Goal: Task Accomplishment & Management: Manage account settings

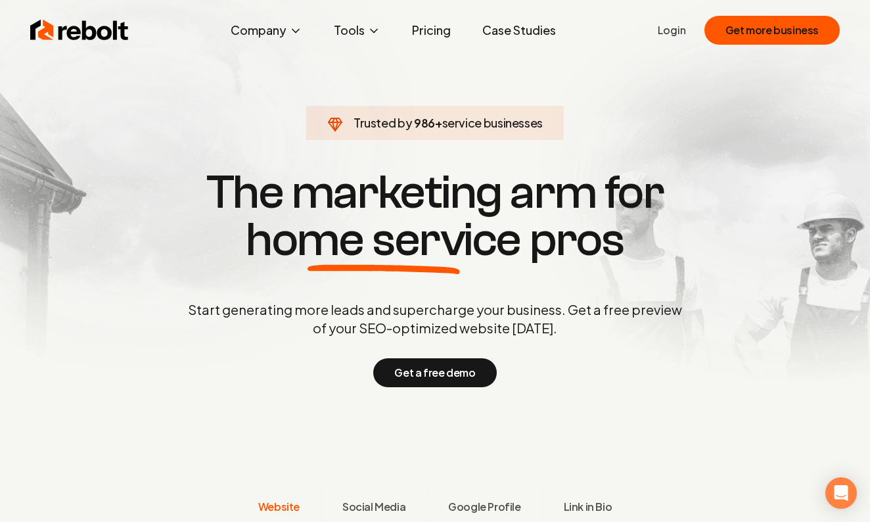
click at [674, 31] on link "Login" at bounding box center [672, 30] width 28 height 16
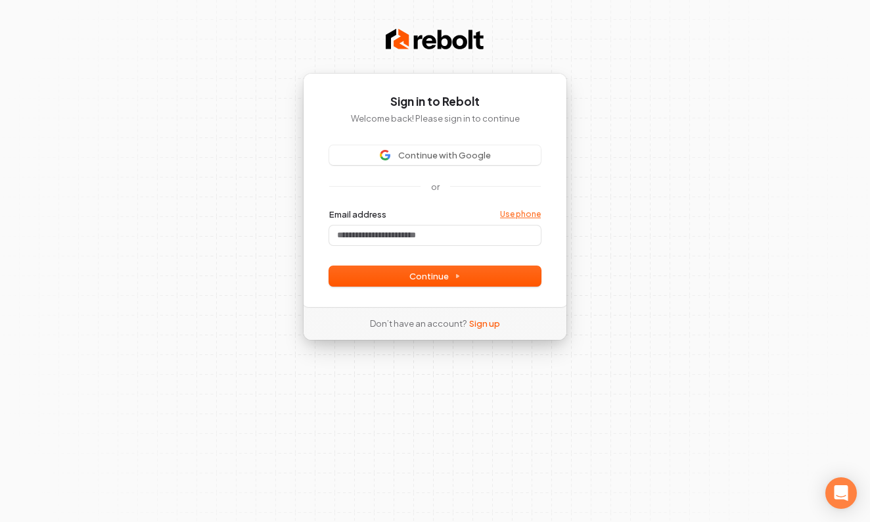
click at [530, 210] on link "Use phone" at bounding box center [520, 214] width 41 height 11
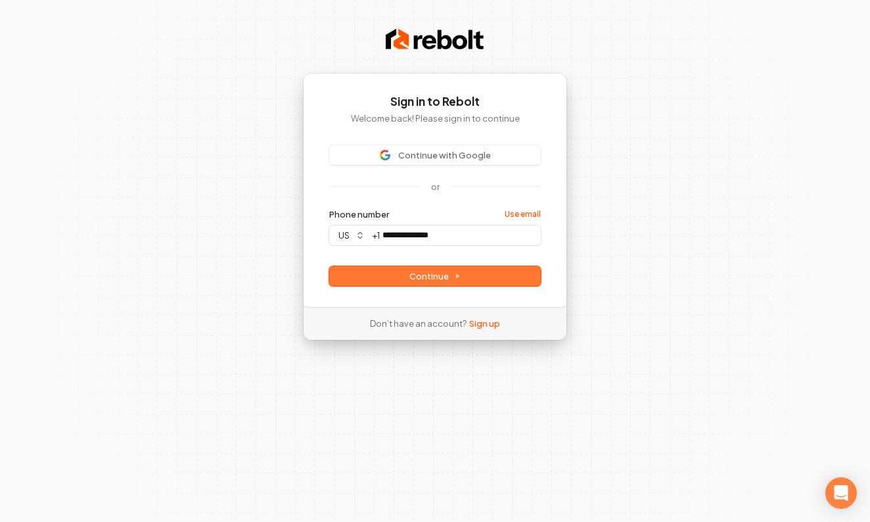
click at [501, 280] on button "Continue" at bounding box center [435, 276] width 212 height 20
type input "**********"
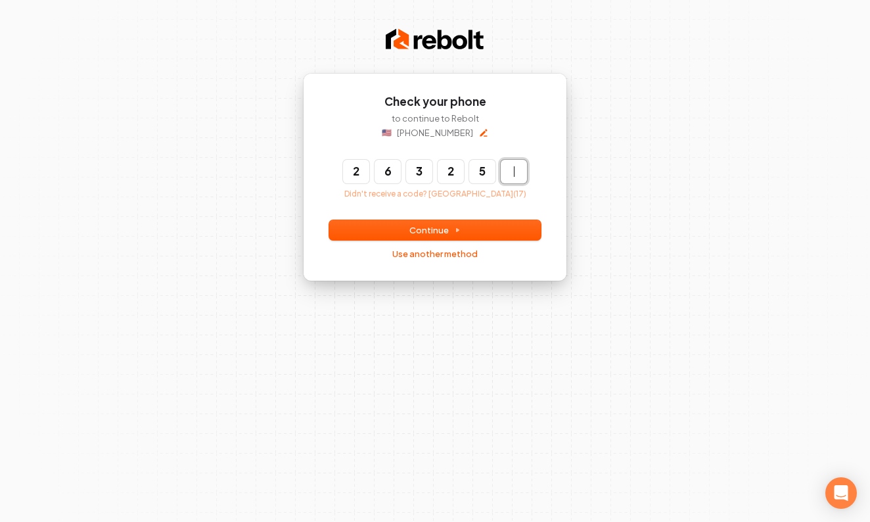
type input "******"
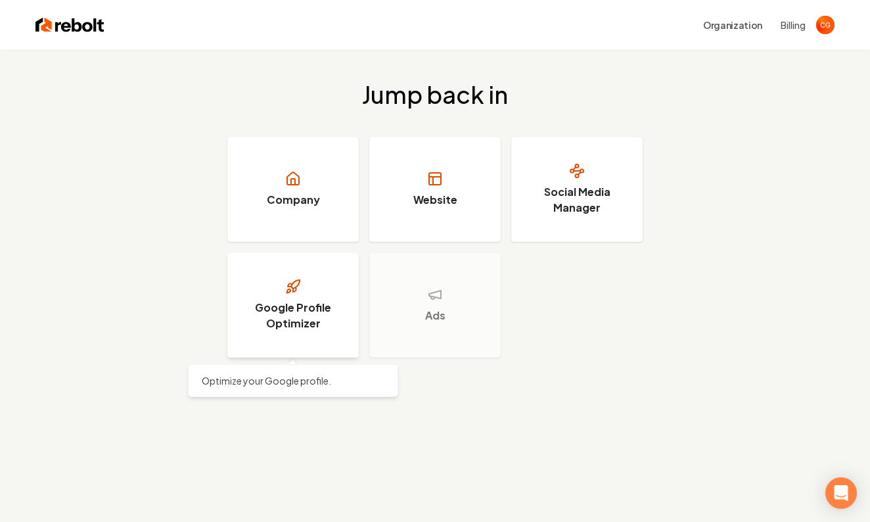
click at [316, 310] on h3 "Google Profile Optimizer" at bounding box center [293, 316] width 99 height 32
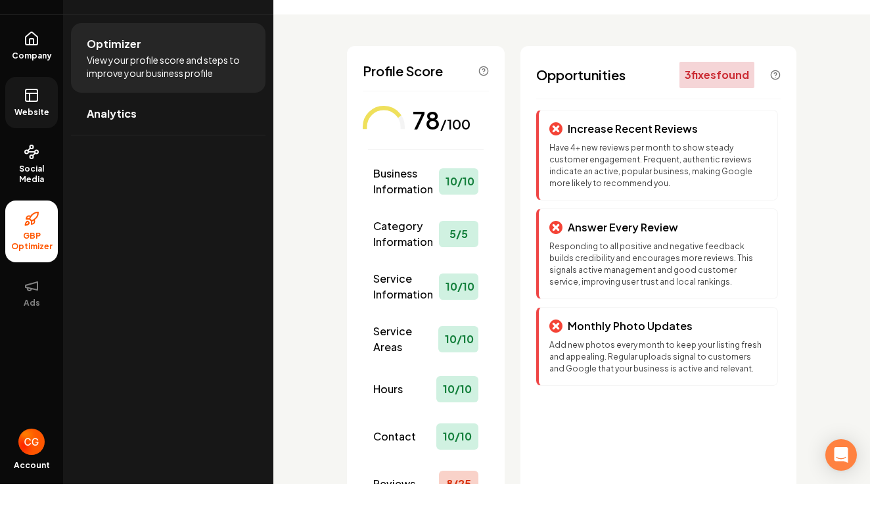
click at [46, 145] on span "Website" at bounding box center [31, 150] width 45 height 11
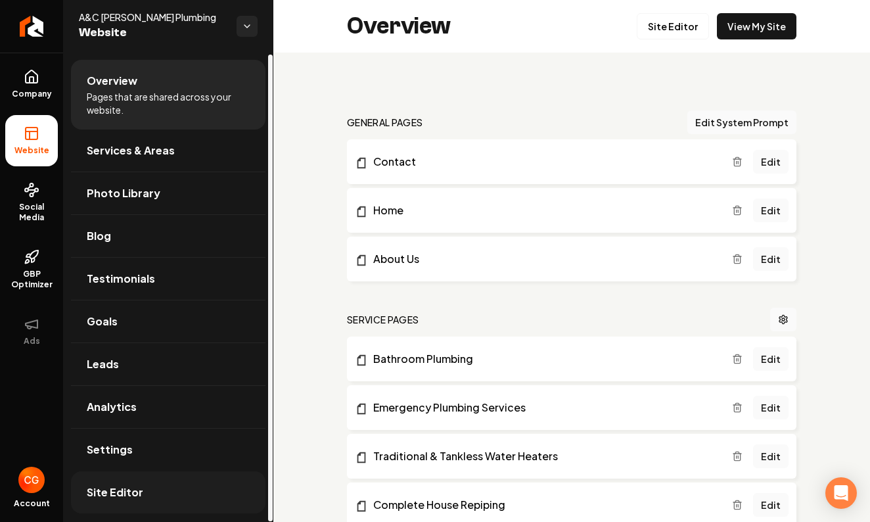
scroll to position [1, 0]
click at [131, 283] on span "Testimonials" at bounding box center [121, 279] width 68 height 16
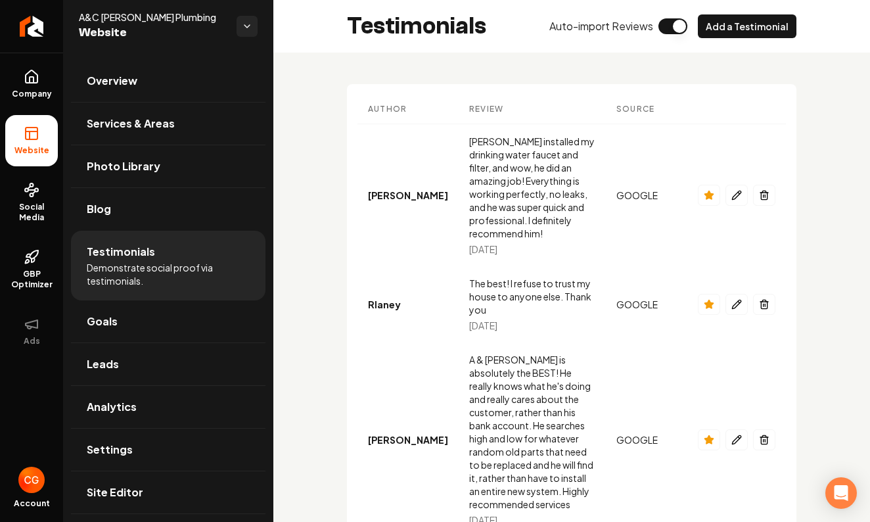
click at [687, 175] on td "GOOGLE" at bounding box center [646, 195] width 81 height 143
click at [41, 86] on link "Company" at bounding box center [31, 83] width 53 height 51
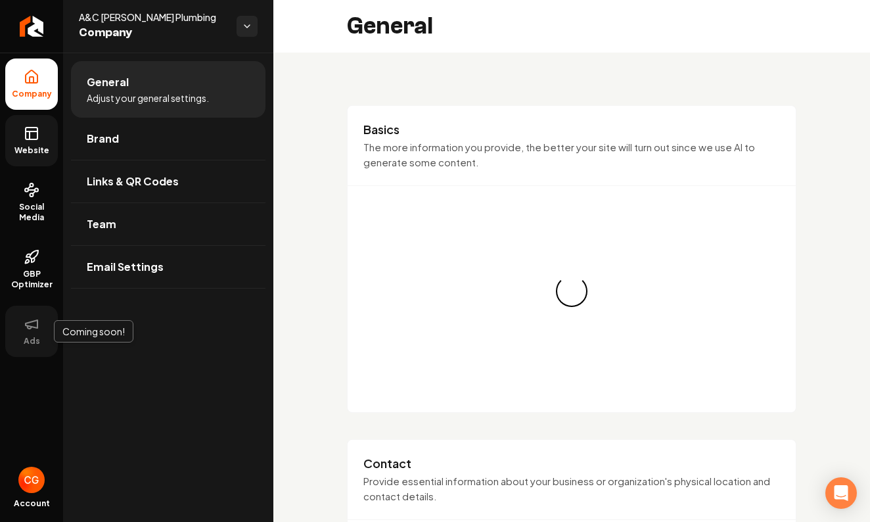
click at [30, 327] on icon at bounding box center [32, 324] width 16 height 16
click at [39, 297] on link "GBP Optimizer" at bounding box center [31, 270] width 53 height 62
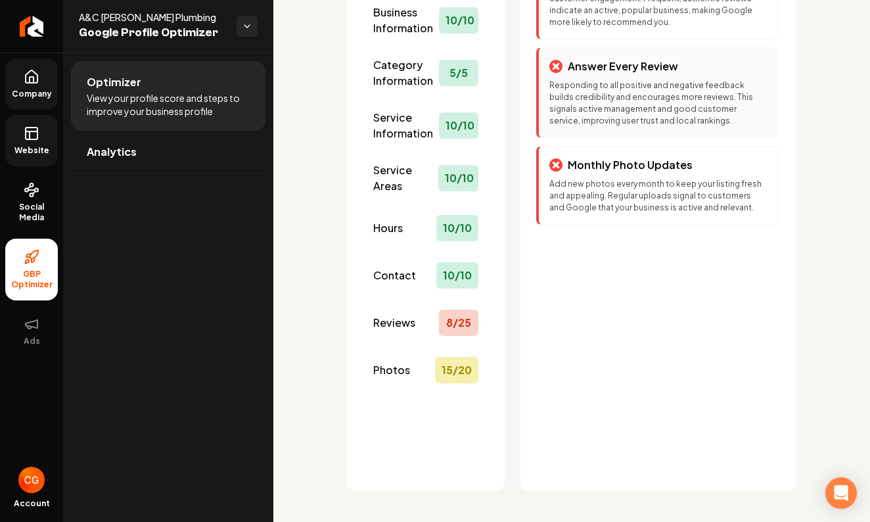
scroll to position [199, 0]
click at [459, 331] on div "8 / 25" at bounding box center [458, 323] width 39 height 26
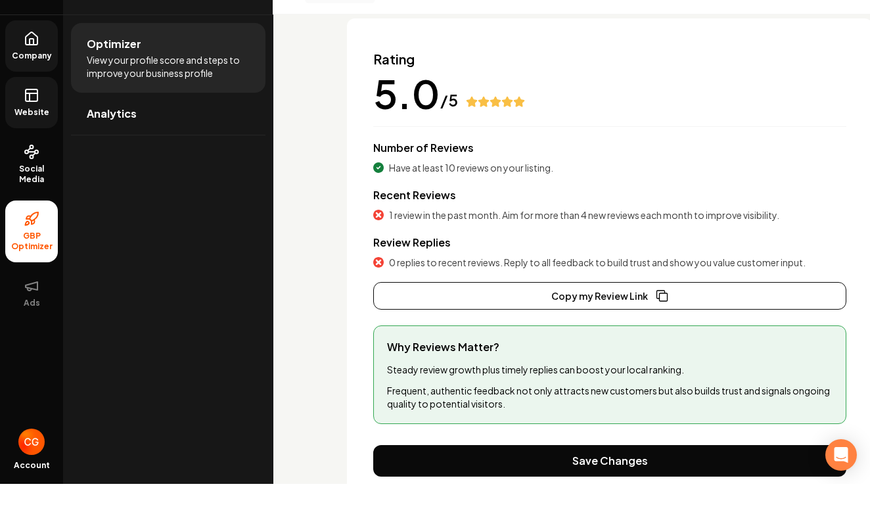
scroll to position [116, 0]
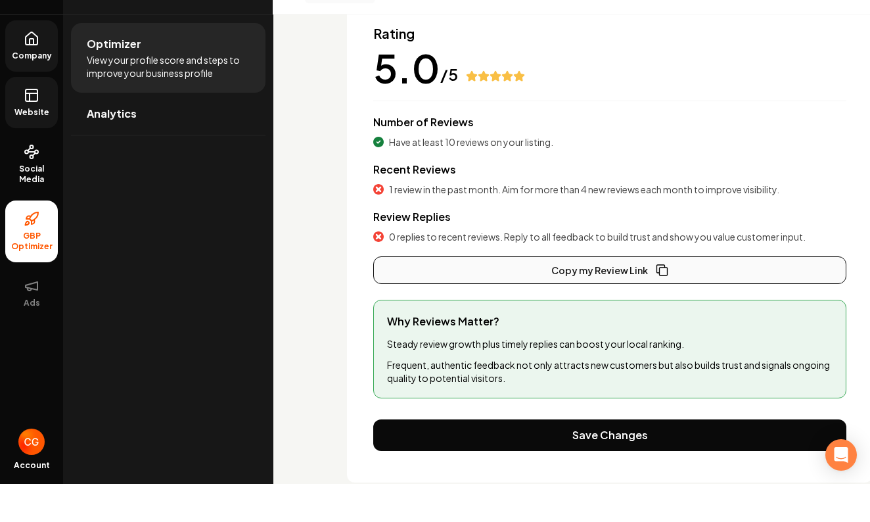
click at [592, 294] on button "Copy my Review Link" at bounding box center [609, 308] width 473 height 28
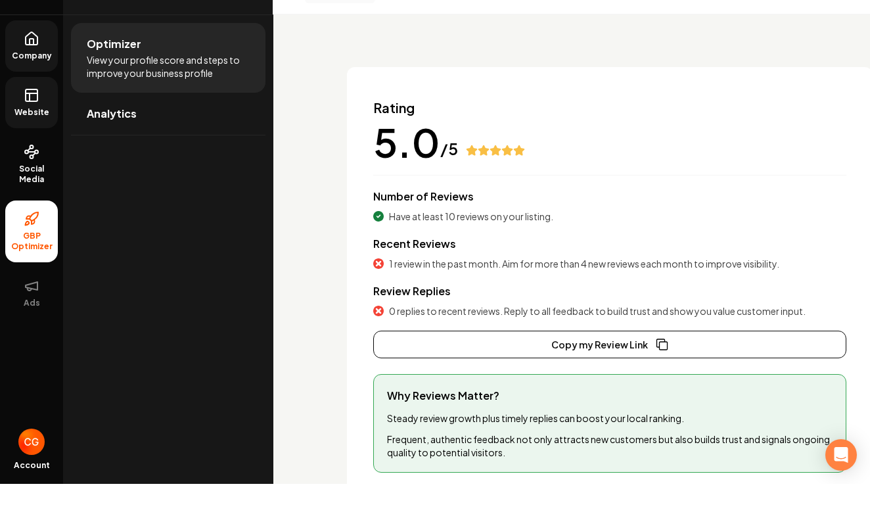
scroll to position [21, 0]
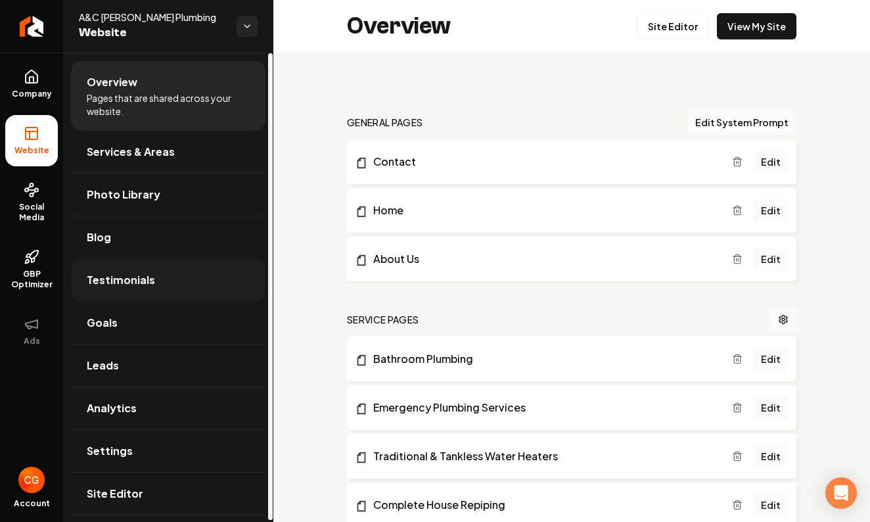
click at [132, 284] on span "Testimonials" at bounding box center [121, 280] width 68 height 16
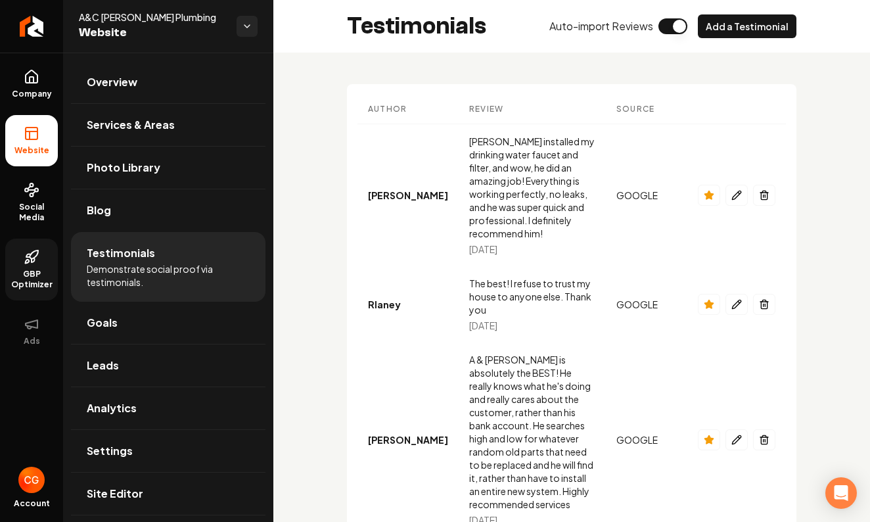
click at [41, 269] on span "GBP Optimizer" at bounding box center [31, 279] width 53 height 21
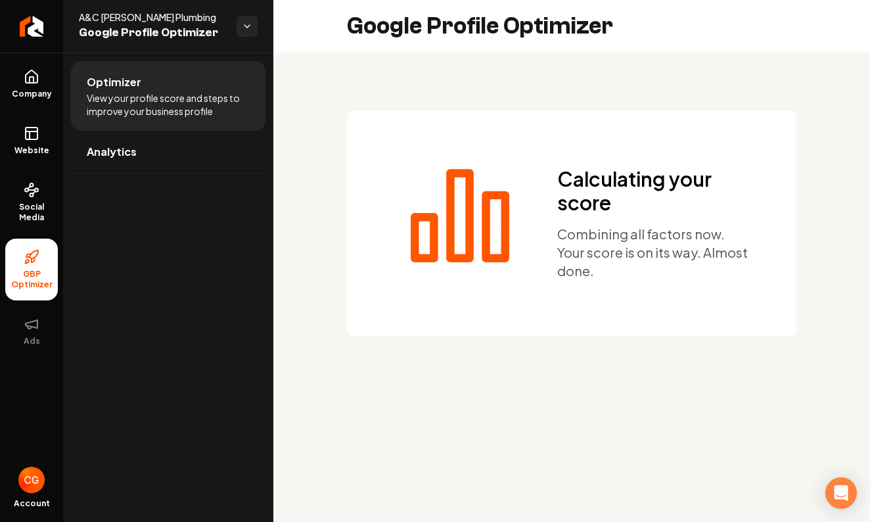
click at [31, 488] on img "Open user button" at bounding box center [31, 480] width 26 height 26
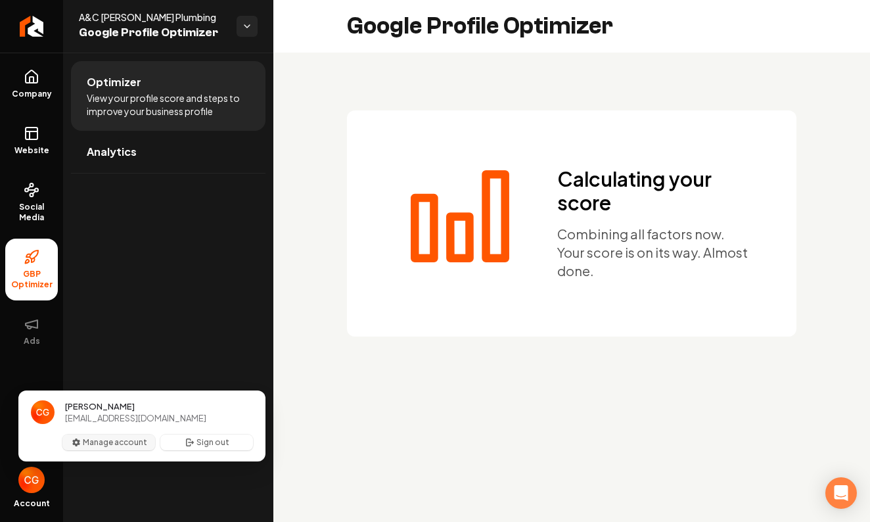
click at [121, 440] on button "Manage account" at bounding box center [108, 442] width 93 height 16
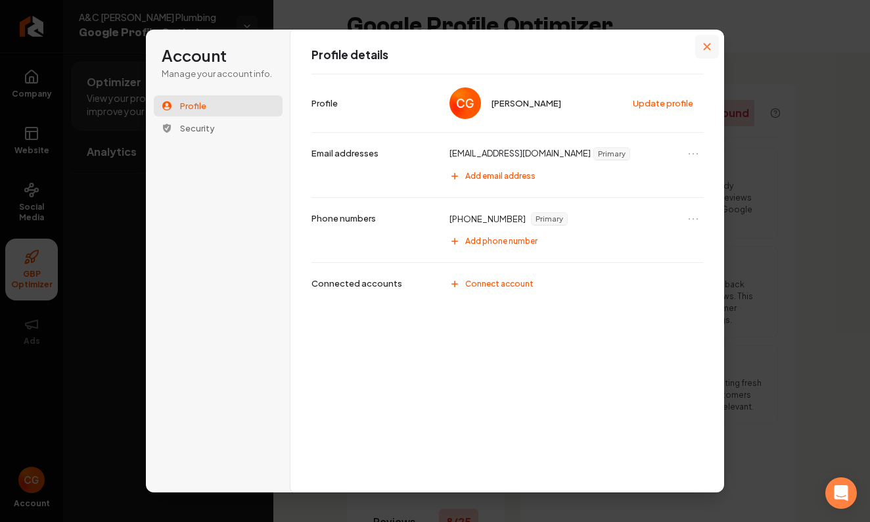
click at [707, 47] on icon "Close modal" at bounding box center [707, 46] width 7 height 7
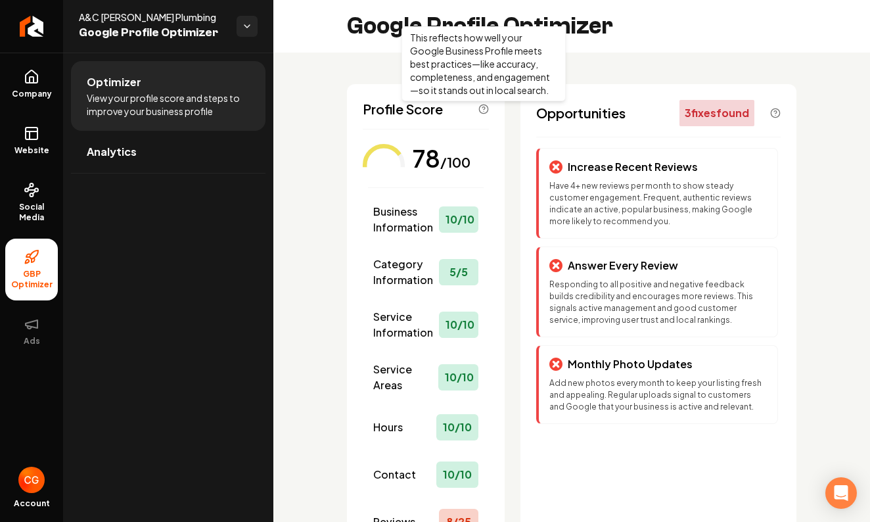
click at [482, 112] on icon "Main content area" at bounding box center [483, 109] width 11 height 11
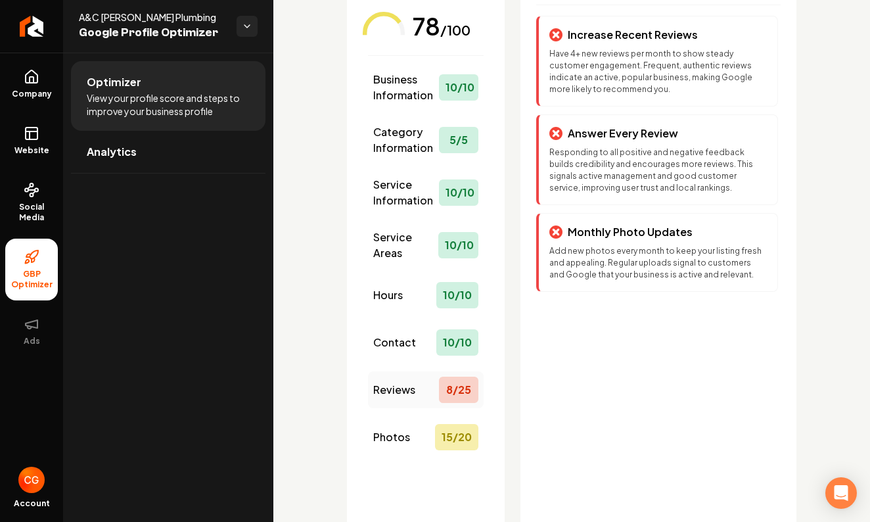
scroll to position [135, 0]
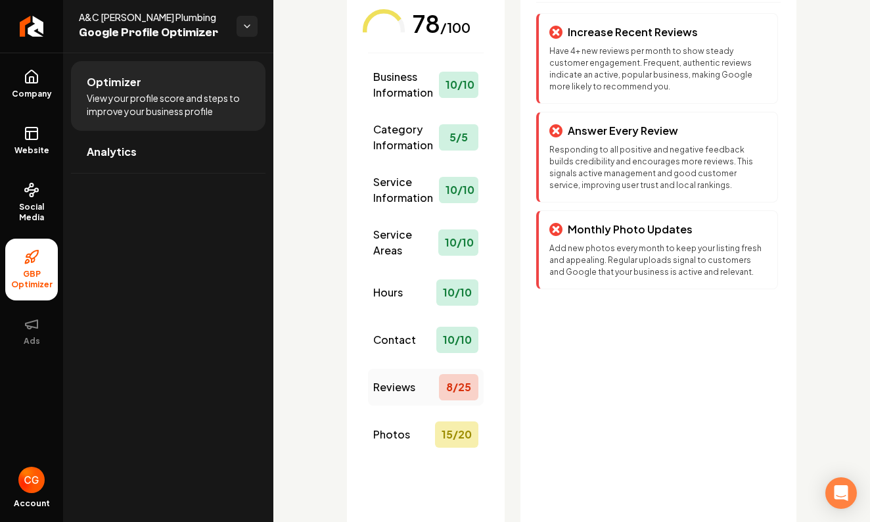
click at [455, 393] on div "8 / 25" at bounding box center [458, 387] width 39 height 26
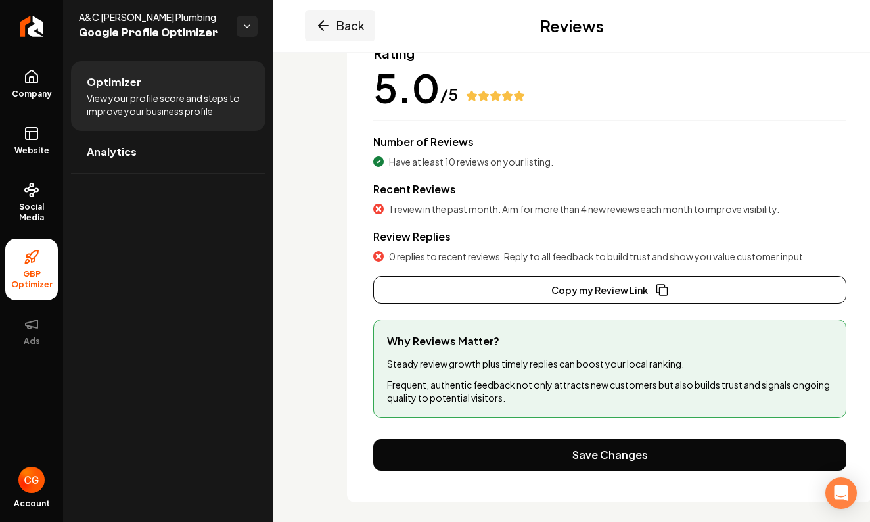
click at [319, 20] on icon "Main content area" at bounding box center [323, 26] width 16 height 16
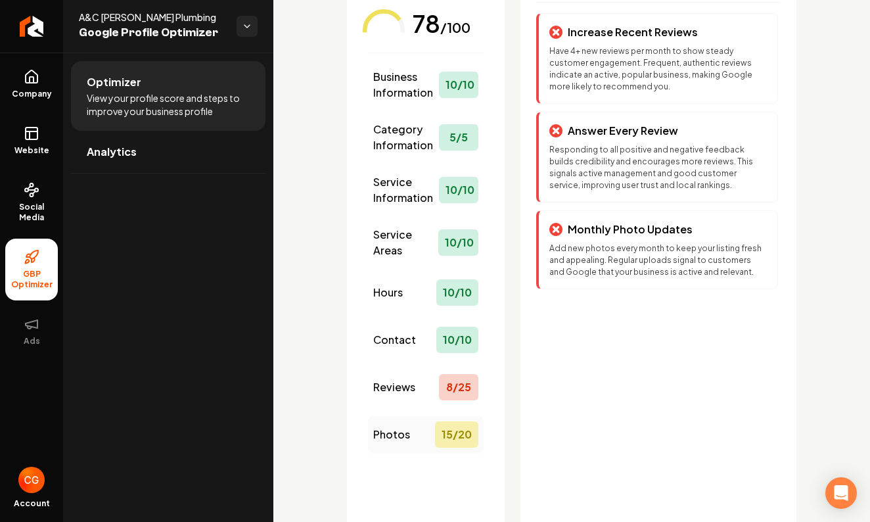
click at [399, 438] on span "Photos" at bounding box center [391, 435] width 37 height 16
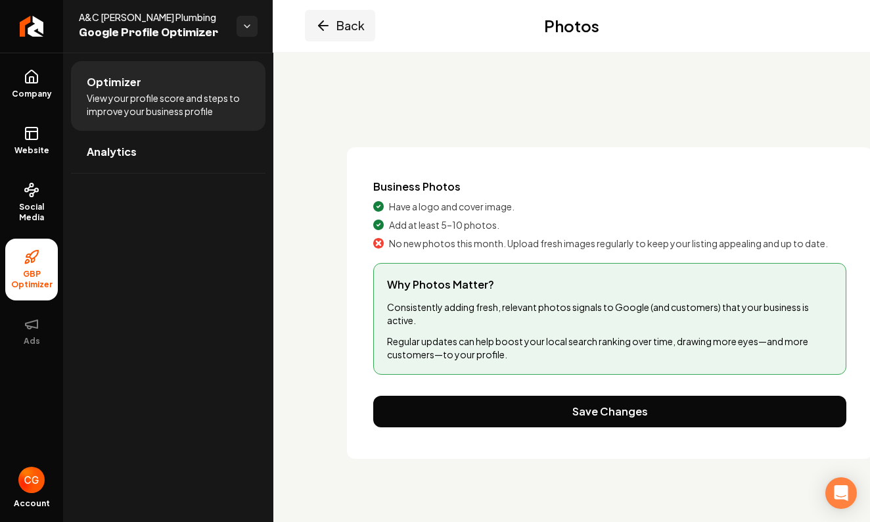
click at [324, 26] on icon "Main content area" at bounding box center [323, 26] width 9 height 0
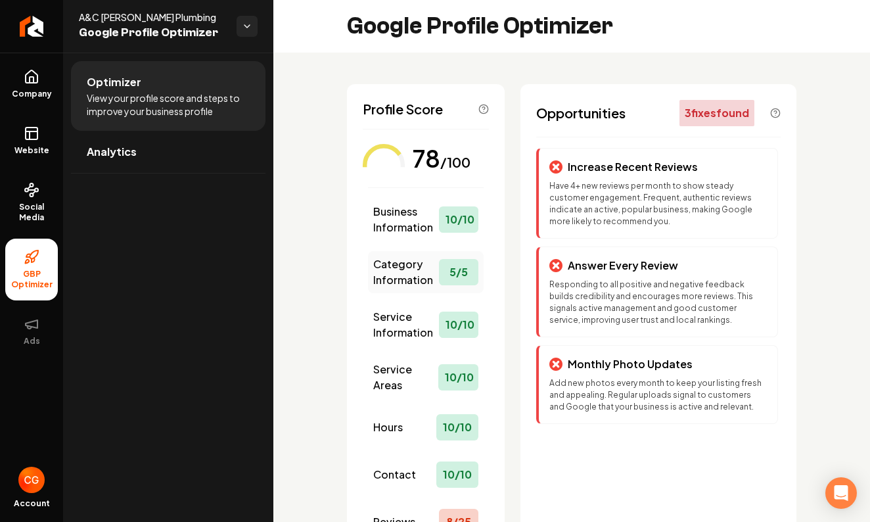
click at [412, 269] on span "Category Information" at bounding box center [406, 272] width 66 height 32
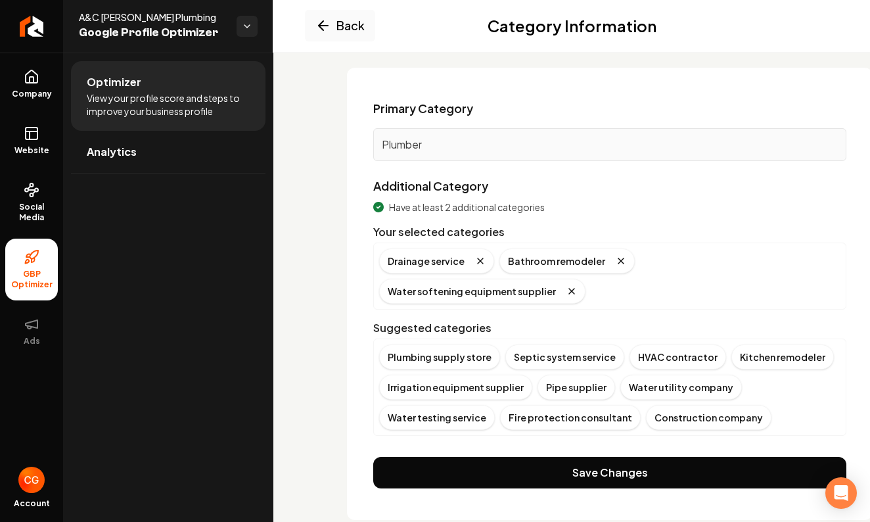
scroll to position [79, 0]
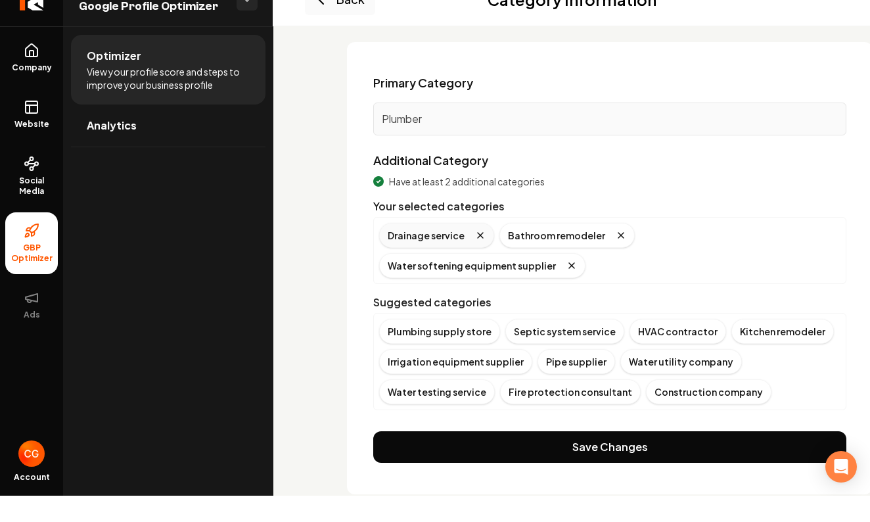
click at [444, 249] on div "Drainage service" at bounding box center [436, 261] width 115 height 25
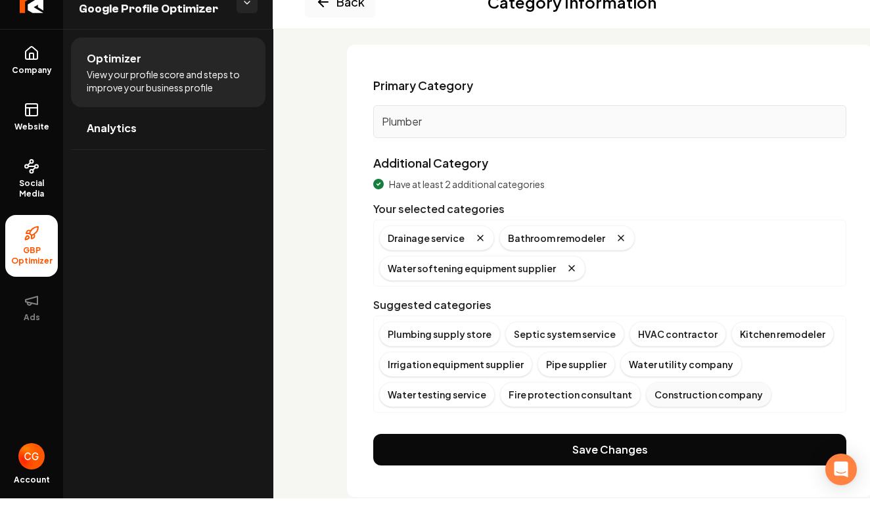
click at [646, 405] on div "Construction company" at bounding box center [709, 417] width 126 height 25
click at [762, 345] on div "Kitchen remodeler" at bounding box center [782, 357] width 103 height 25
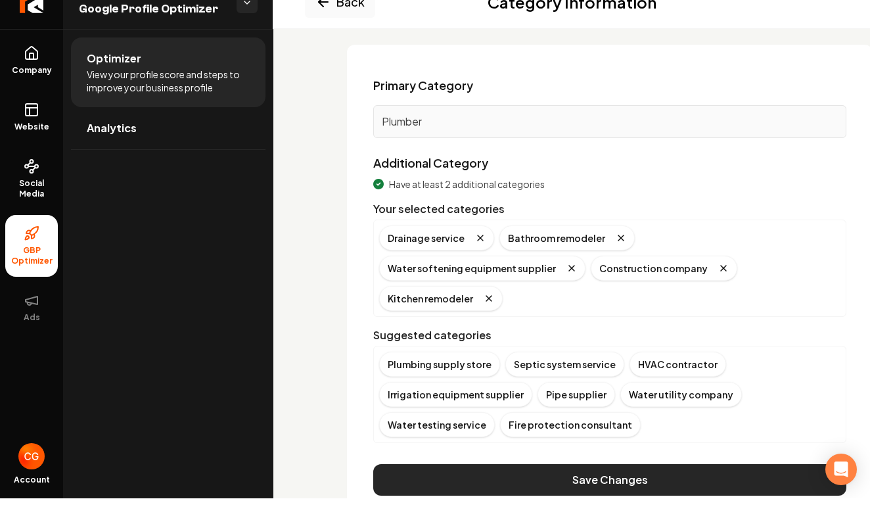
click at [682, 488] on button "Save Changes" at bounding box center [609, 504] width 473 height 32
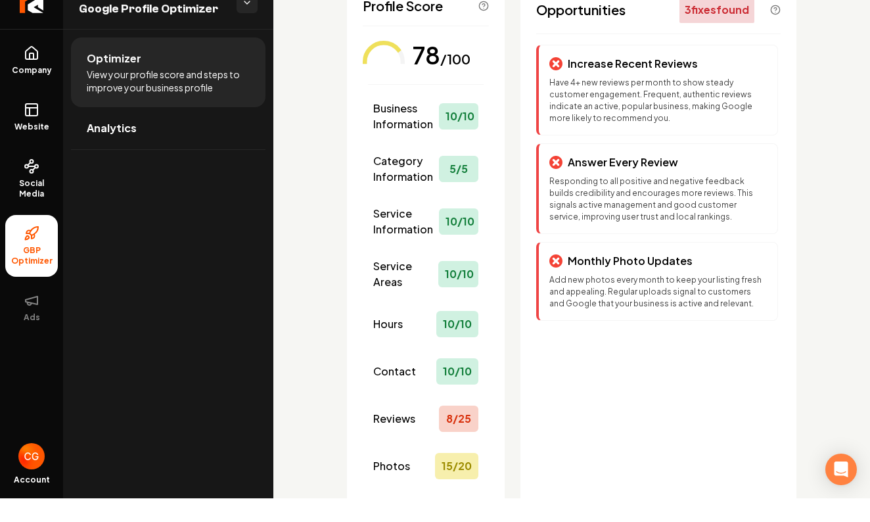
scroll to position [78, 0]
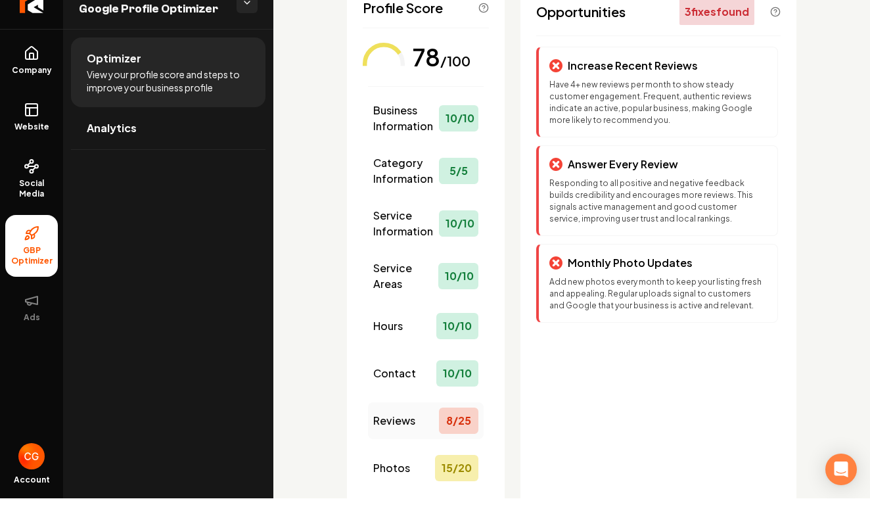
click at [434, 426] on div "Reviews 8 / 25" at bounding box center [426, 444] width 116 height 37
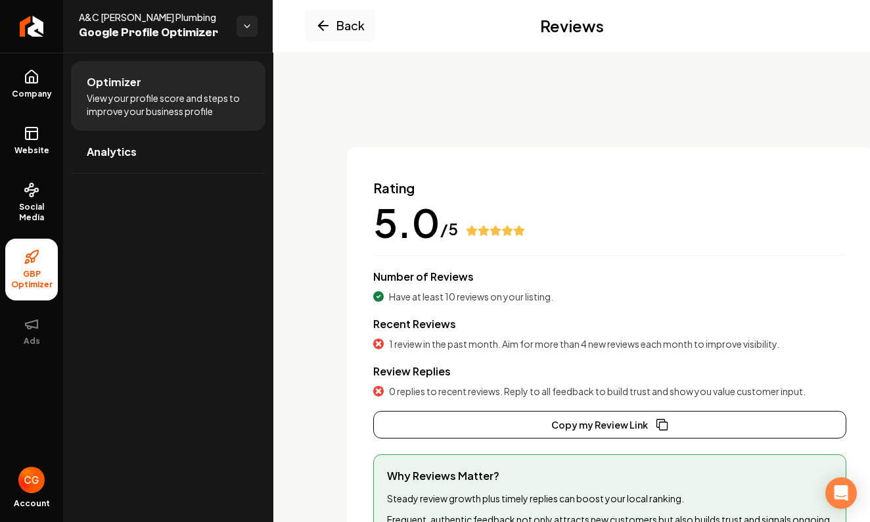
scroll to position [0, 0]
click at [328, 26] on icon "Main content area" at bounding box center [323, 26] width 9 height 0
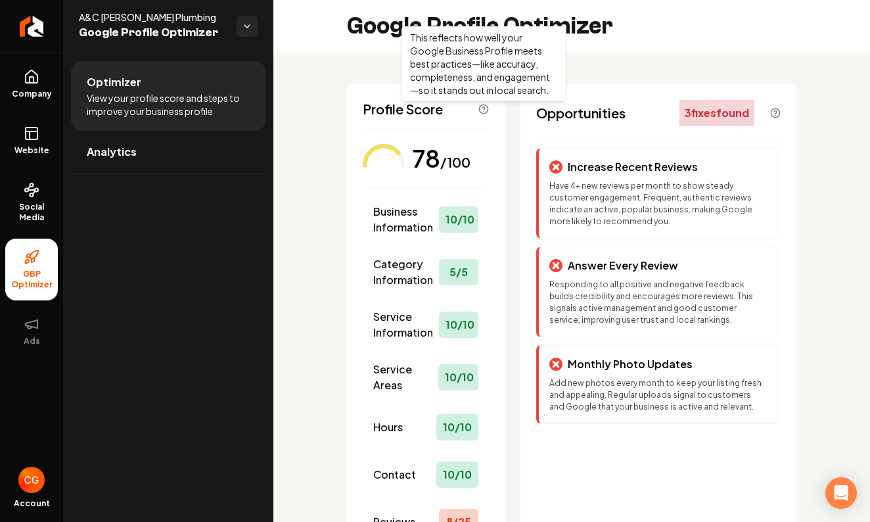
click at [486, 108] on icon "Main content area" at bounding box center [483, 109] width 11 height 11
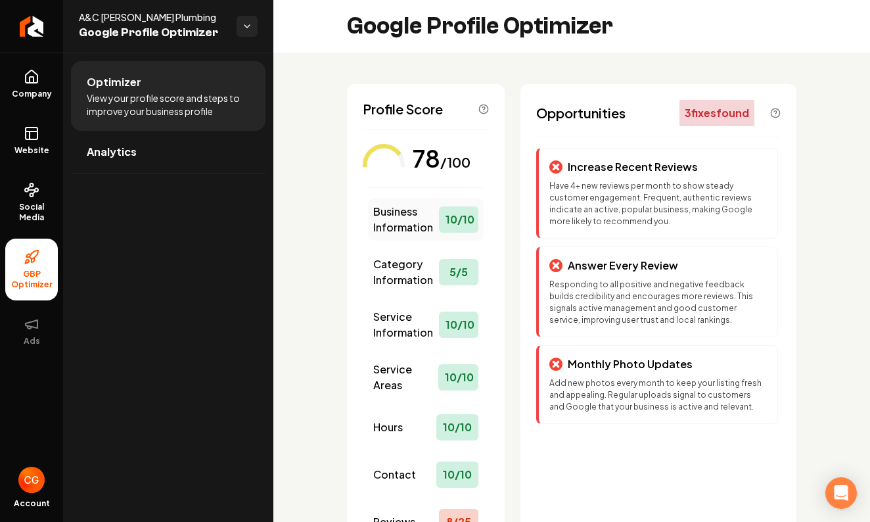
click at [436, 231] on span "Business Information" at bounding box center [406, 220] width 66 height 32
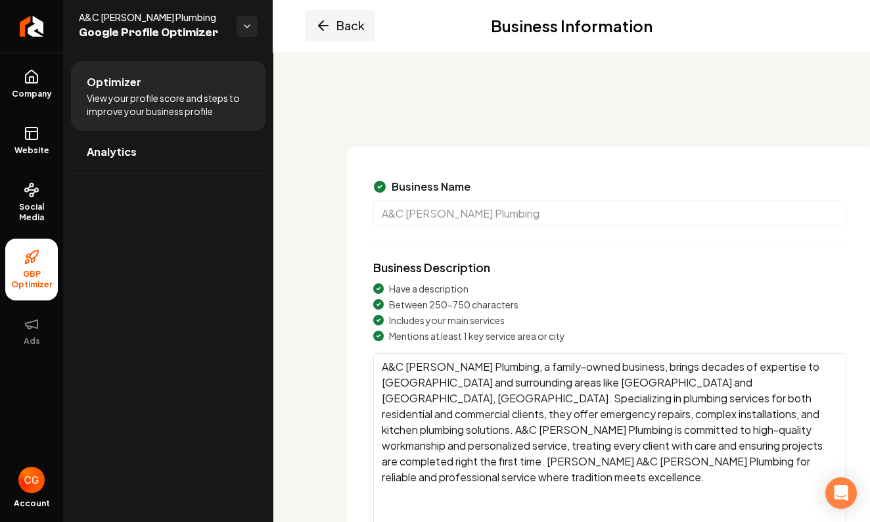
click at [330, 32] on icon "Main content area" at bounding box center [323, 26] width 16 height 16
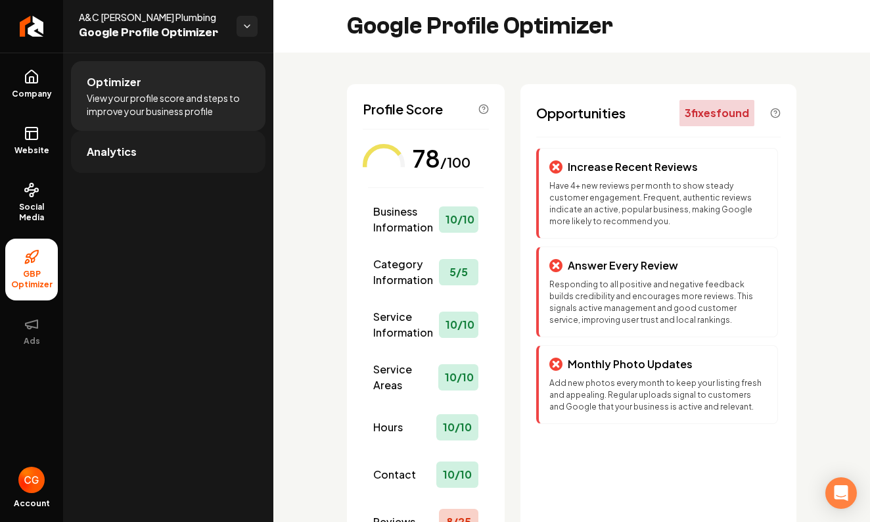
click at [153, 160] on link "Analytics" at bounding box center [168, 152] width 195 height 42
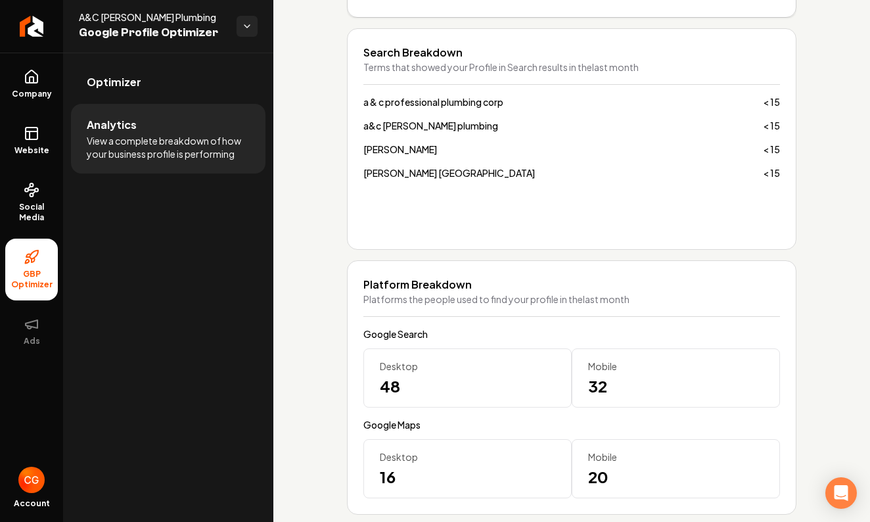
scroll to position [913, 0]
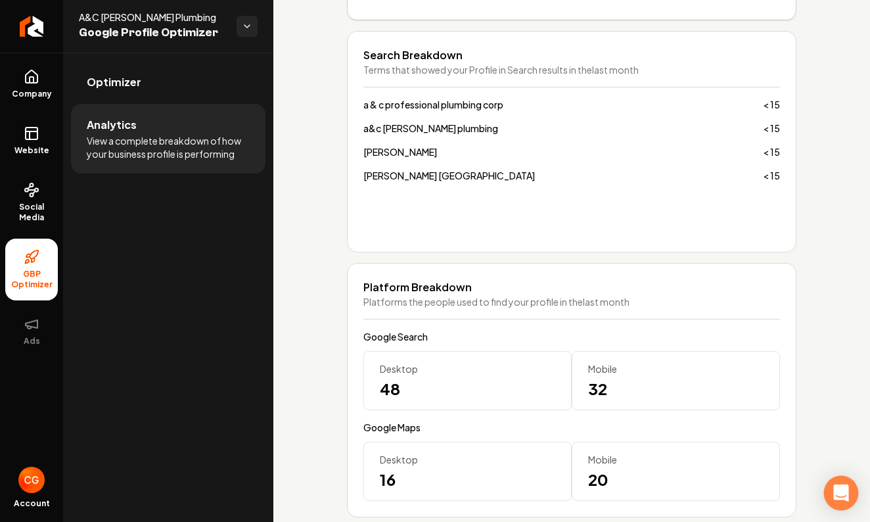
click at [848, 490] on div "Open Intercom Messenger" at bounding box center [841, 493] width 35 height 35
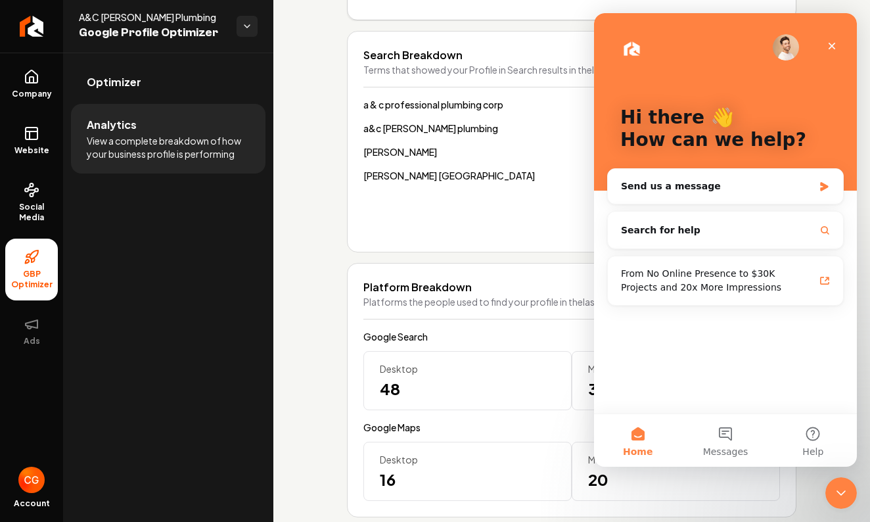
scroll to position [0, 0]
click at [691, 240] on button "Search for help" at bounding box center [725, 230] width 225 height 26
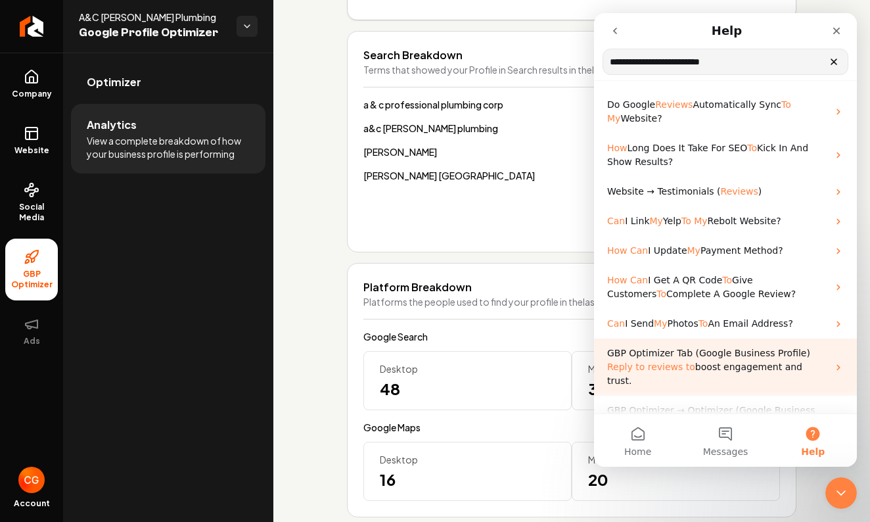
type input "**********"
click at [659, 367] on span "reviews" at bounding box center [665, 366] width 35 height 11
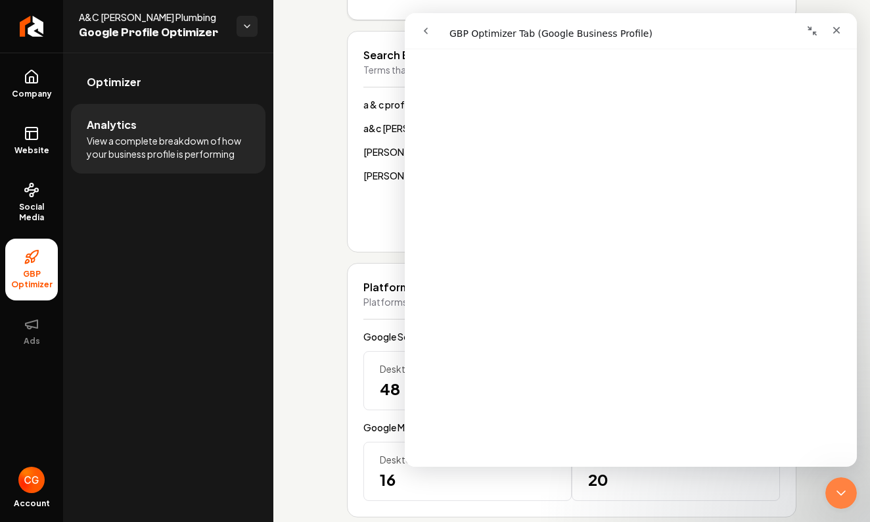
scroll to position [1014, 0]
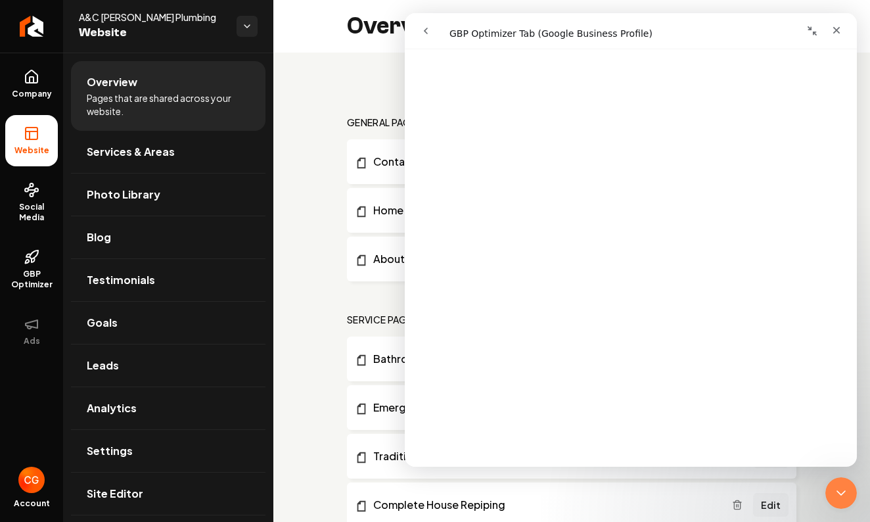
scroll to position [869, 0]
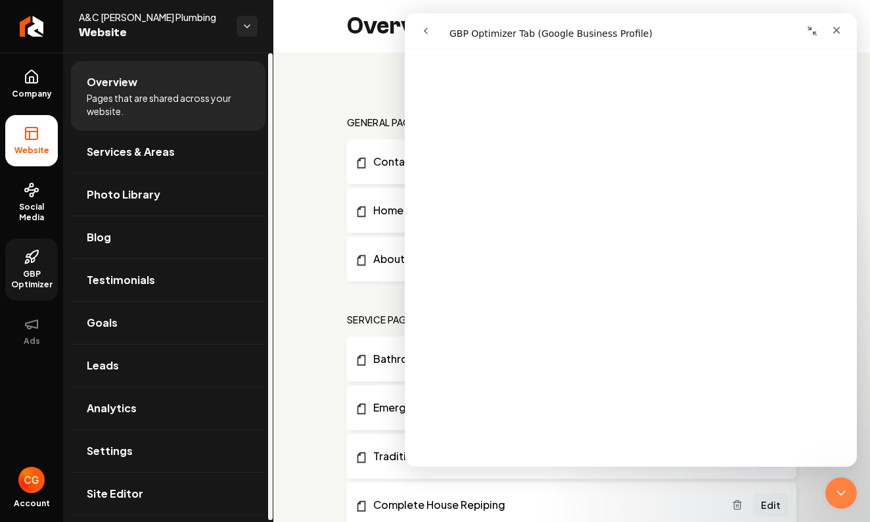
click at [28, 289] on span "GBP Optimizer" at bounding box center [31, 279] width 53 height 21
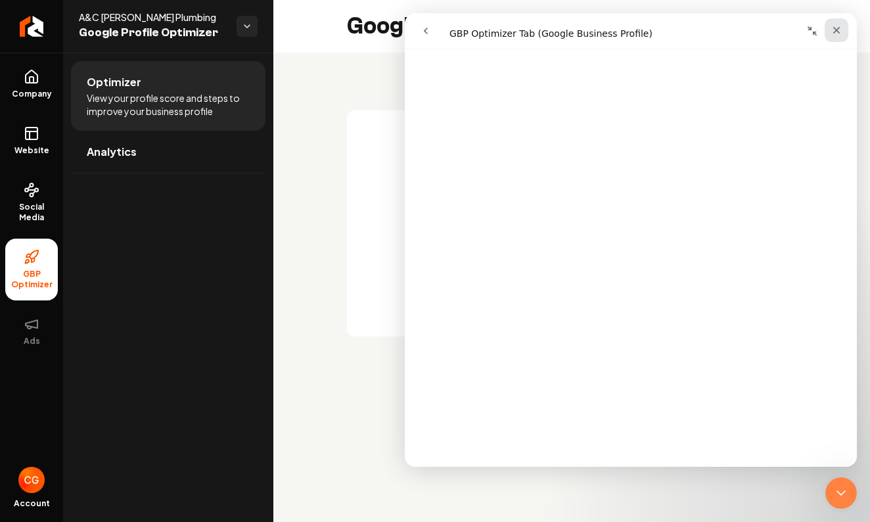
click at [839, 32] on icon "Close" at bounding box center [836, 30] width 7 height 7
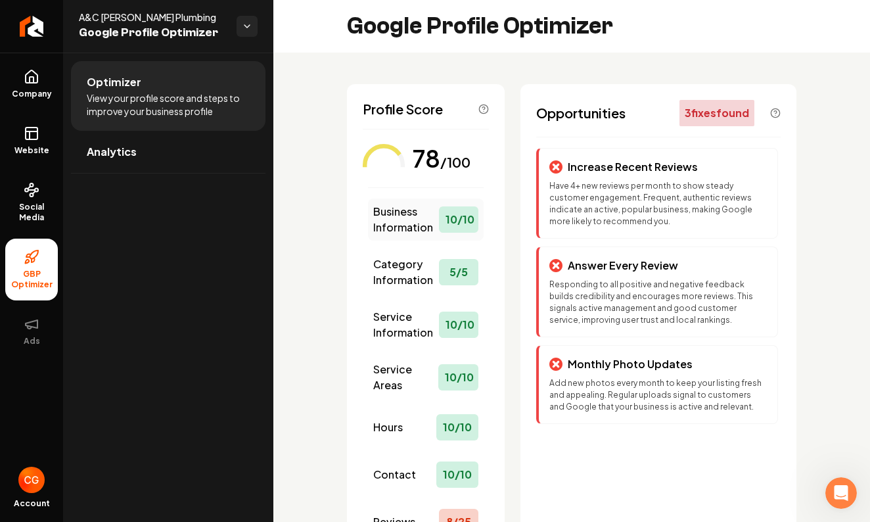
click at [411, 227] on span "Business Information" at bounding box center [406, 220] width 66 height 32
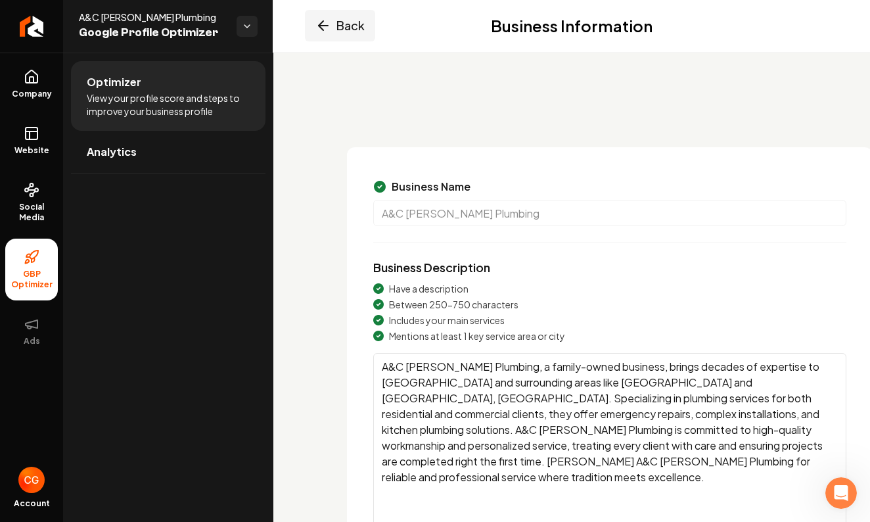
click at [323, 30] on icon "Main content area" at bounding box center [321, 25] width 5 height 9
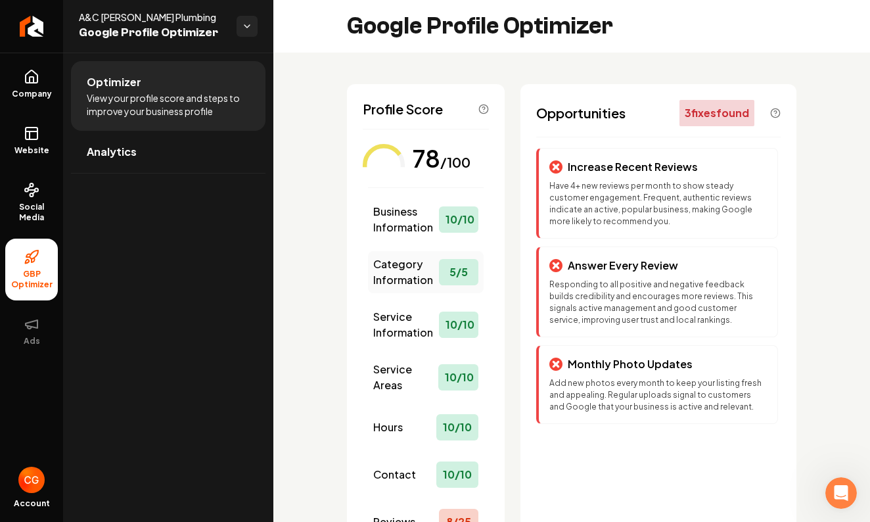
click at [409, 279] on span "Category Information" at bounding box center [406, 272] width 66 height 32
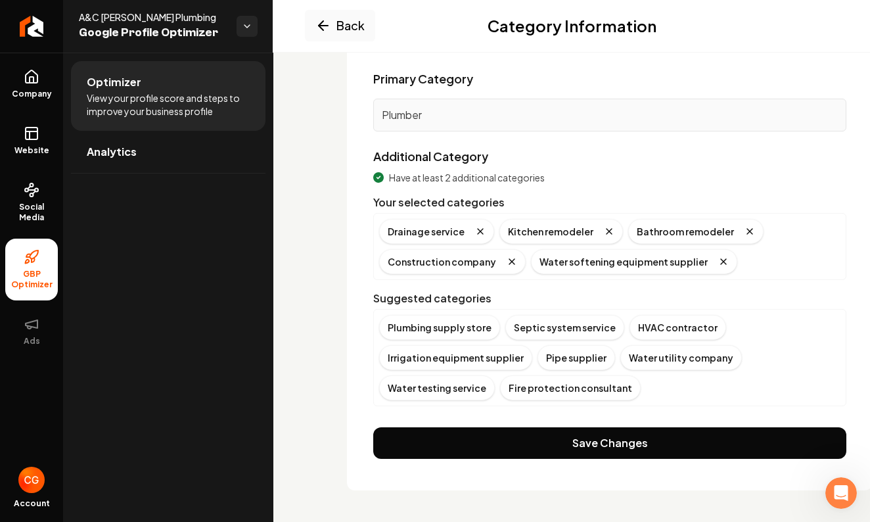
scroll to position [109, 0]
click at [327, 30] on icon "Main content area" at bounding box center [323, 26] width 16 height 16
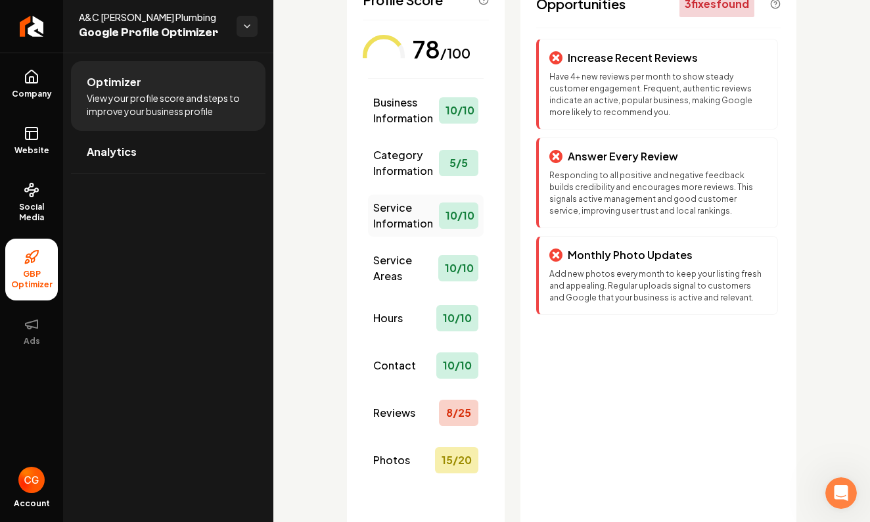
click at [400, 233] on div "Service Information 10 / 10" at bounding box center [426, 216] width 116 height 42
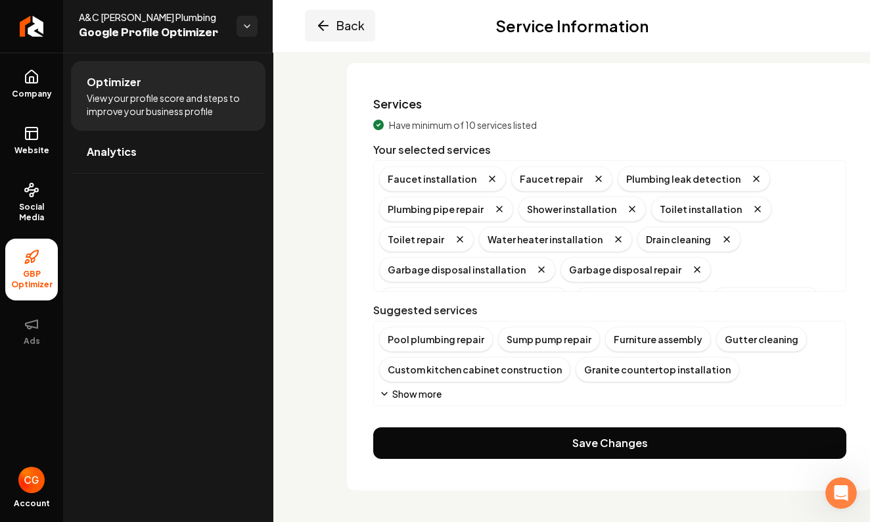
click at [325, 22] on icon "Main content area" at bounding box center [323, 26] width 16 height 16
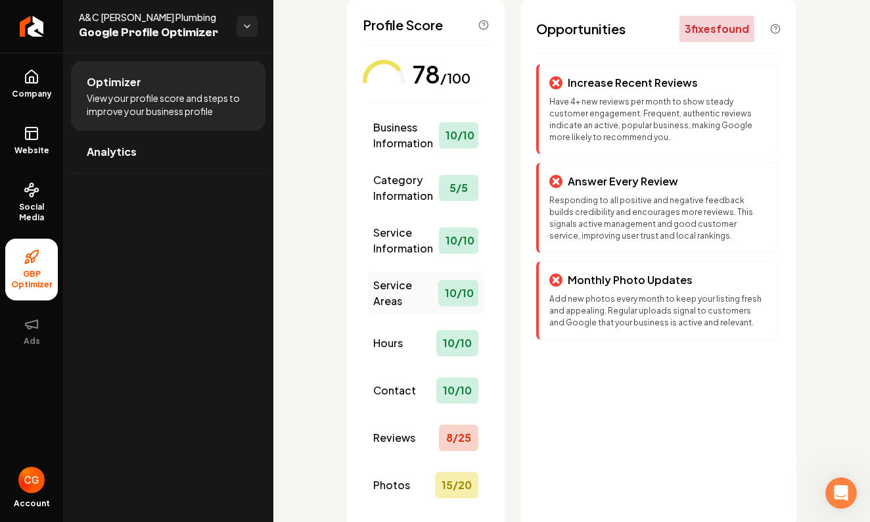
click at [386, 302] on span "Service Areas" at bounding box center [405, 293] width 65 height 32
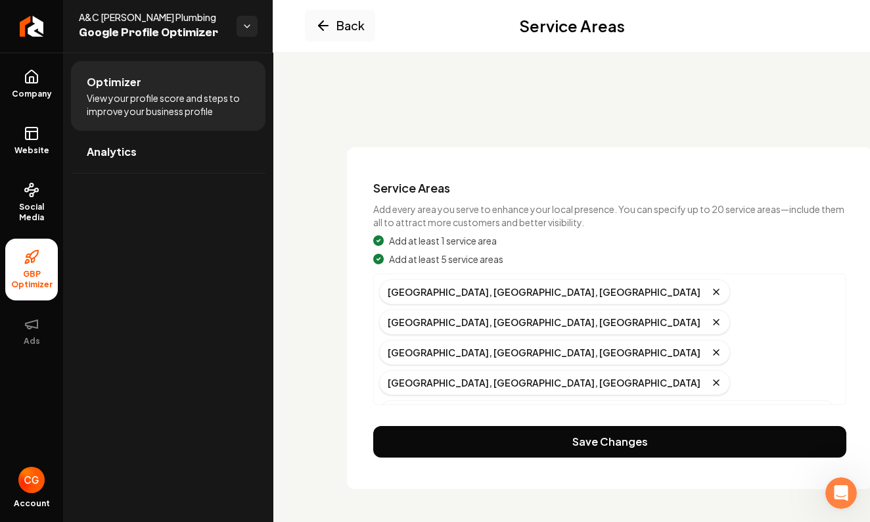
scroll to position [0, 0]
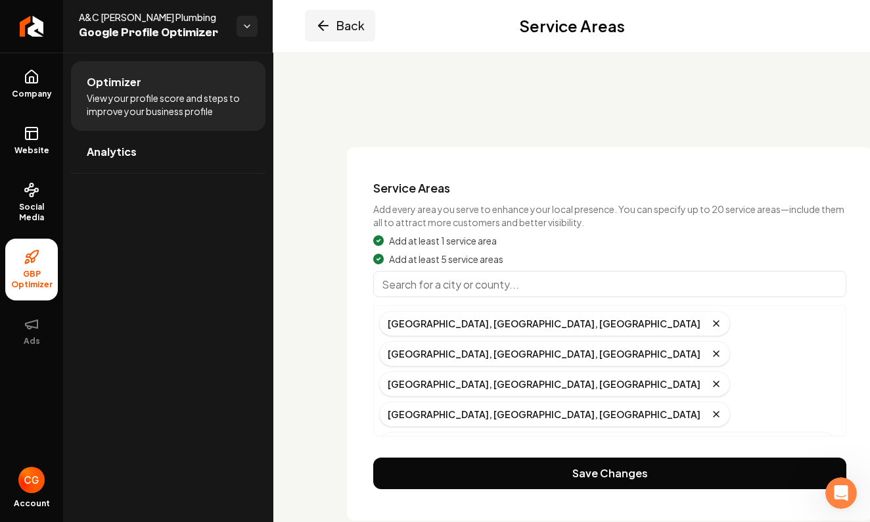
click at [321, 24] on icon "Main content area" at bounding box center [321, 25] width 5 height 9
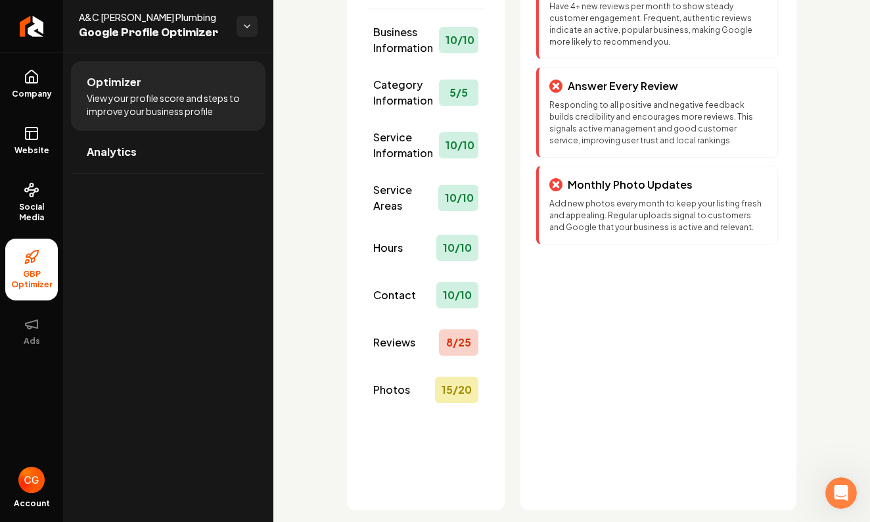
scroll to position [198, 0]
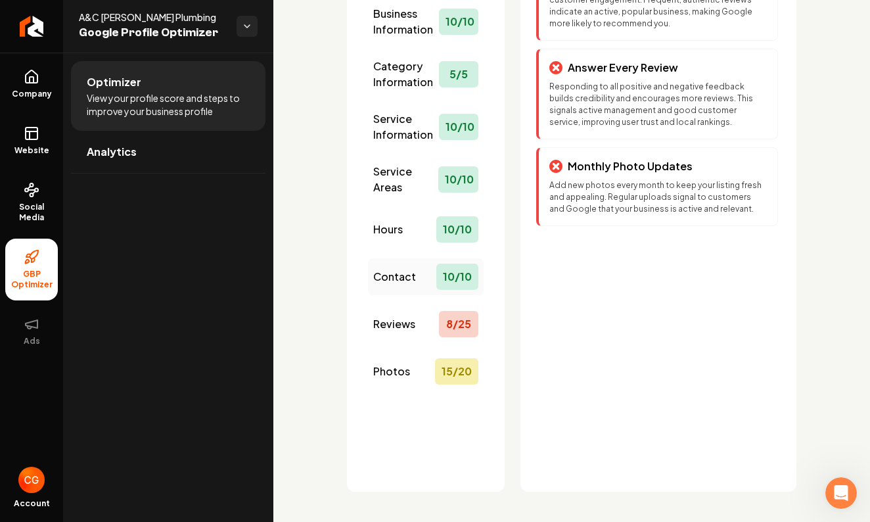
click at [400, 282] on span "Contact" at bounding box center [394, 277] width 43 height 16
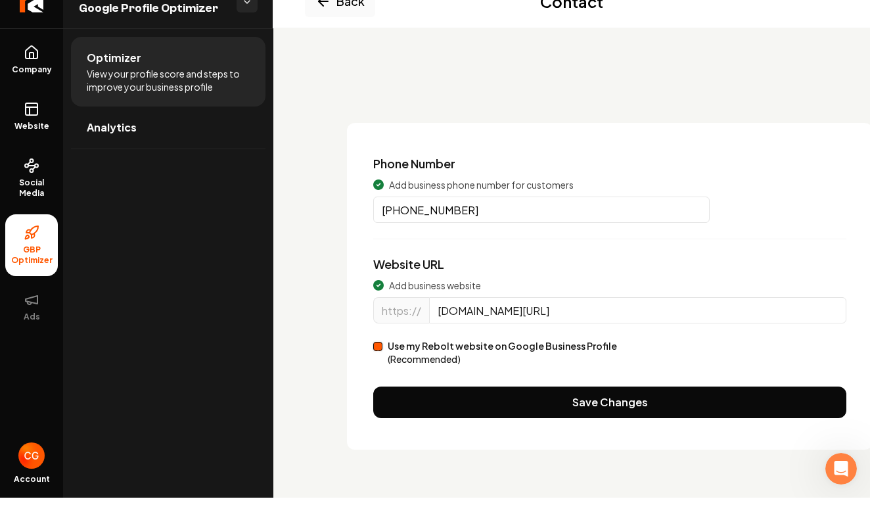
scroll to position [0, 0]
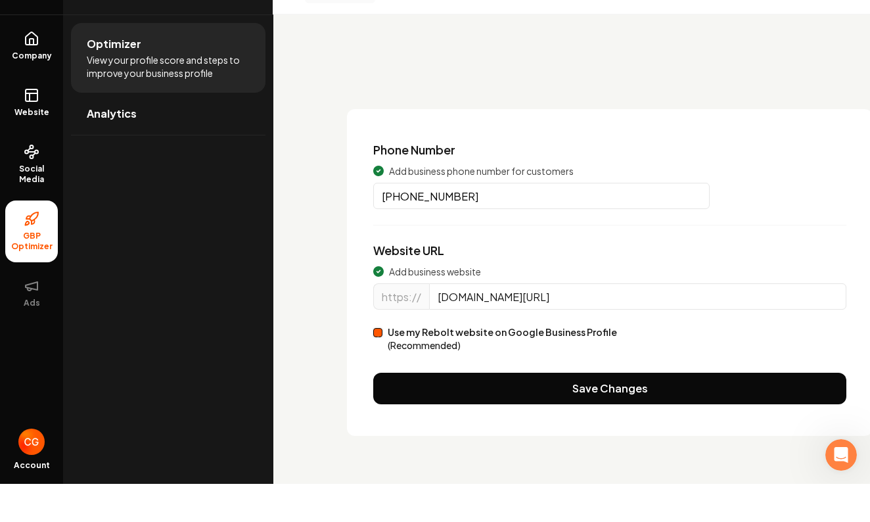
click at [382, 366] on button "Use my Rebolt website on Google Business Profile (Recommended)" at bounding box center [377, 370] width 9 height 9
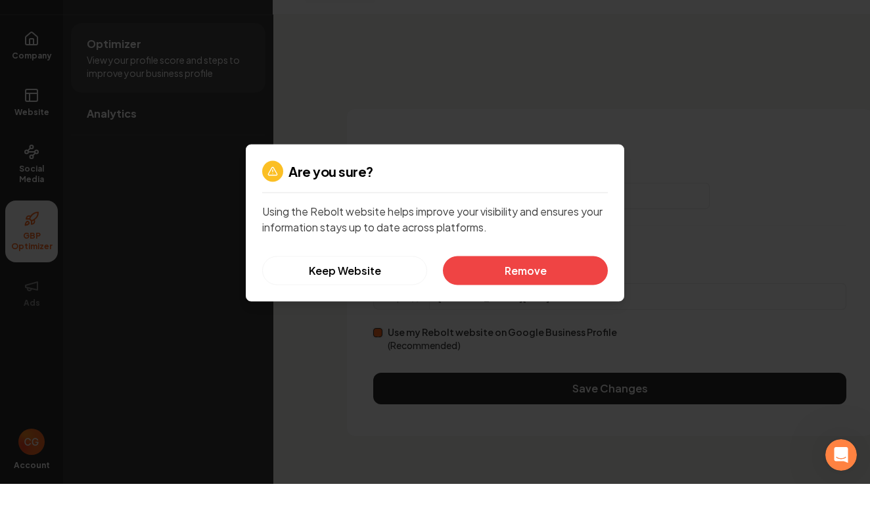
click at [618, 212] on div "Are you sure? Using the Rebolt website helps improve your visibility and ensure…" at bounding box center [435, 261] width 379 height 157
click at [560, 294] on button "Remove" at bounding box center [525, 308] width 165 height 29
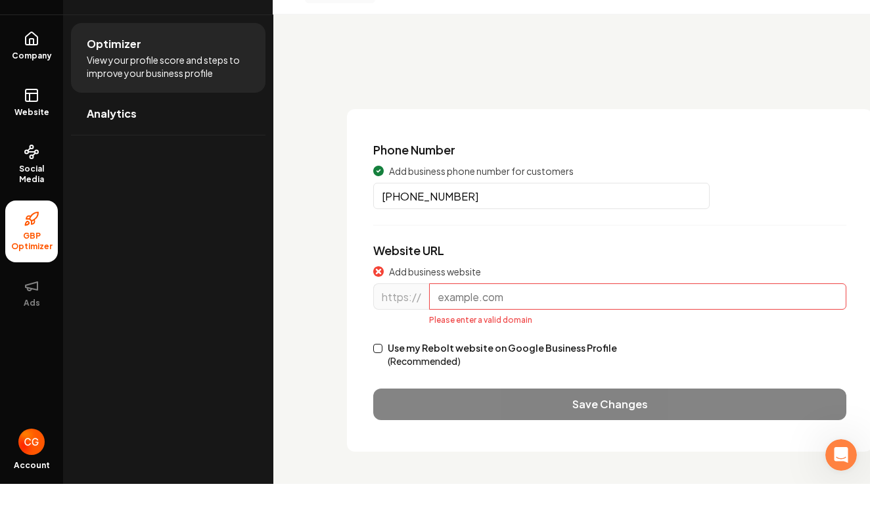
click at [381, 382] on button "Use my Rebolt website on Google Business Profile (Recommended)" at bounding box center [377, 386] width 9 height 9
type input "plumbingacg.com"
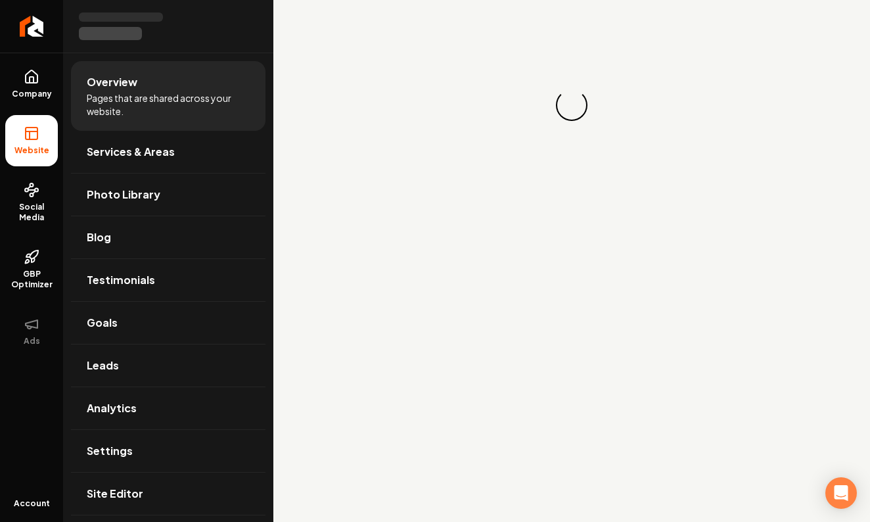
scroll to position [38, 0]
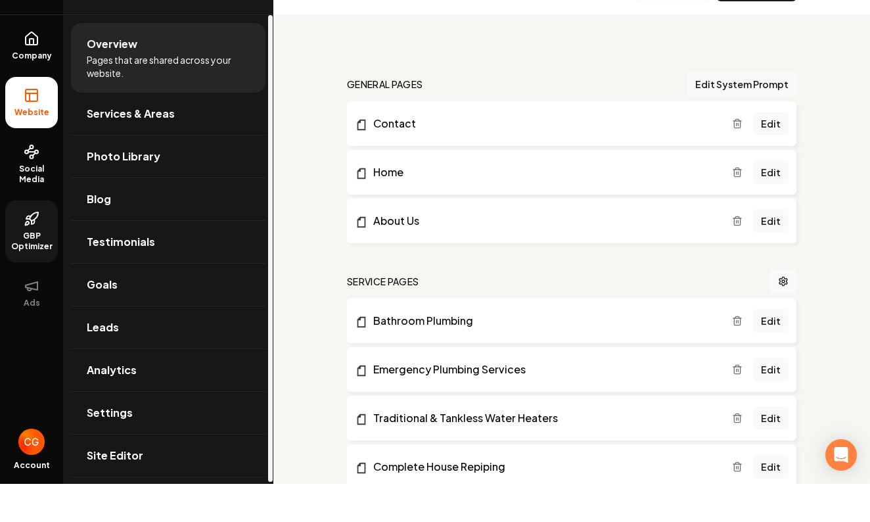
click at [34, 269] on span "GBP Optimizer" at bounding box center [31, 279] width 53 height 21
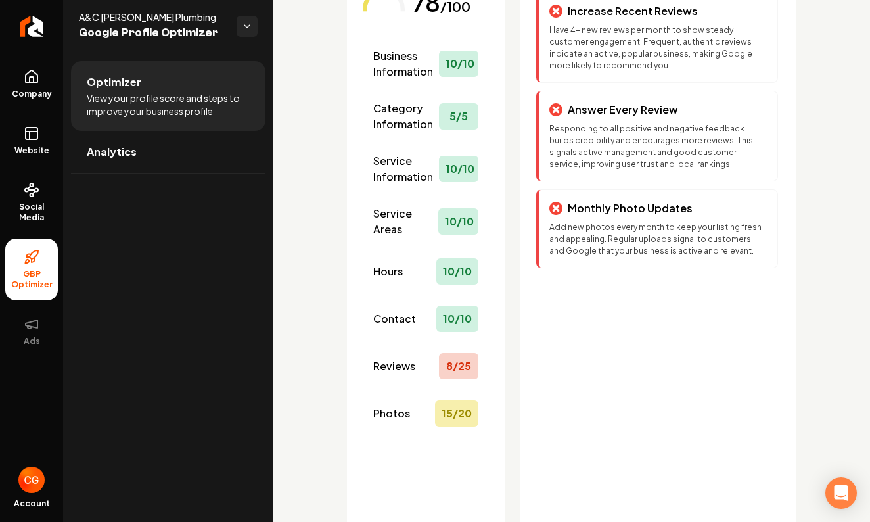
scroll to position [157, 0]
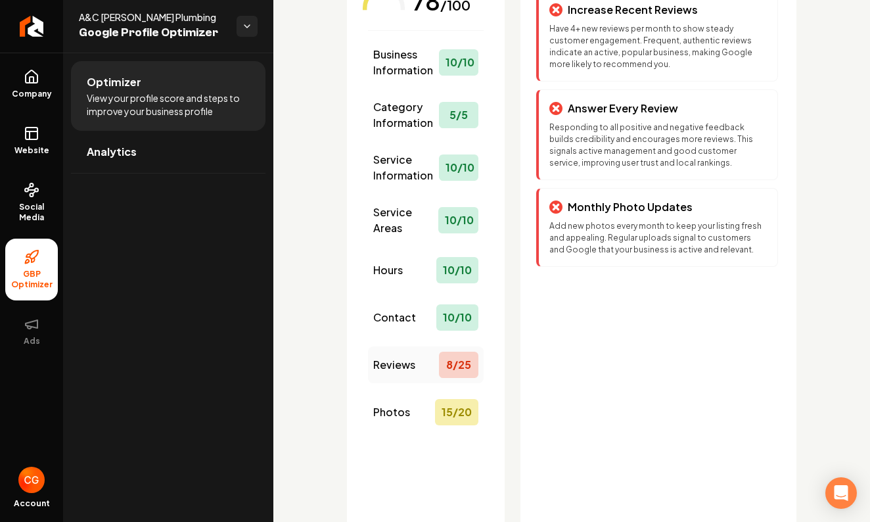
click at [400, 363] on span "Reviews" at bounding box center [394, 365] width 42 height 16
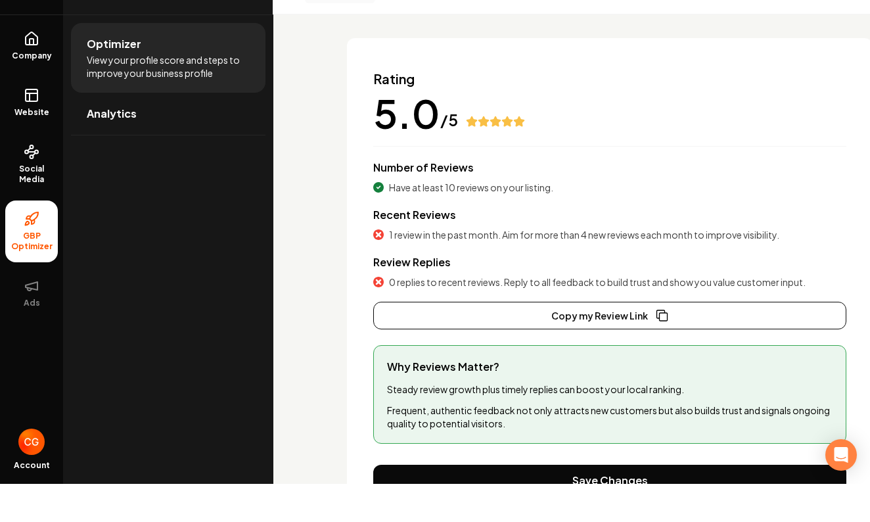
scroll to position [39, 0]
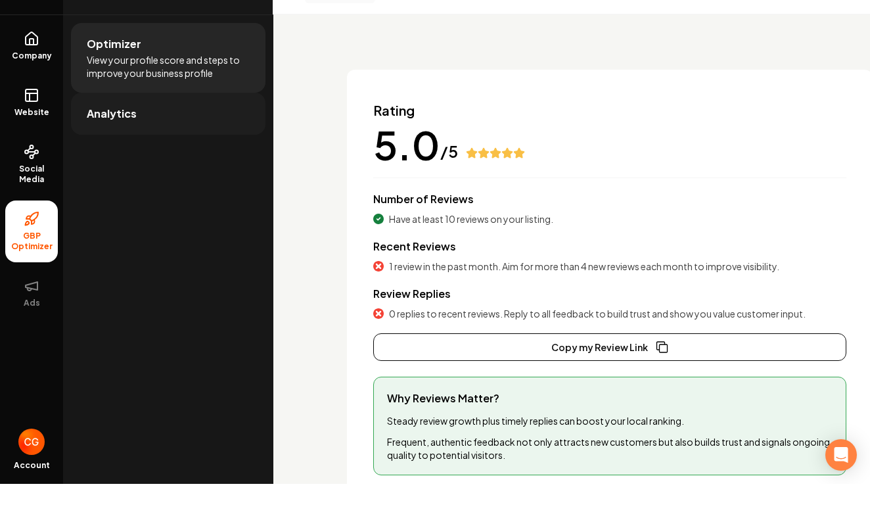
click at [193, 131] on link "Analytics" at bounding box center [168, 152] width 195 height 42
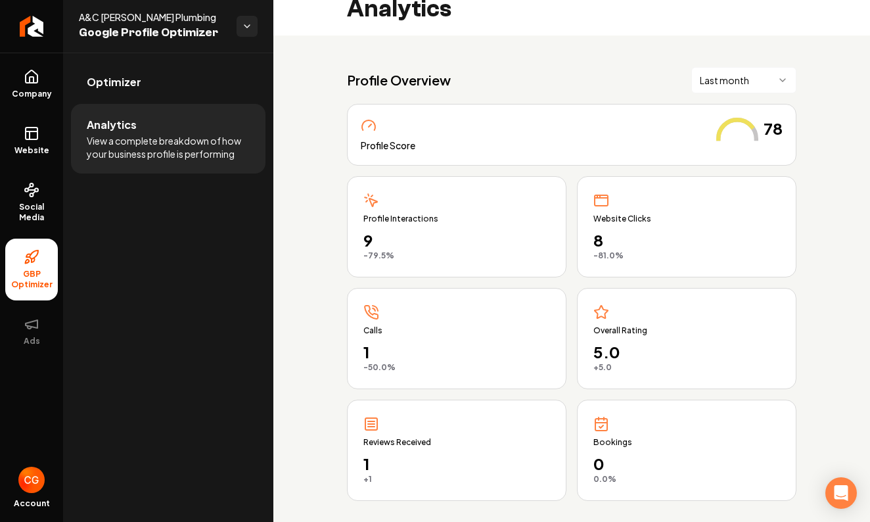
scroll to position [18, 0]
click at [647, 229] on span "8" at bounding box center [686, 238] width 187 height 21
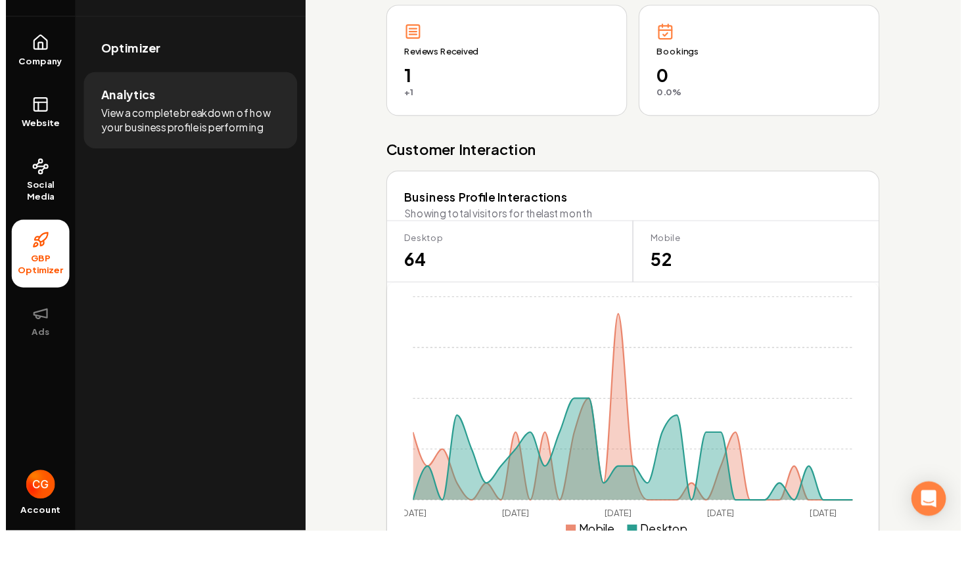
scroll to position [265, 0]
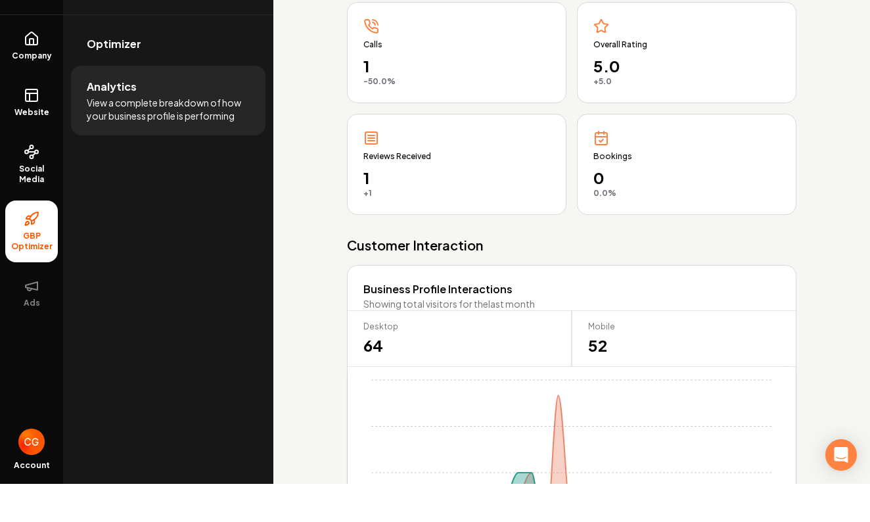
click at [195, 134] on span "View a complete breakdown of how your business profile is performing" at bounding box center [168, 147] width 163 height 26
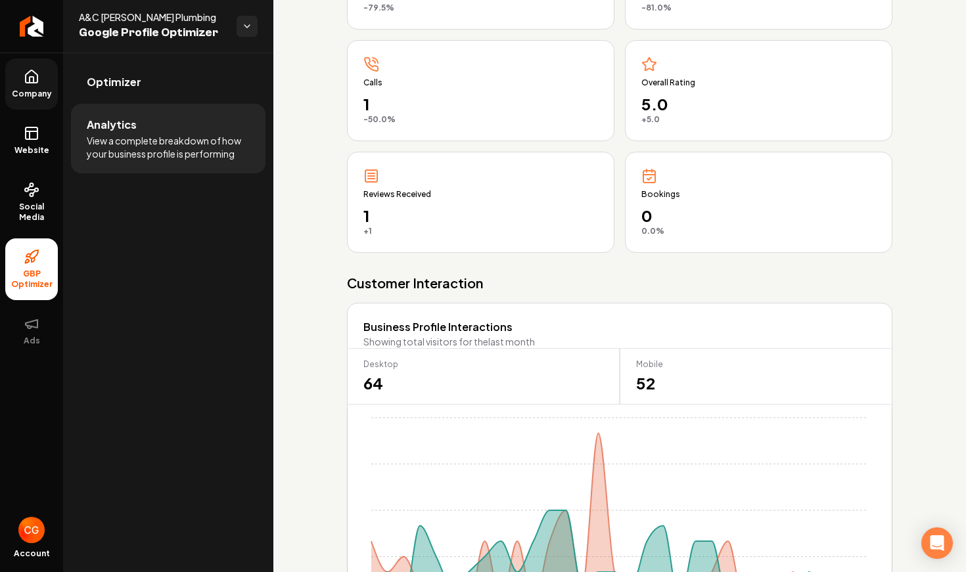
click at [35, 80] on icon at bounding box center [32, 77] width 16 height 16
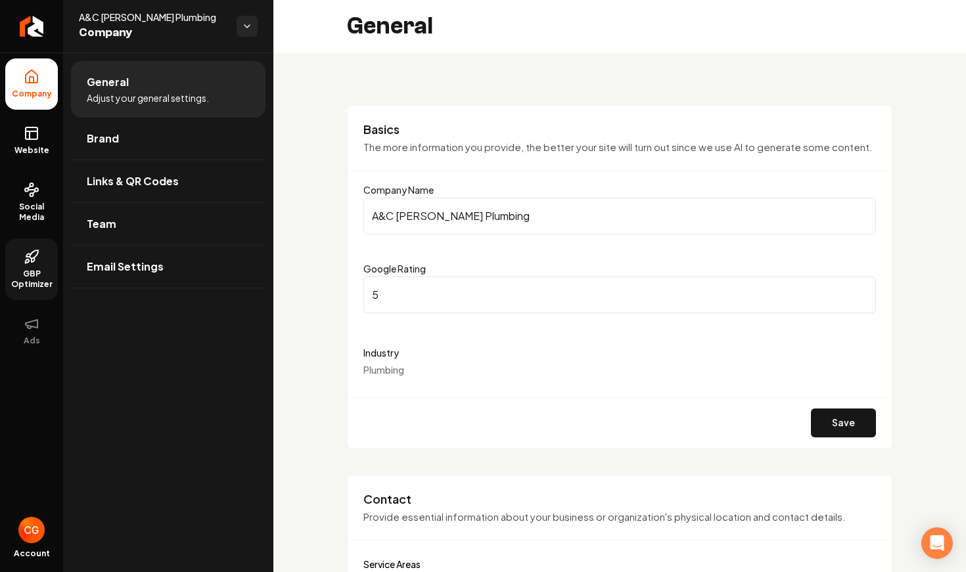
click at [125, 30] on span "Company" at bounding box center [152, 33] width 147 height 18
click at [43, 34] on link "Return to dashboard" at bounding box center [31, 26] width 63 height 53
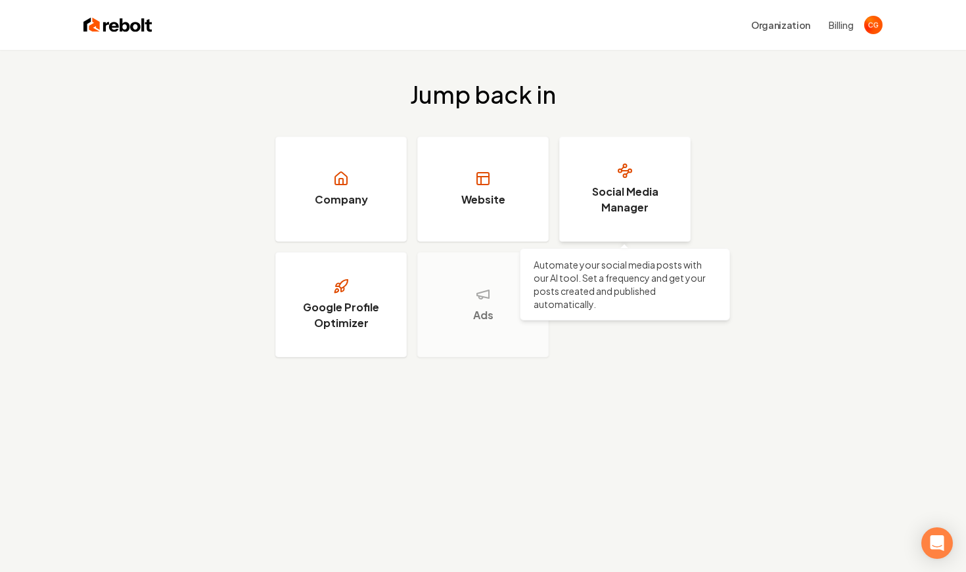
click at [641, 204] on h3 "Social Media Manager" at bounding box center [625, 200] width 99 height 32
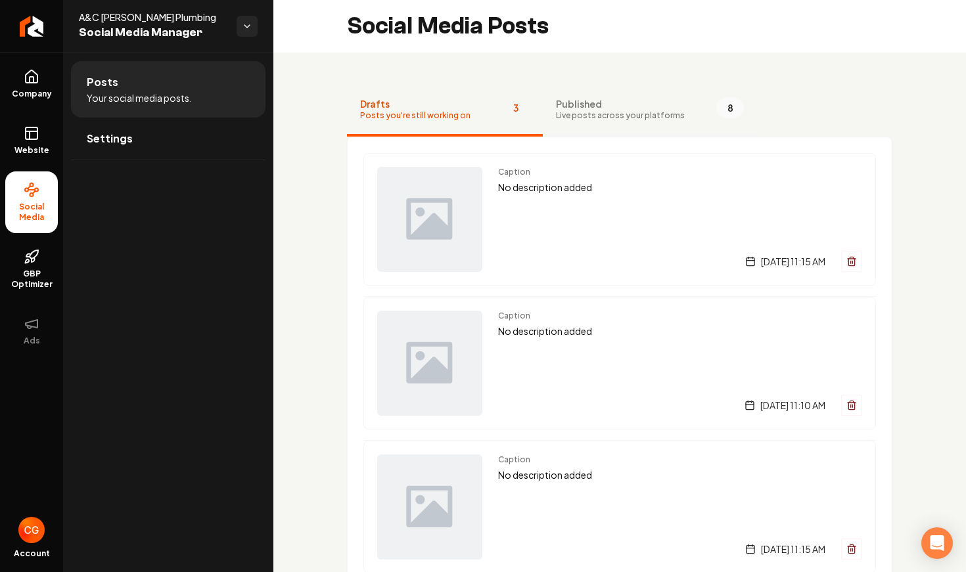
click at [605, 116] on span "Live posts across your platforms" at bounding box center [620, 115] width 129 height 11
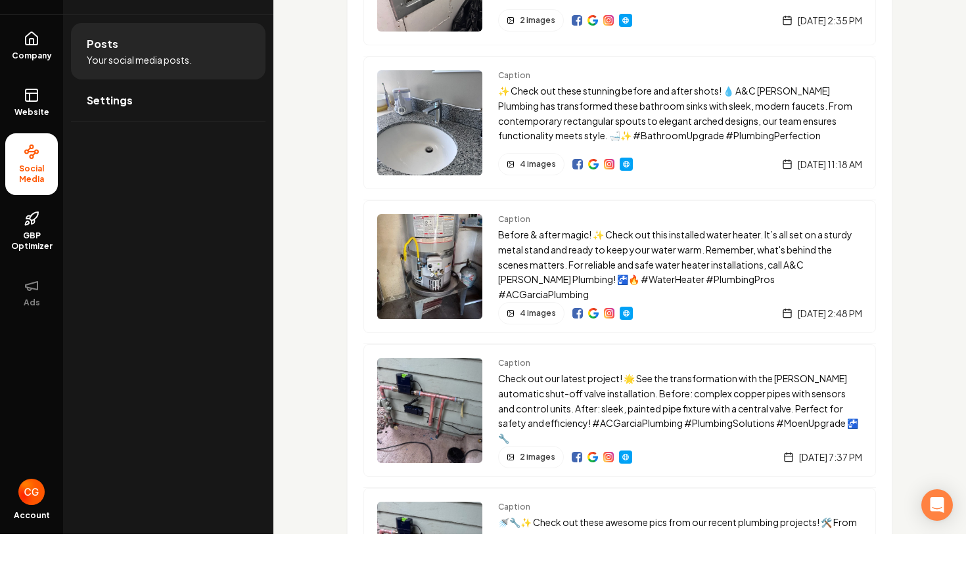
scroll to position [143, 0]
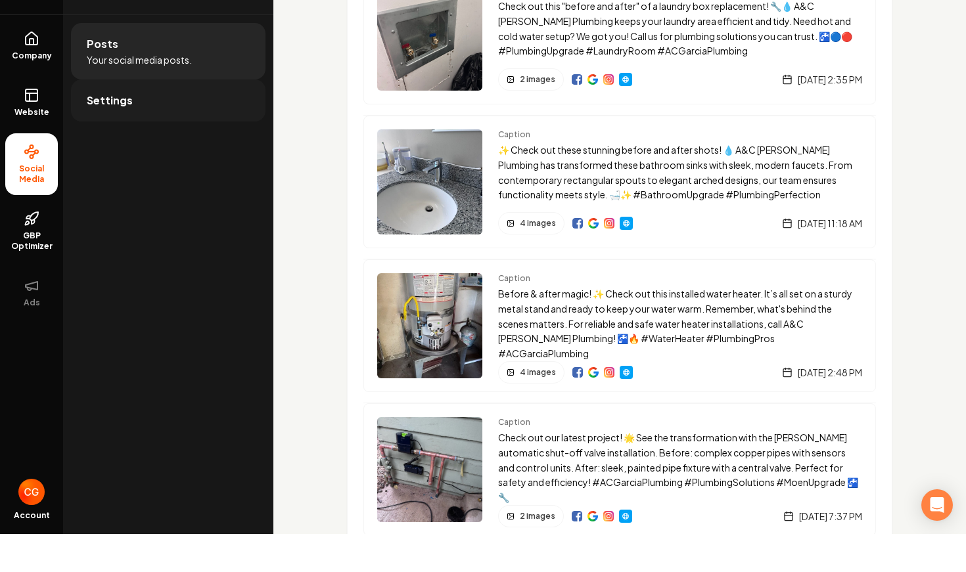
click at [154, 118] on link "Settings" at bounding box center [168, 139] width 195 height 42
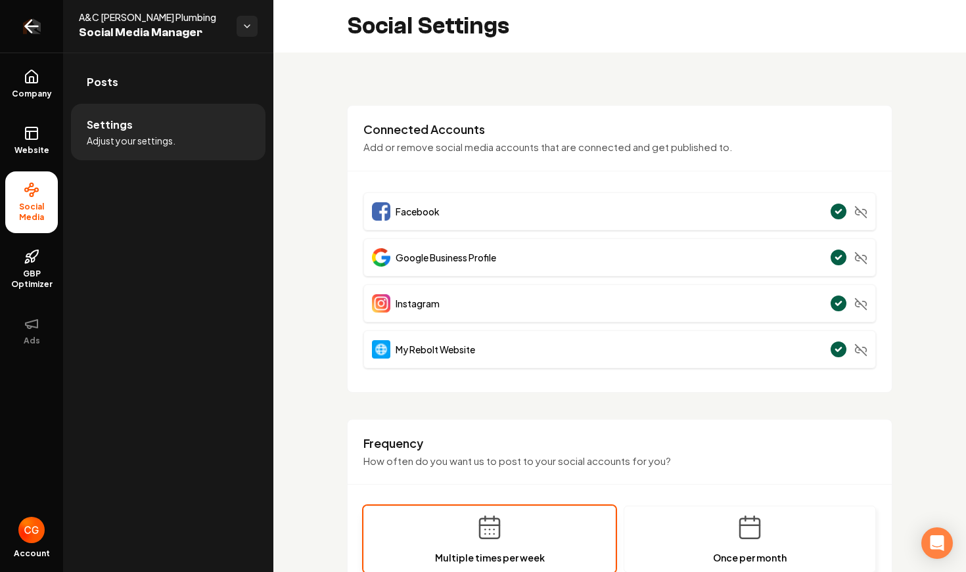
click at [22, 31] on icon "Return to dashboard" at bounding box center [31, 26] width 21 height 21
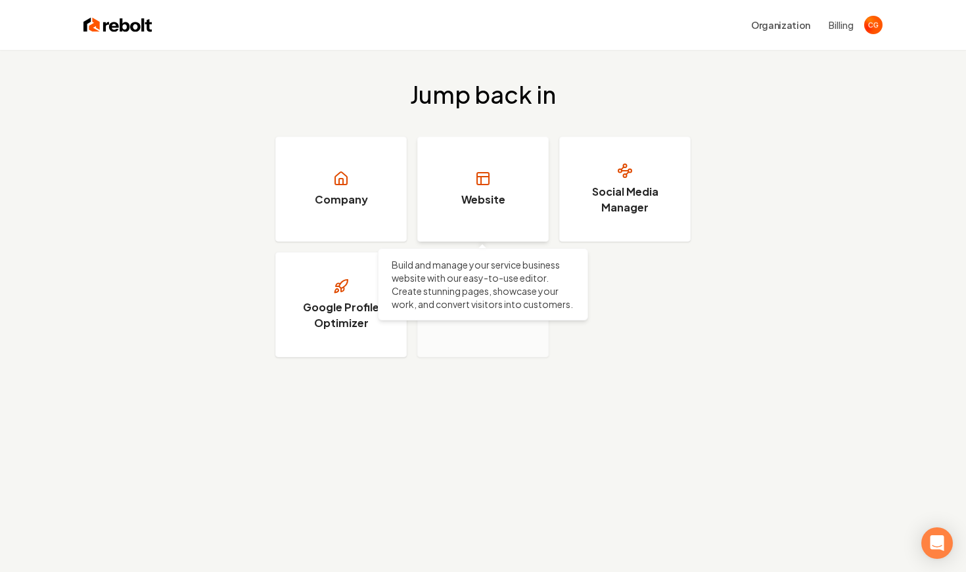
click at [487, 196] on h3 "Website" at bounding box center [483, 200] width 44 height 16
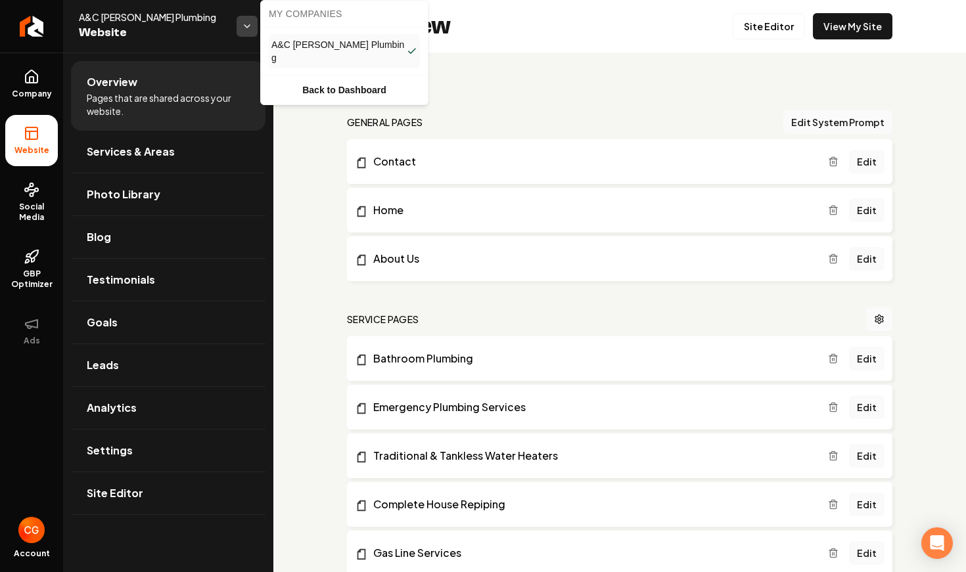
click at [245, 32] on html "Company Website Social Media GBP Optimizer Ads Account A&C Garcia Plumbing Webs…" at bounding box center [483, 286] width 966 height 572
click at [234, 317] on html "Company Website Social Media GBP Optimizer Ads Account A&C Garcia Plumbing Webs…" at bounding box center [483, 286] width 966 height 572
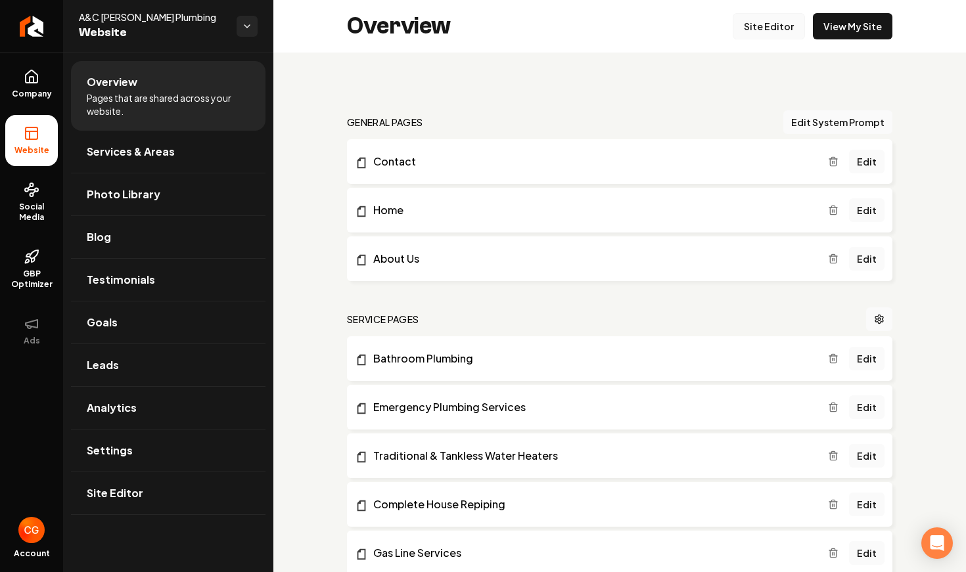
click at [772, 32] on link "Site Editor" at bounding box center [769, 26] width 72 height 26
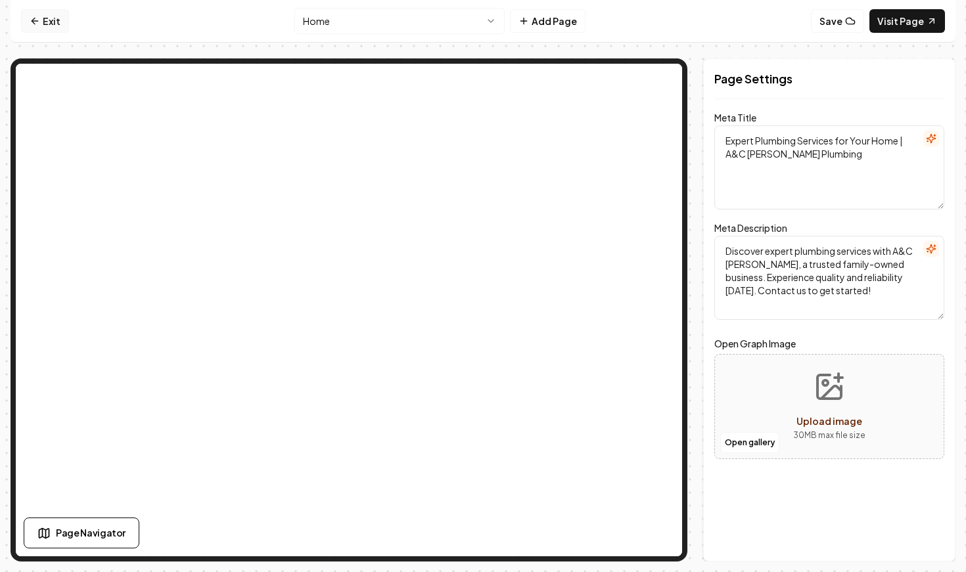
click at [43, 20] on link "Exit" at bounding box center [45, 21] width 48 height 24
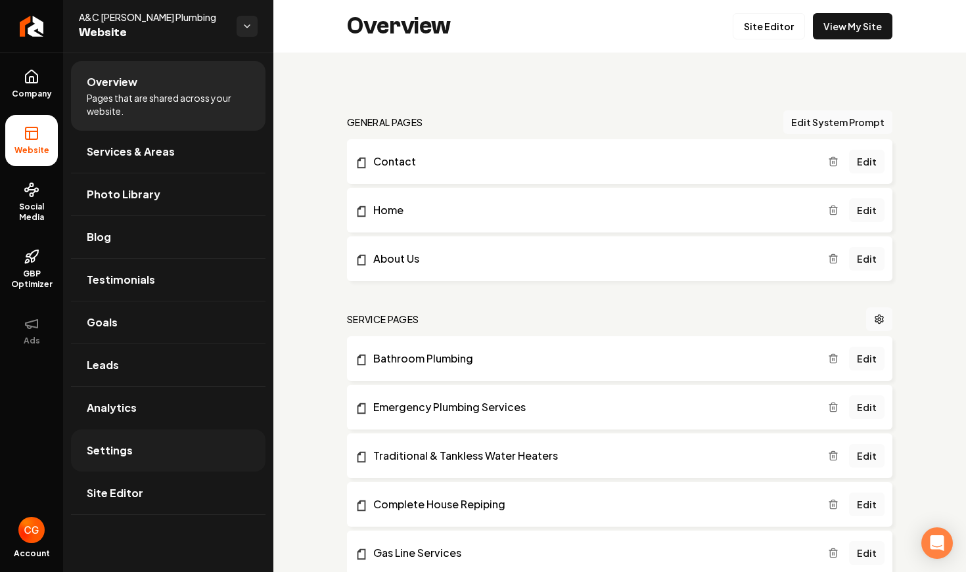
click at [111, 462] on link "Settings" at bounding box center [168, 451] width 195 height 42
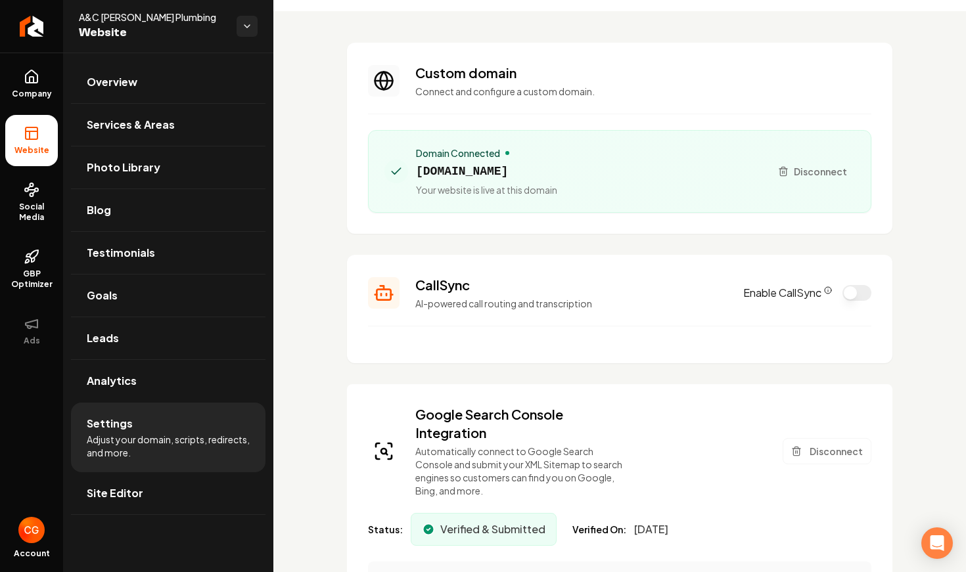
scroll to position [55, 0]
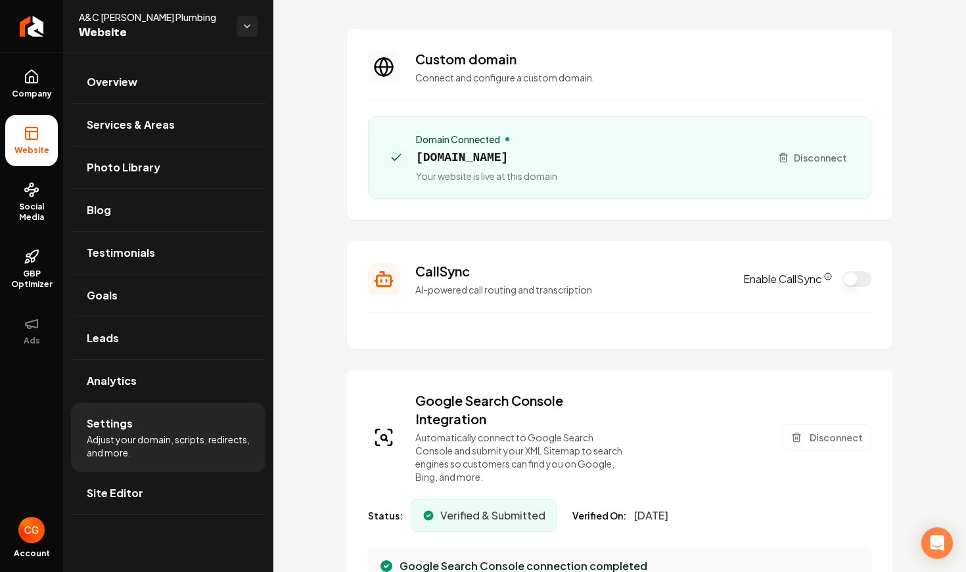
click at [856, 282] on button "Enable CallSync" at bounding box center [857, 279] width 29 height 16
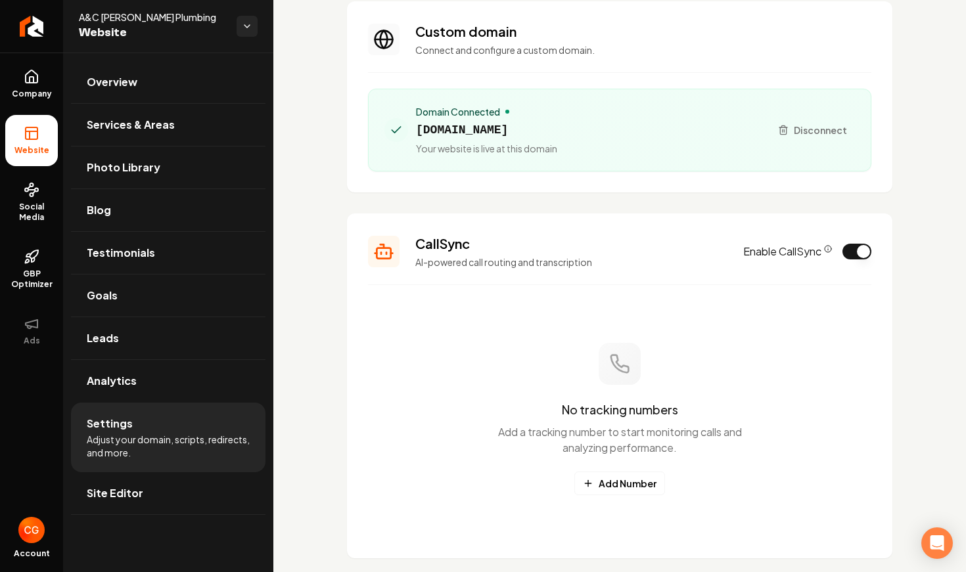
scroll to position [94, 0]
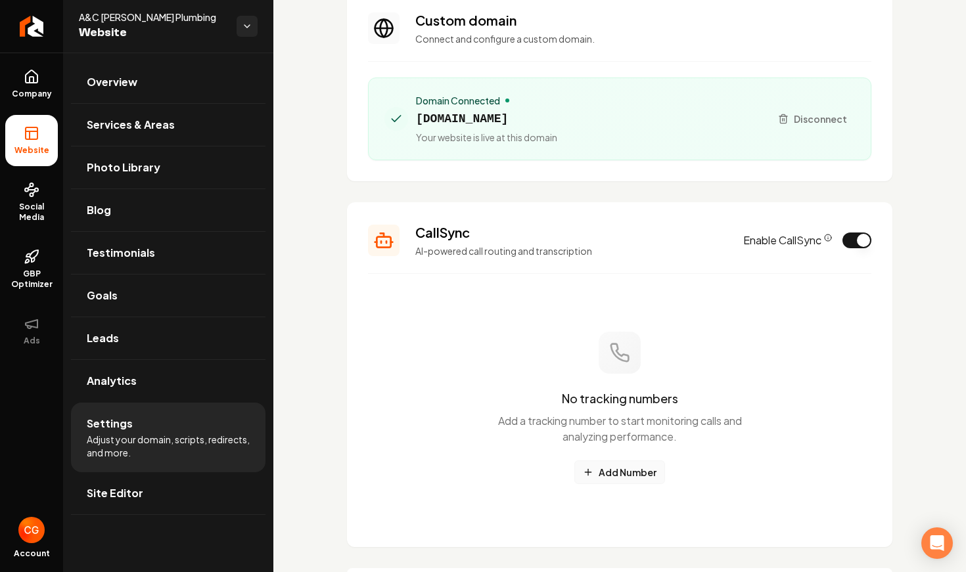
click at [624, 475] on button "Add Number" at bounding box center [619, 473] width 91 height 24
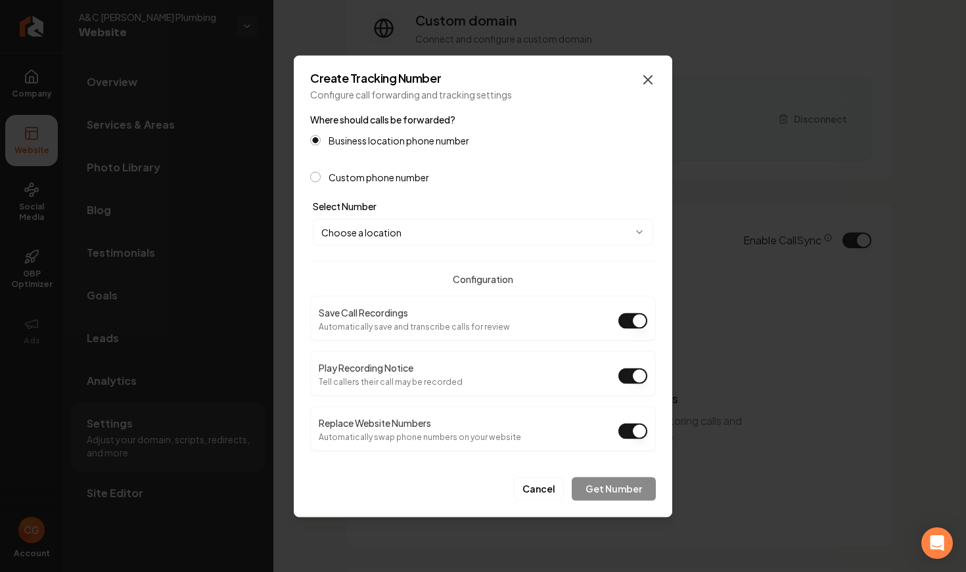
click at [645, 82] on icon "button" at bounding box center [648, 80] width 8 height 8
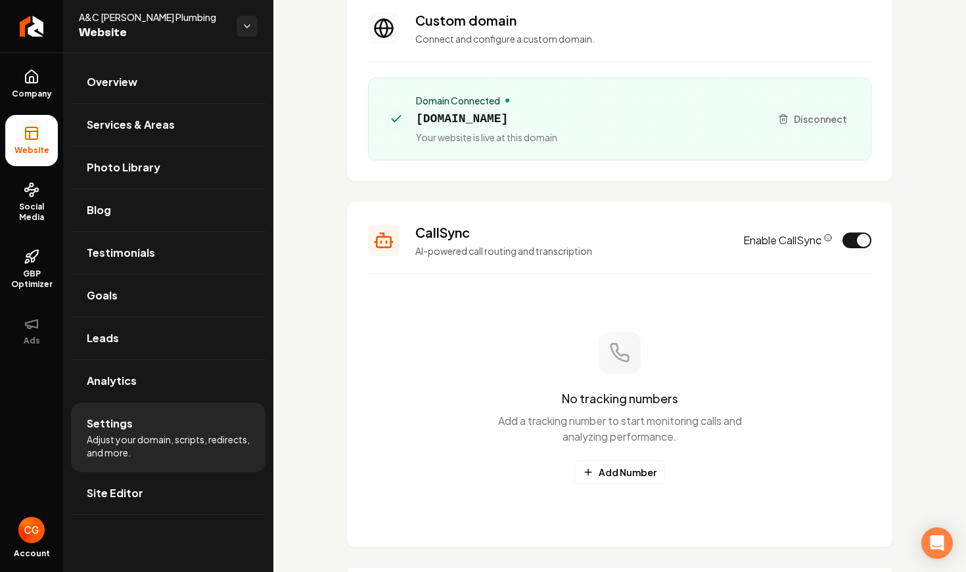
click at [858, 240] on button "Enable CallSync" at bounding box center [857, 241] width 29 height 16
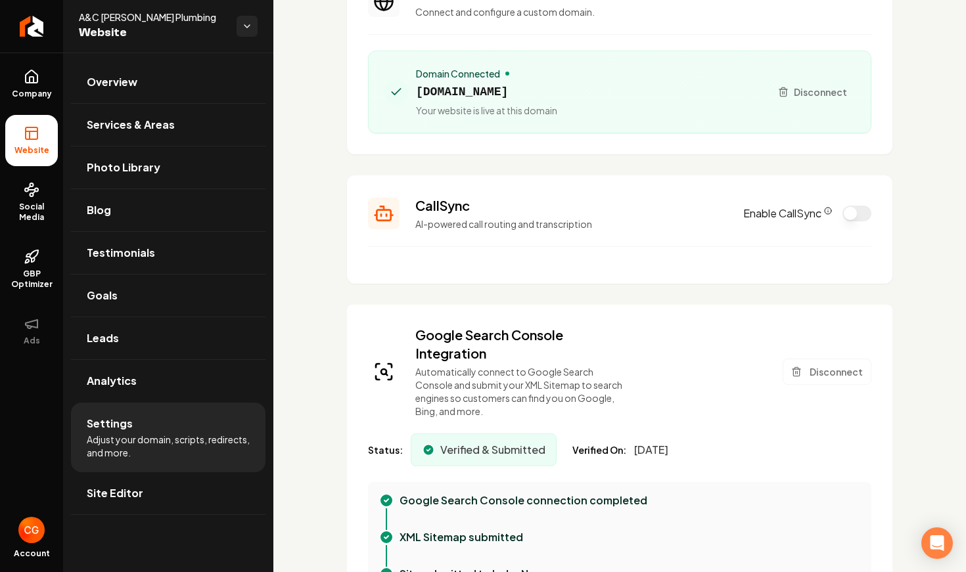
scroll to position [124, 0]
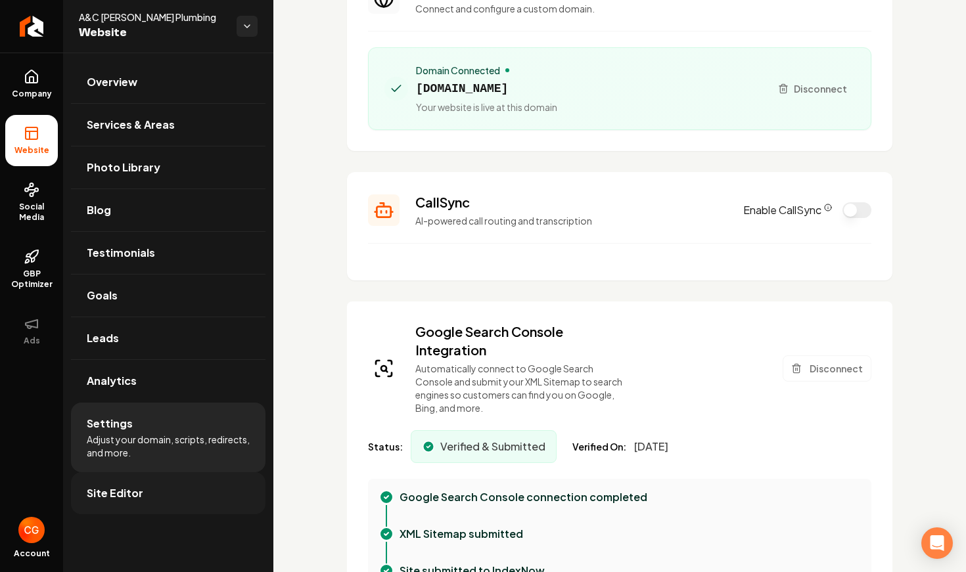
click at [185, 491] on link "Site Editor" at bounding box center [168, 494] width 195 height 42
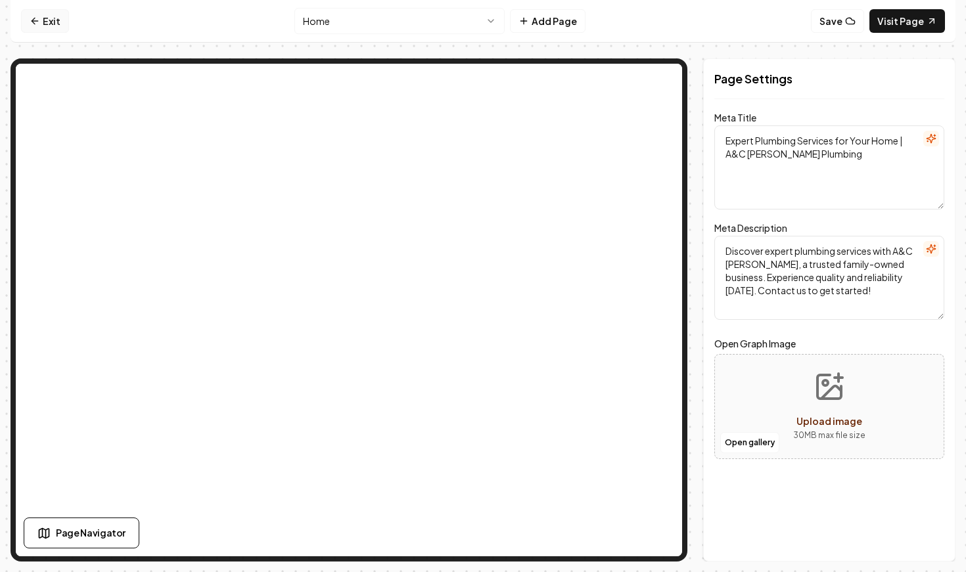
click at [45, 14] on link "Exit" at bounding box center [45, 21] width 48 height 24
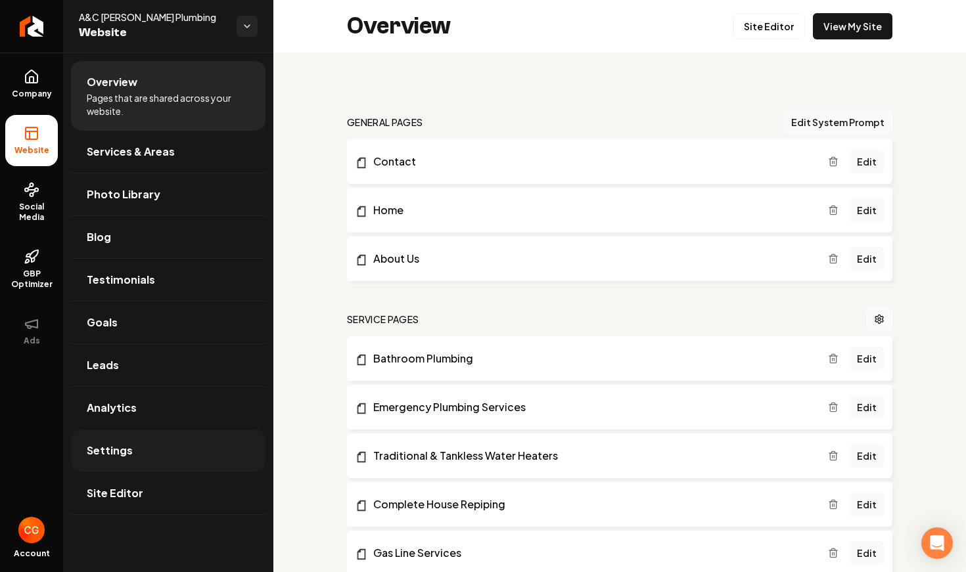
click at [101, 449] on span "Settings" at bounding box center [110, 451] width 46 height 16
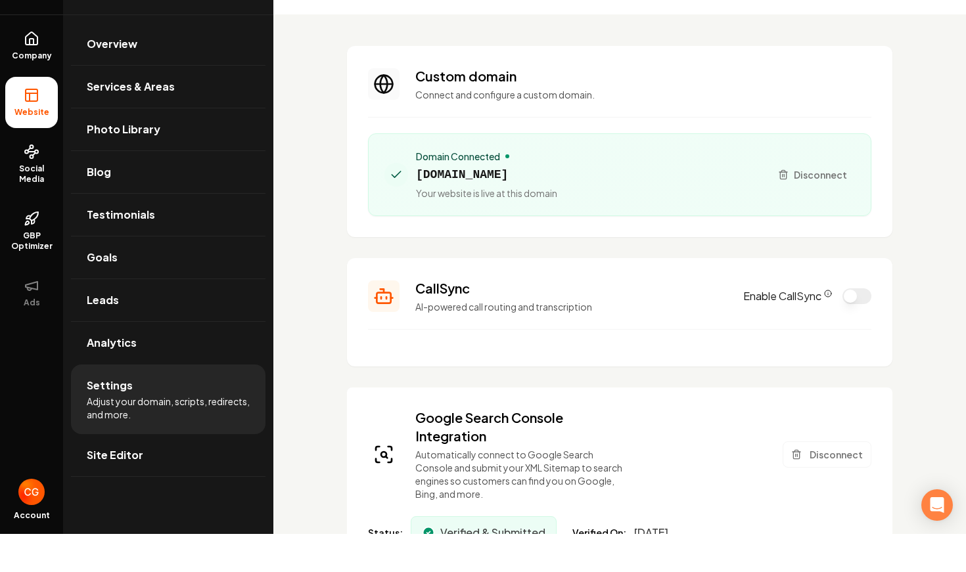
click at [857, 327] on button "Enable CallSync" at bounding box center [857, 335] width 29 height 16
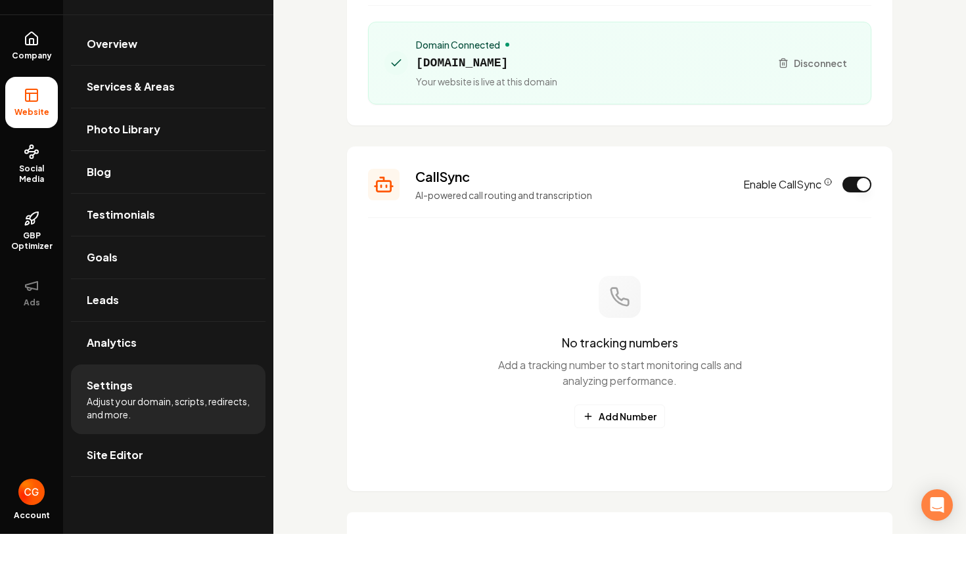
scroll to position [122, 0]
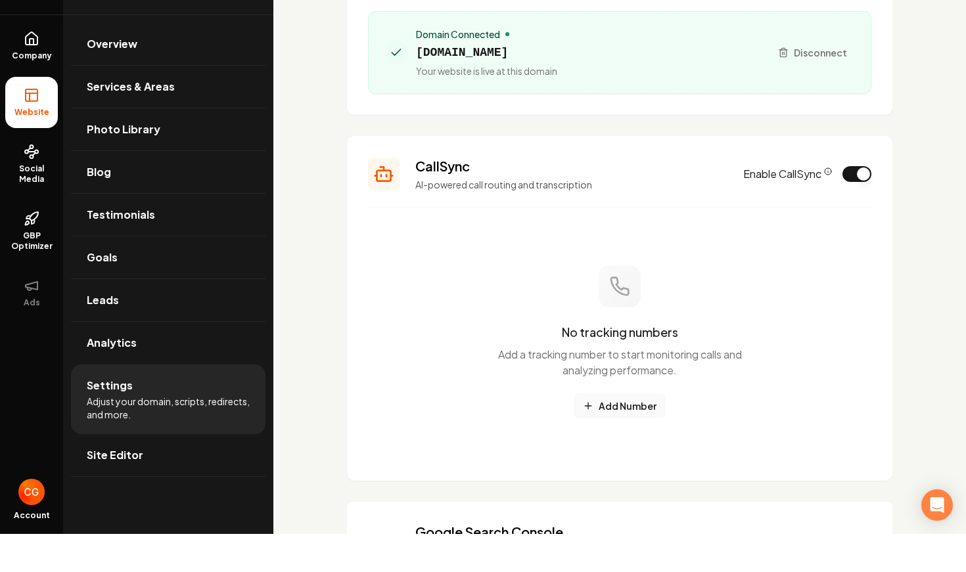
click at [614, 432] on button "Add Number" at bounding box center [619, 444] width 91 height 24
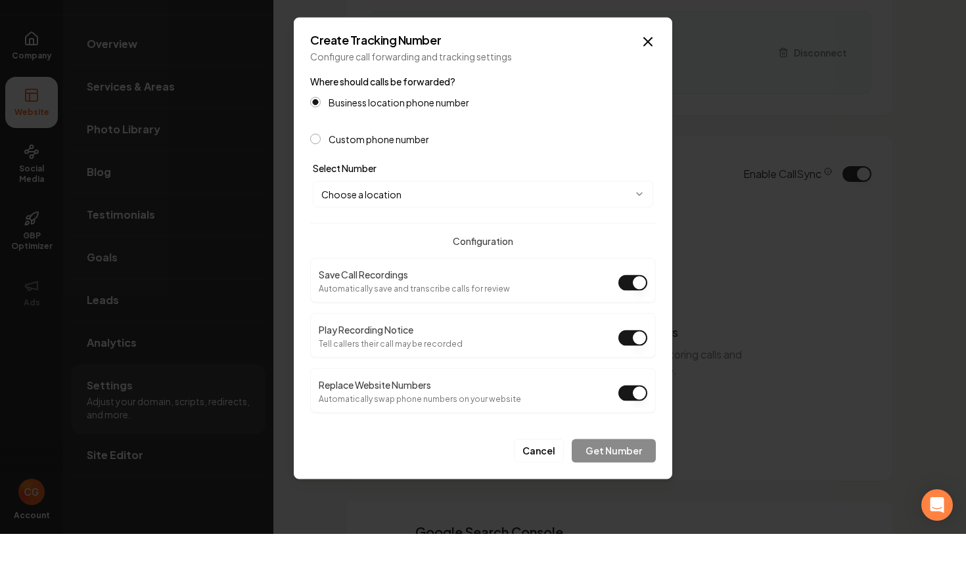
click at [618, 467] on div "Cancel Get Number" at bounding box center [483, 484] width 346 height 34
click at [640, 195] on body "Company Website Social Media GBP Optimizer Ads Account A&C Garcia Plumbing Webs…" at bounding box center [483, 286] width 966 height 572
select select "**********"
click at [607, 477] on button "Get Number" at bounding box center [614, 489] width 84 height 24
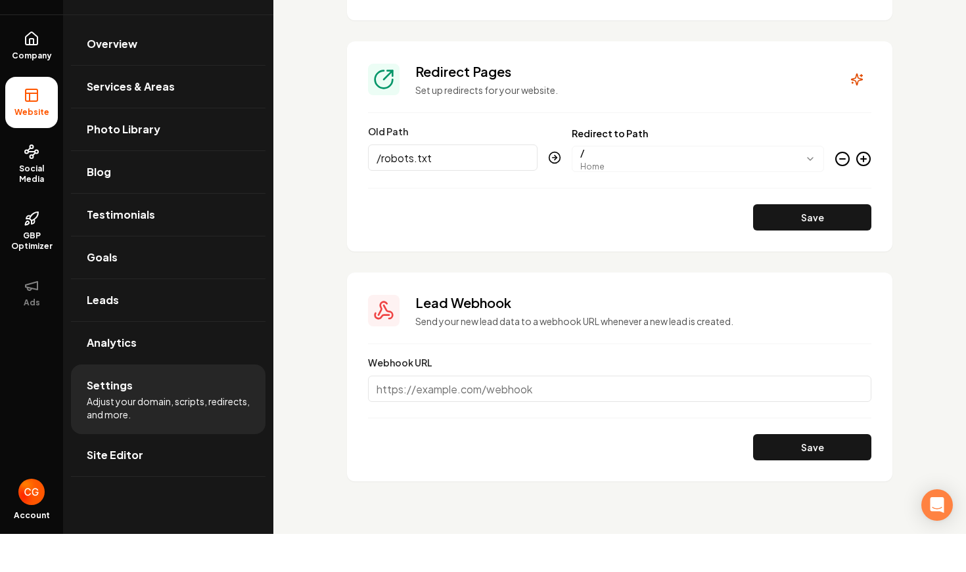
scroll to position [1566, 0]
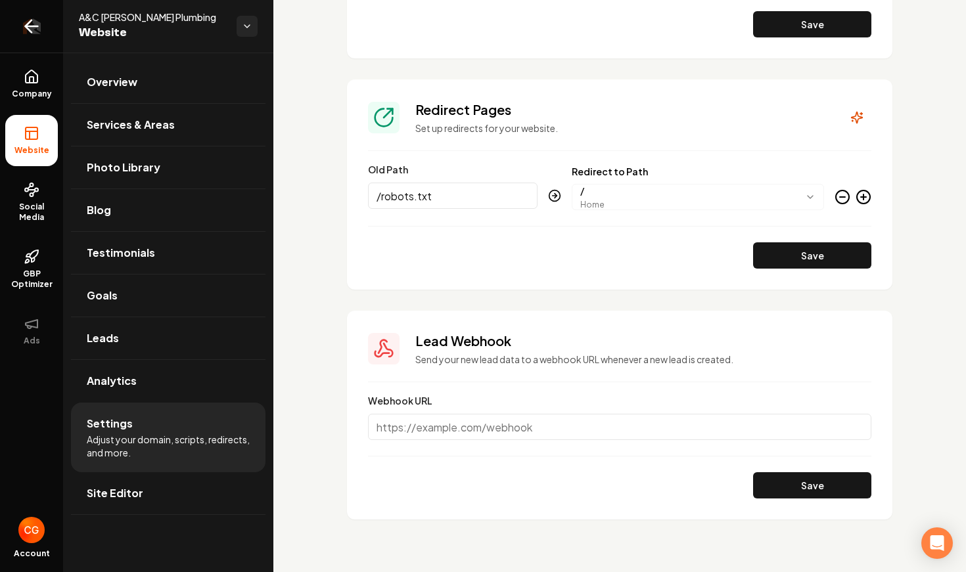
click at [43, 22] on link "Return to dashboard" at bounding box center [31, 26] width 63 height 53
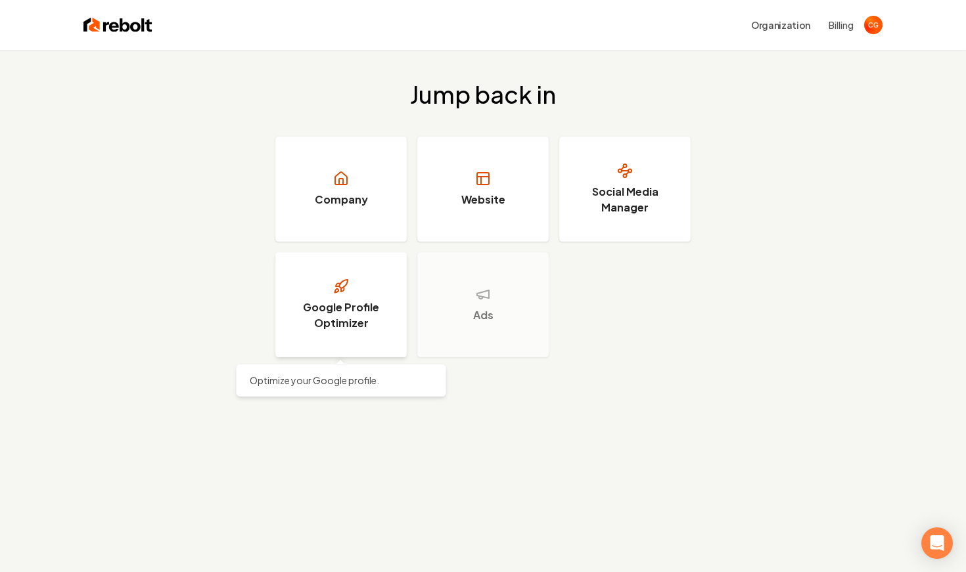
click at [368, 296] on link "Google Profile Optimizer" at bounding box center [340, 304] width 131 height 105
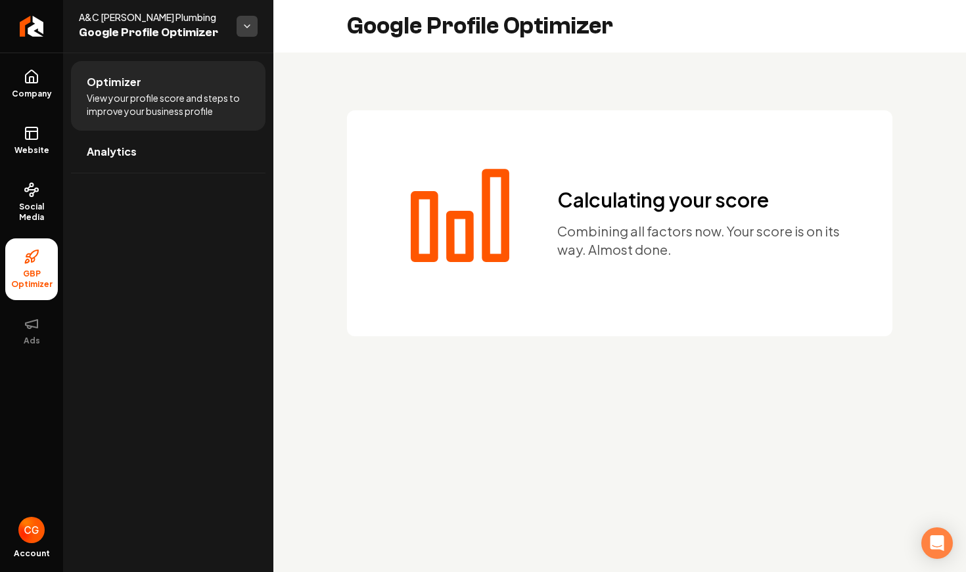
click at [244, 32] on html "Company Website Social Media GBP Optimizer Ads Account A&C Garcia Plumbing Goog…" at bounding box center [483, 286] width 966 height 572
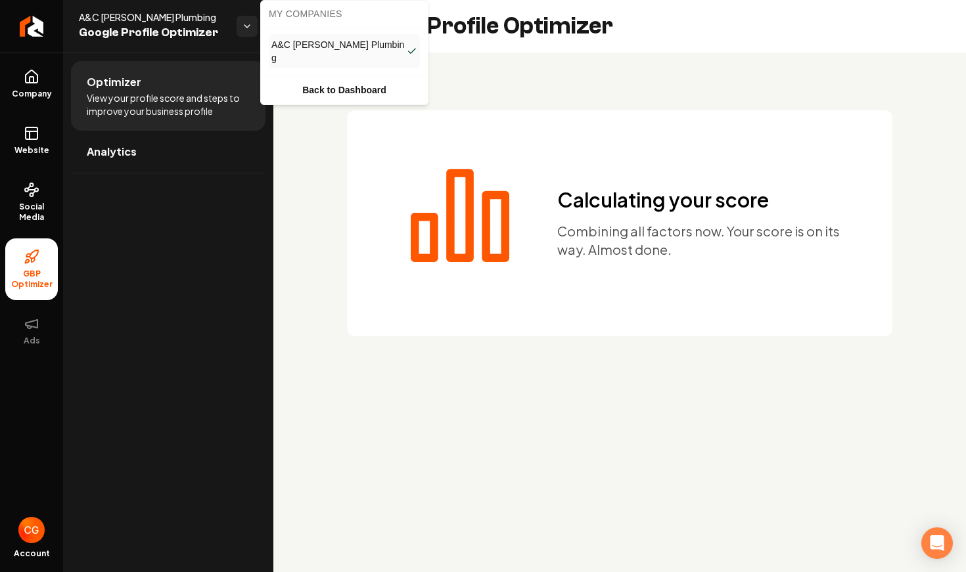
click at [239, 145] on html "Company Website Social Media GBP Optimizer Ads Account A&C Garcia Plumbing Goog…" at bounding box center [483, 286] width 966 height 572
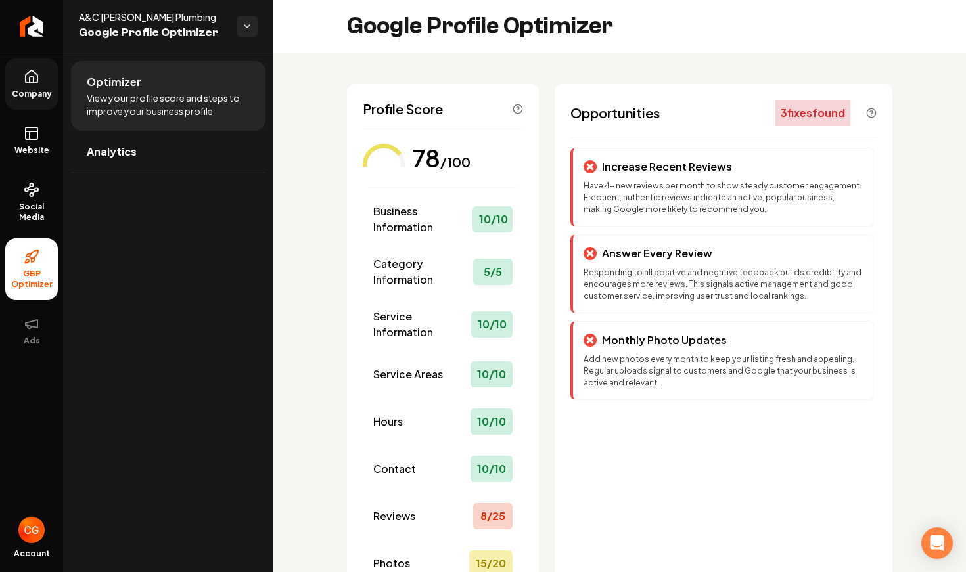
click at [25, 83] on icon at bounding box center [32, 77] width 16 height 16
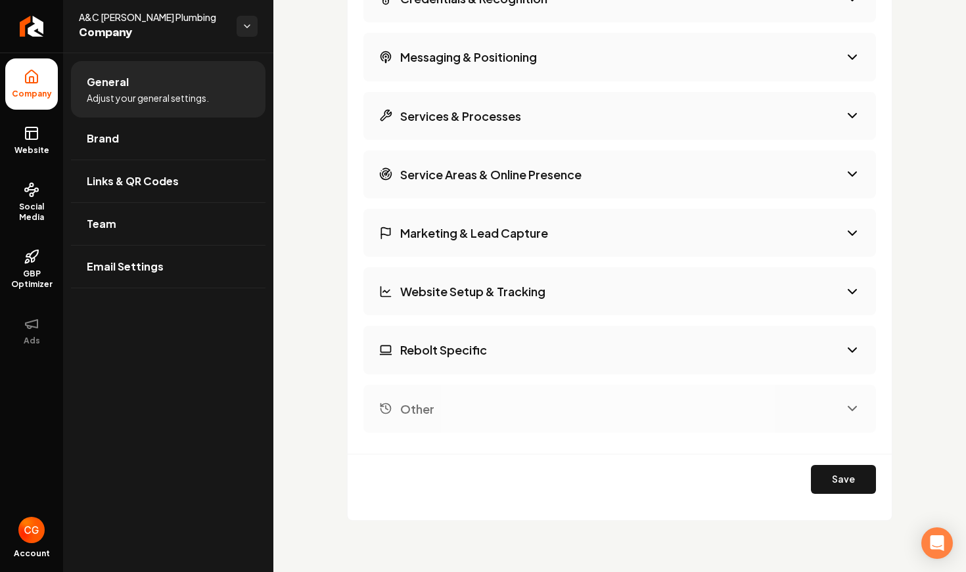
scroll to position [2193, 0]
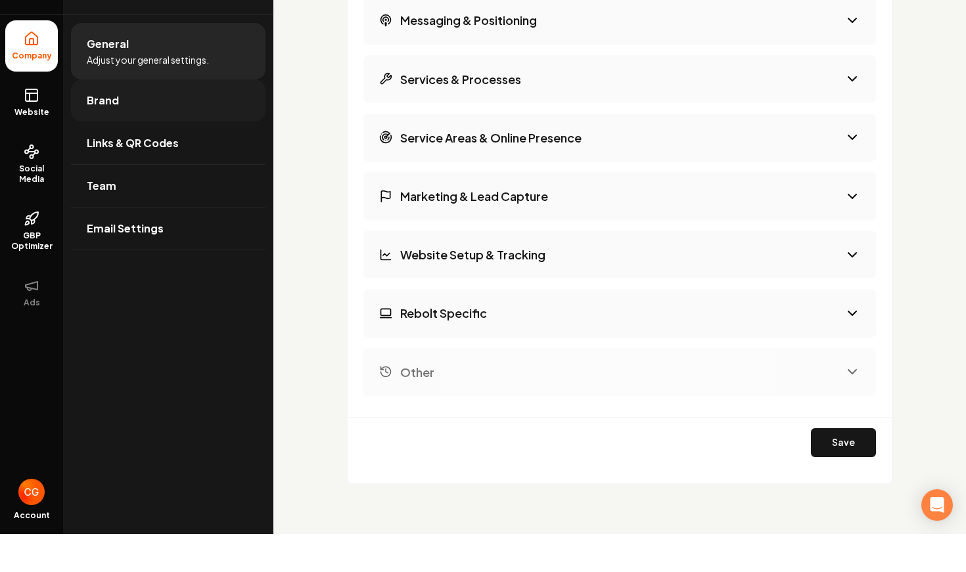
click at [161, 118] on link "Brand" at bounding box center [168, 139] width 195 height 42
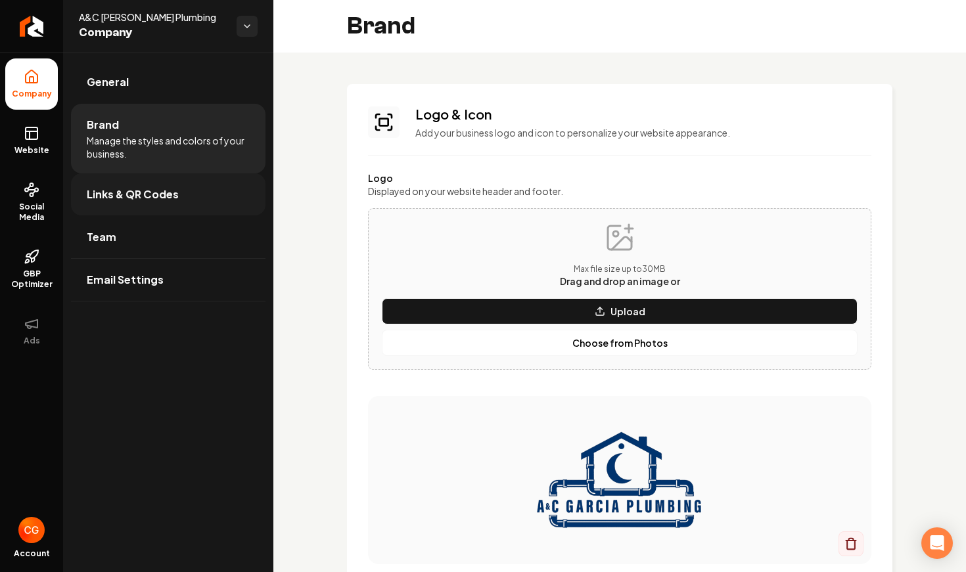
click at [193, 195] on link "Links & QR Codes" at bounding box center [168, 195] width 195 height 42
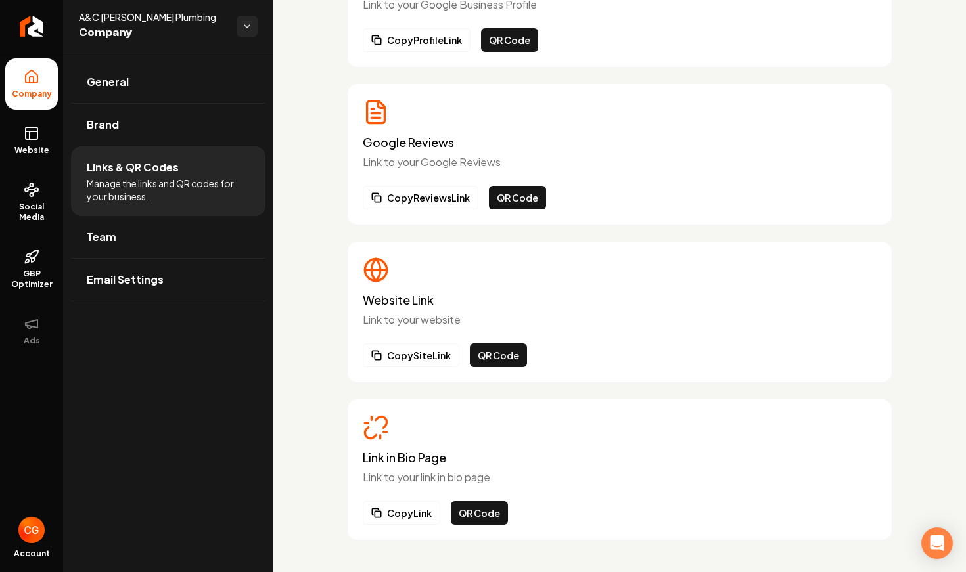
scroll to position [158, 0]
click at [163, 248] on link "Team" at bounding box center [168, 237] width 195 height 42
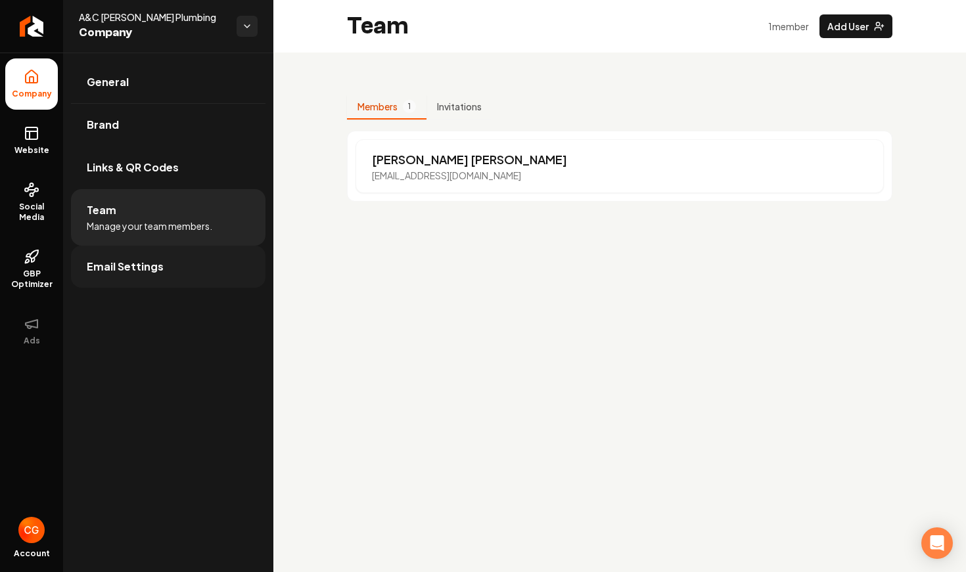
click at [156, 268] on span "Email Settings" at bounding box center [125, 267] width 77 height 16
click at [183, 275] on link "Email Settings" at bounding box center [168, 267] width 195 height 42
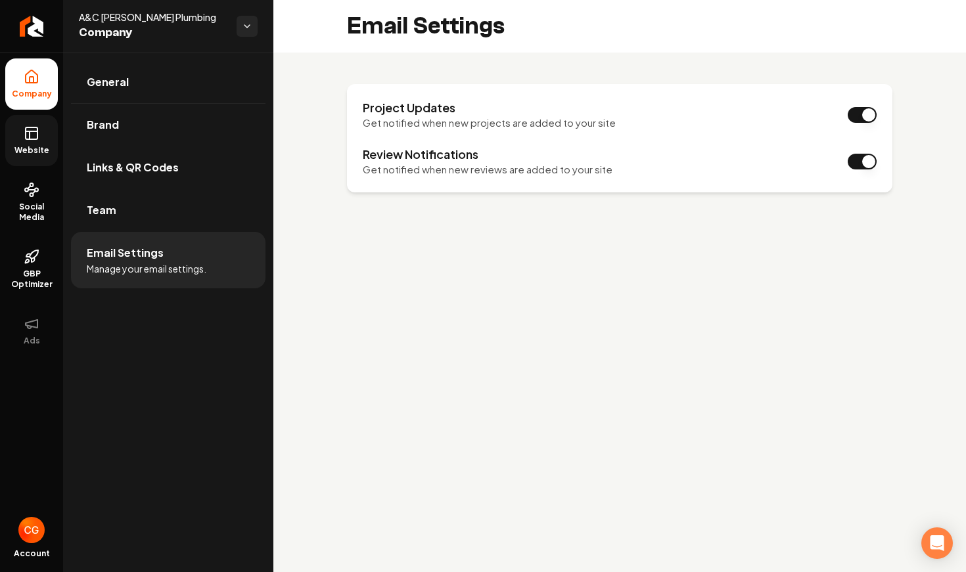
click at [38, 149] on span "Website" at bounding box center [31, 150] width 45 height 11
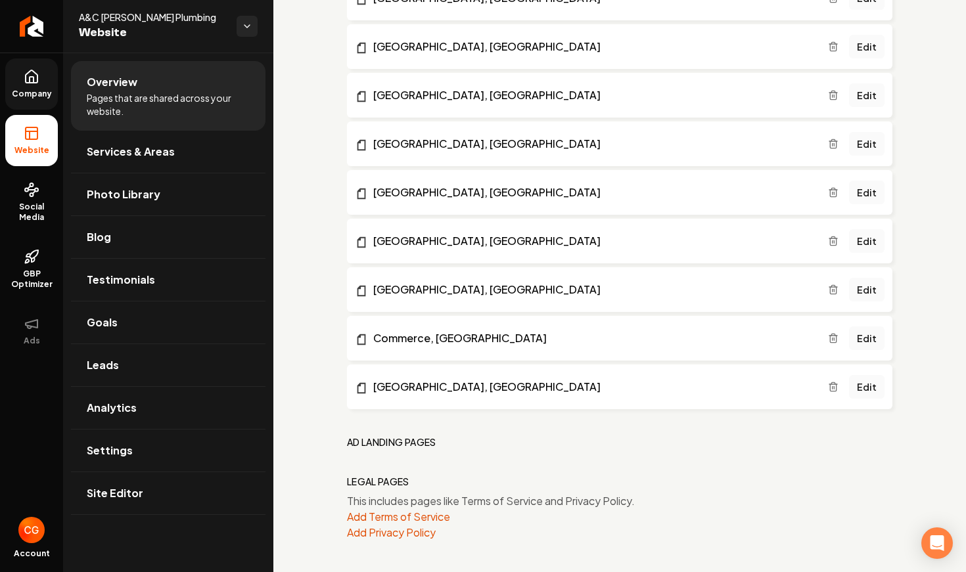
scroll to position [1774, 0]
click at [41, 195] on link "Social Media" at bounding box center [31, 203] width 53 height 62
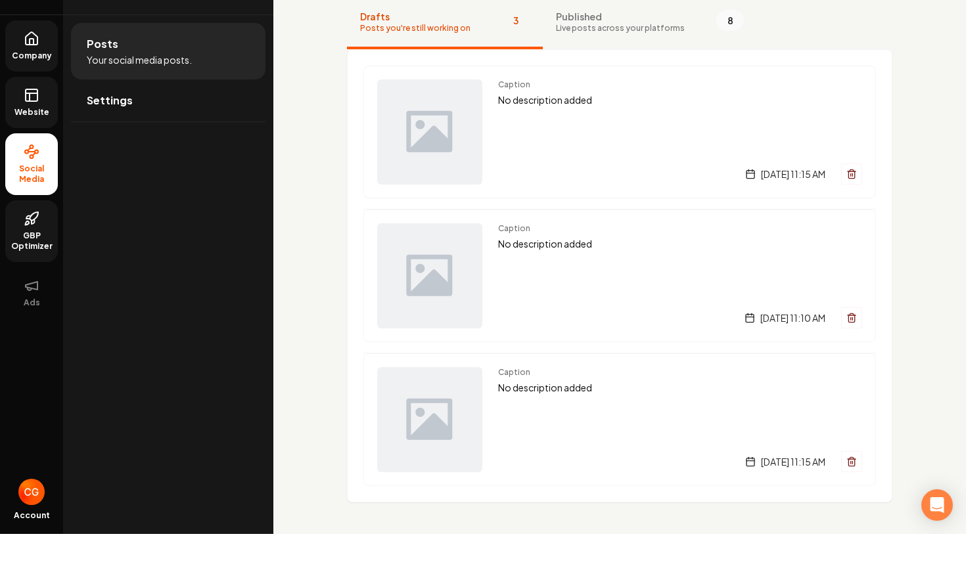
click at [45, 269] on span "GBP Optimizer" at bounding box center [31, 279] width 53 height 21
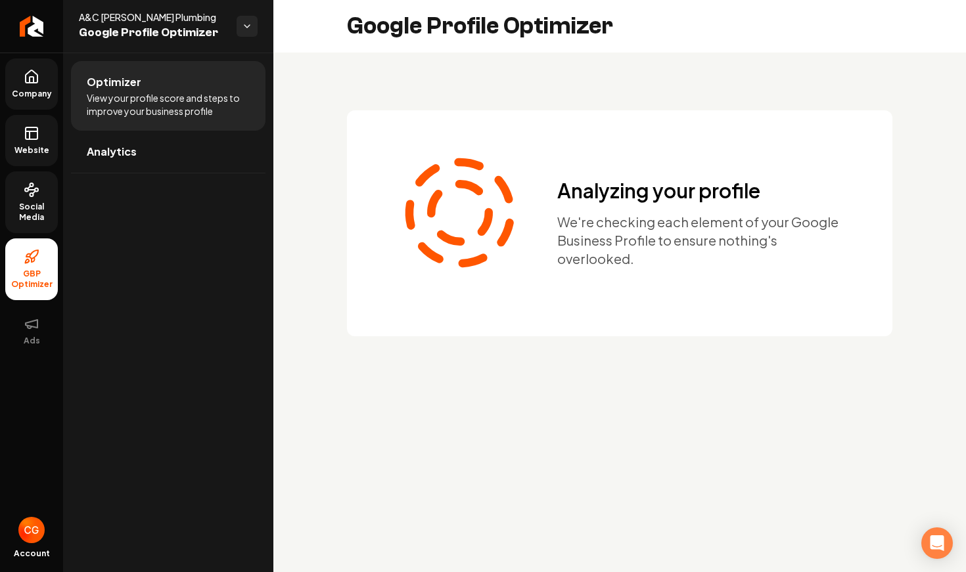
click at [45, 208] on span "Social Media" at bounding box center [31, 212] width 53 height 21
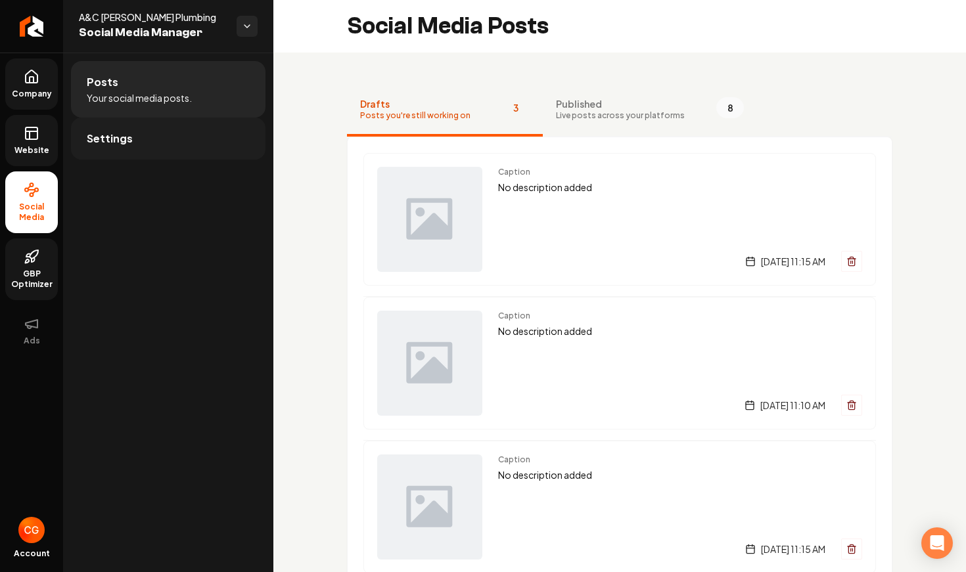
click at [147, 139] on link "Settings" at bounding box center [168, 139] width 195 height 42
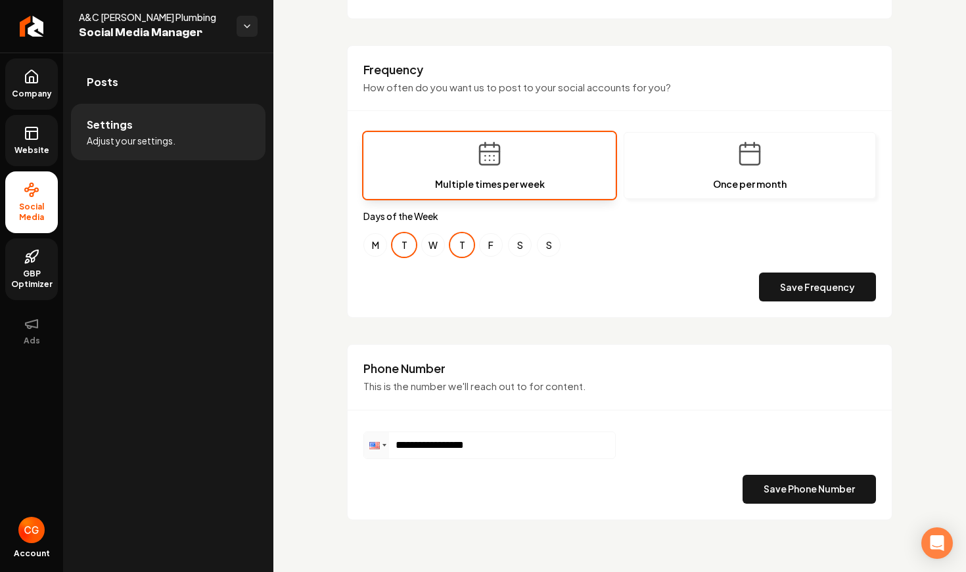
scroll to position [373, 0]
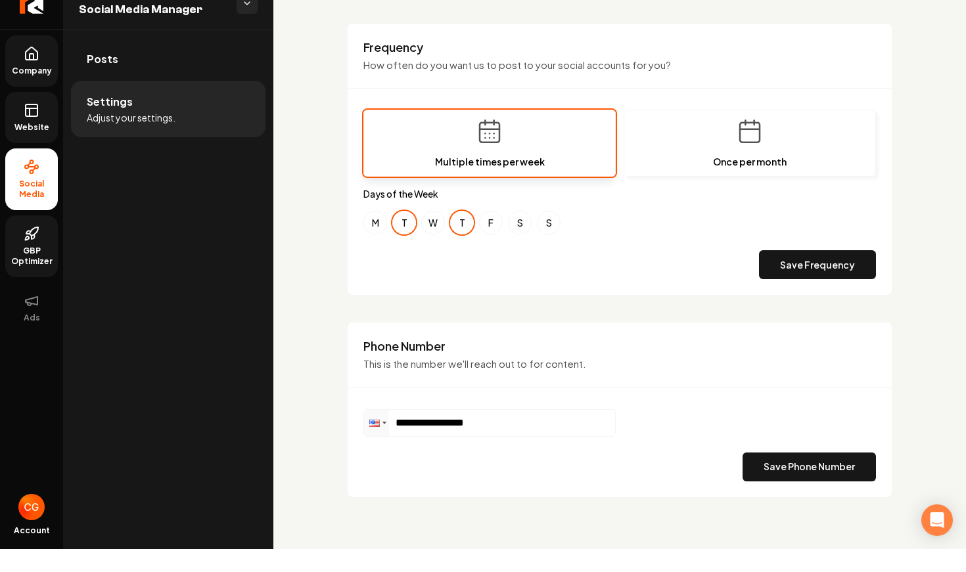
click at [41, 244] on link "GBP Optimizer" at bounding box center [31, 270] width 53 height 62
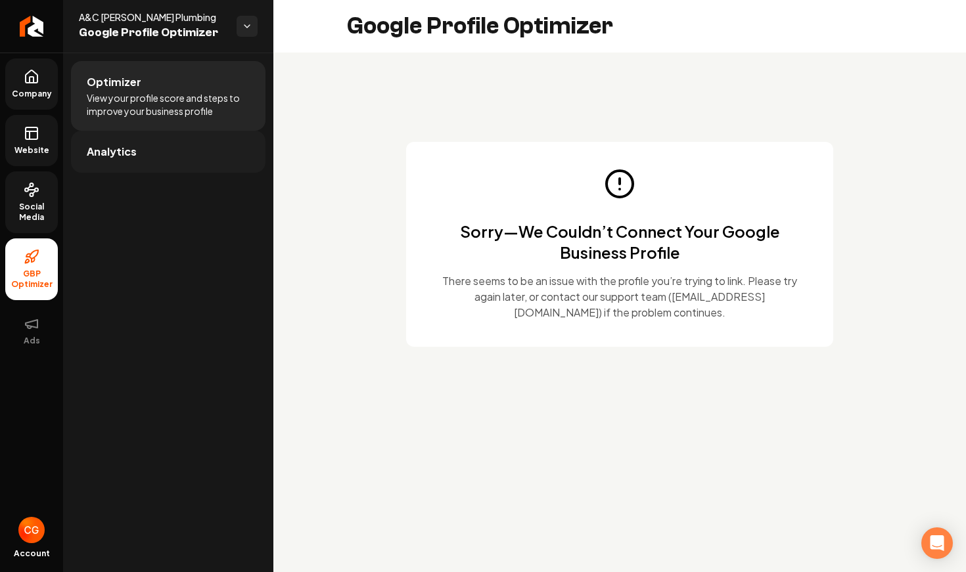
click at [133, 162] on link "Analytics" at bounding box center [168, 152] width 195 height 42
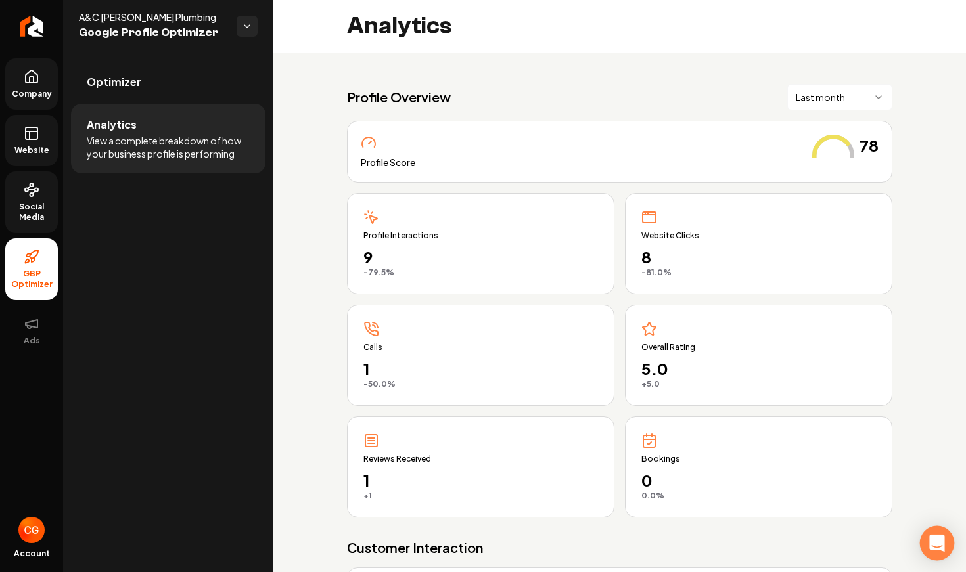
click at [869, 521] on icon "Open Intercom Messenger" at bounding box center [936, 543] width 15 height 17
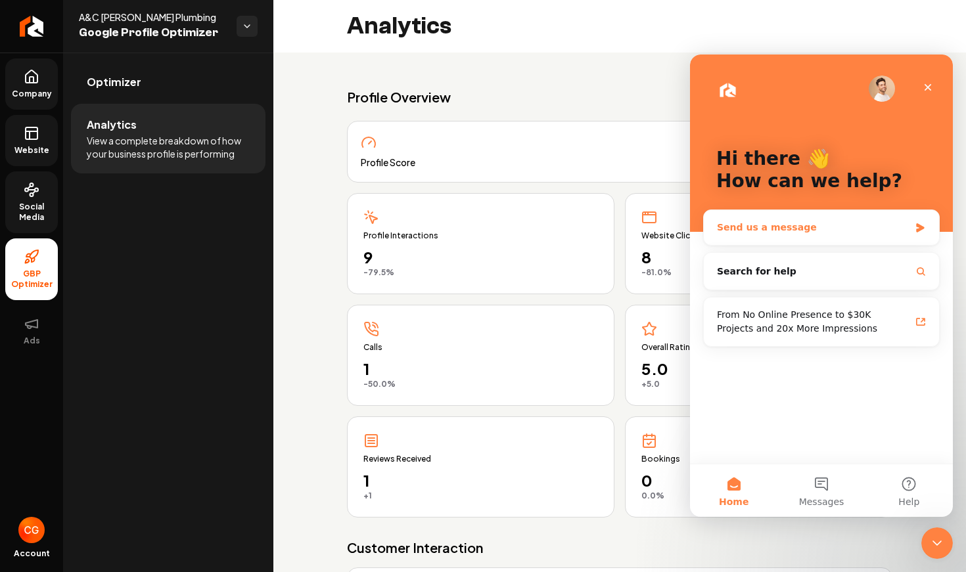
click at [799, 233] on div "Send us a message" at bounding box center [813, 228] width 193 height 14
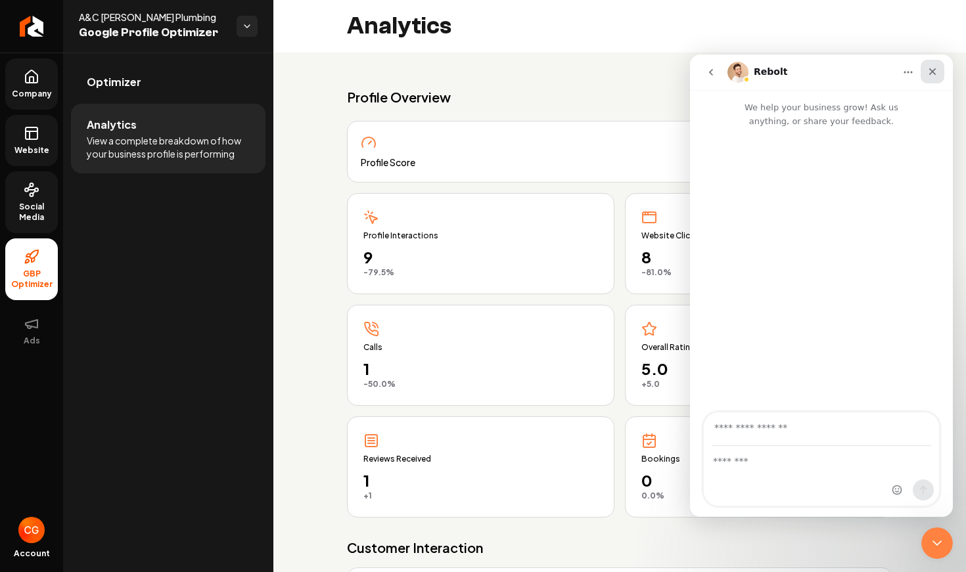
click at [869, 74] on icon "Close" at bounding box center [932, 71] width 11 height 11
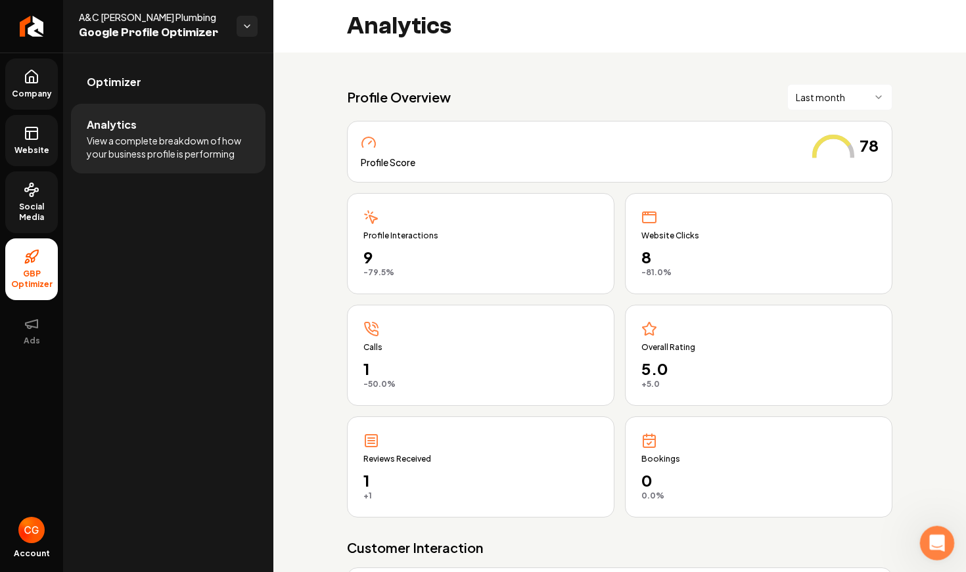
click at [869, 521] on icon "Open Intercom Messenger" at bounding box center [936, 542] width 22 height 22
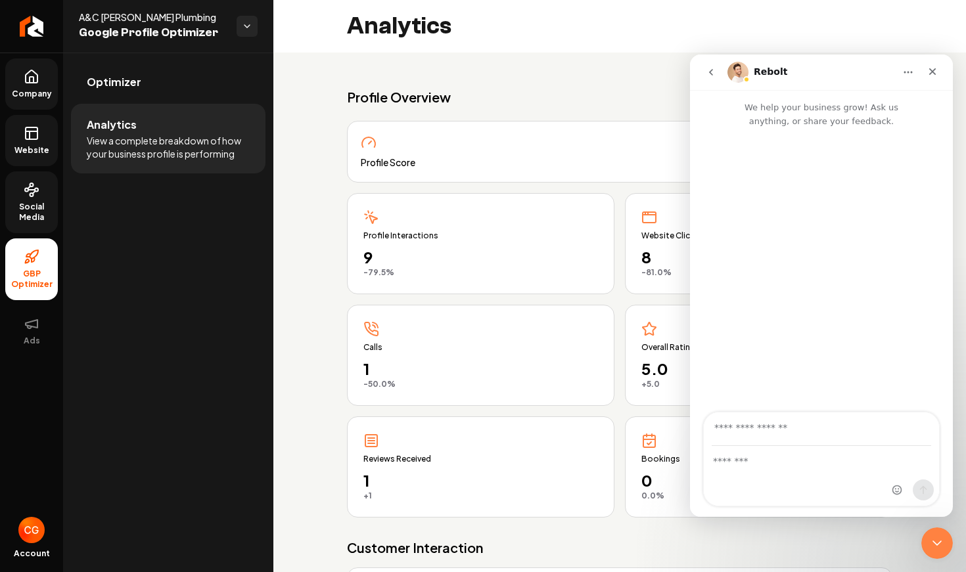
click at [708, 74] on icon "go back" at bounding box center [711, 72] width 11 height 11
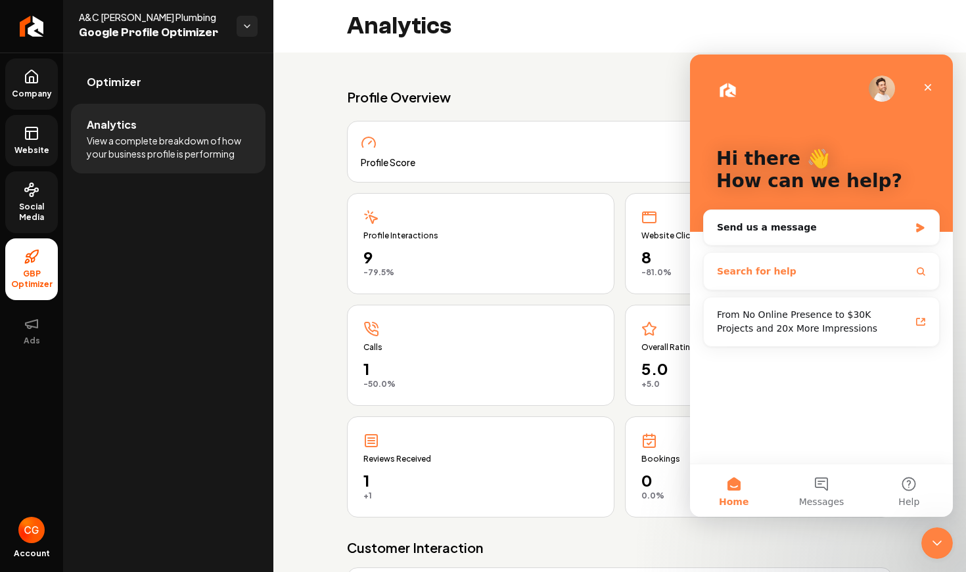
click at [762, 277] on span "Search for help" at bounding box center [757, 272] width 80 height 14
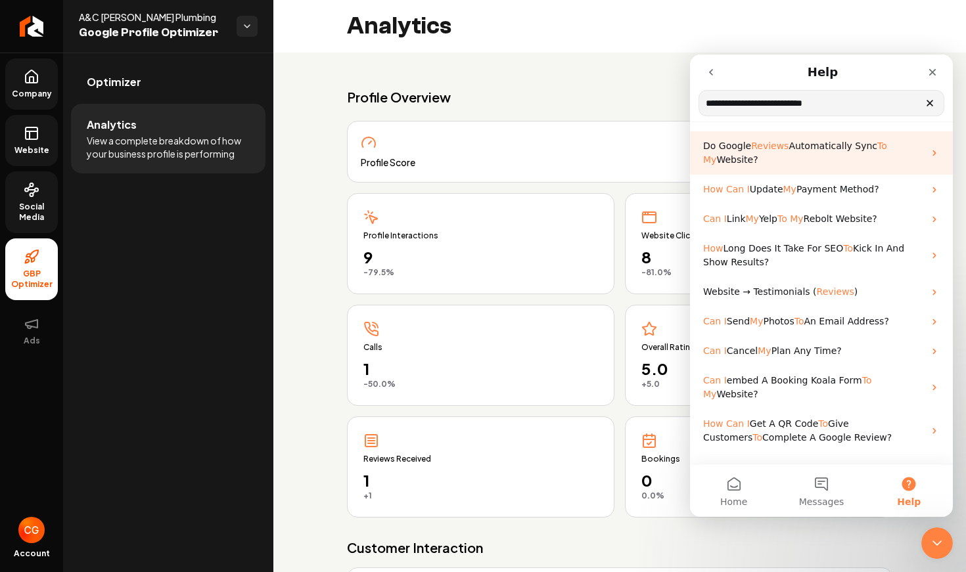
type input "**********"
click at [774, 147] on span "Reviews" at bounding box center [769, 146] width 37 height 11
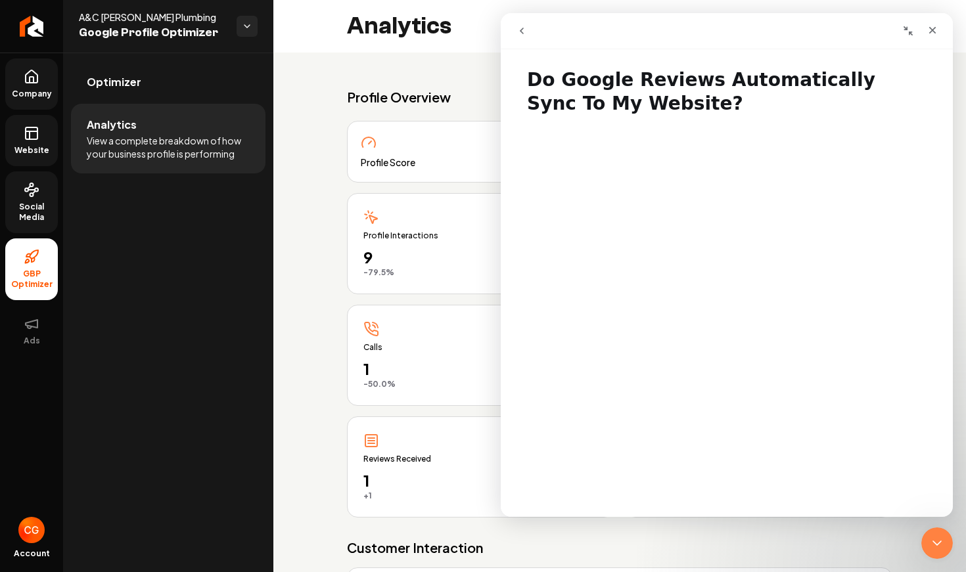
click at [526, 35] on icon "go back" at bounding box center [522, 31] width 11 height 11
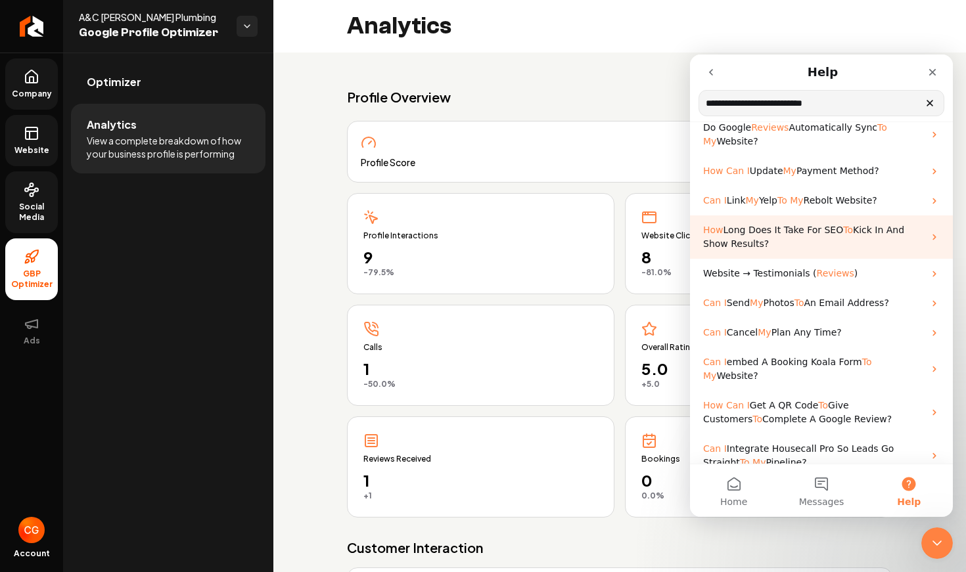
scroll to position [18, 0]
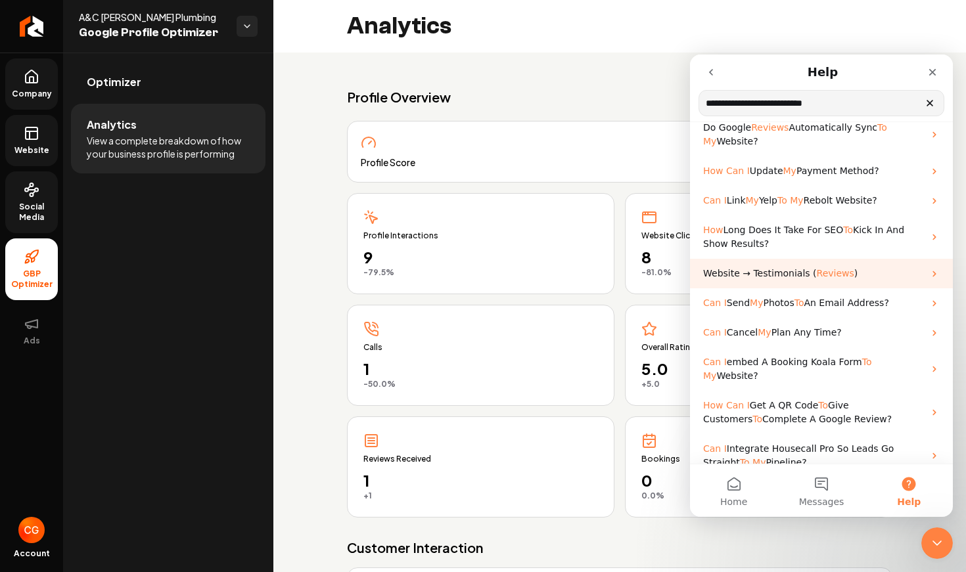
click at [819, 276] on span "Reviews" at bounding box center [835, 273] width 37 height 11
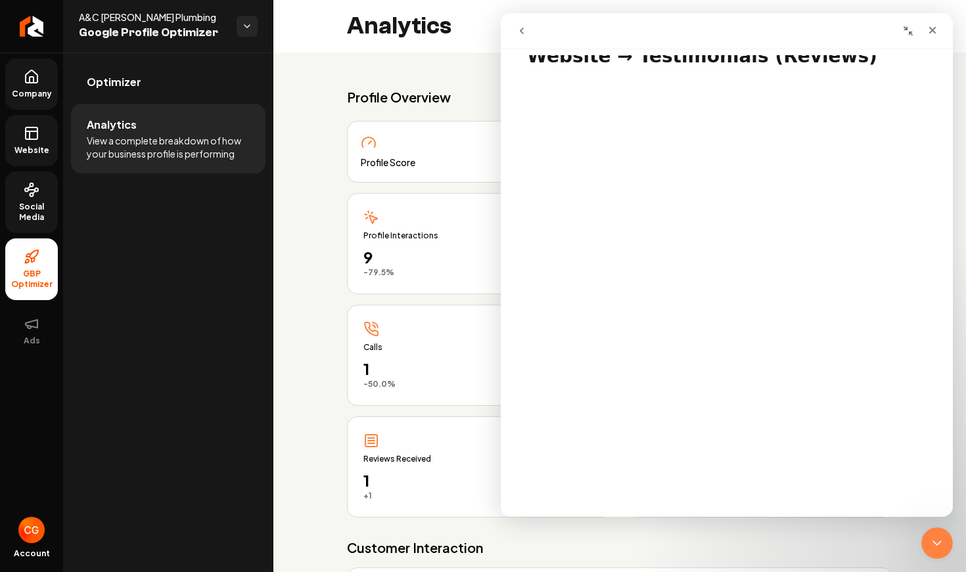
scroll to position [26, 0]
click at [520, 34] on icon "go back" at bounding box center [522, 31] width 11 height 11
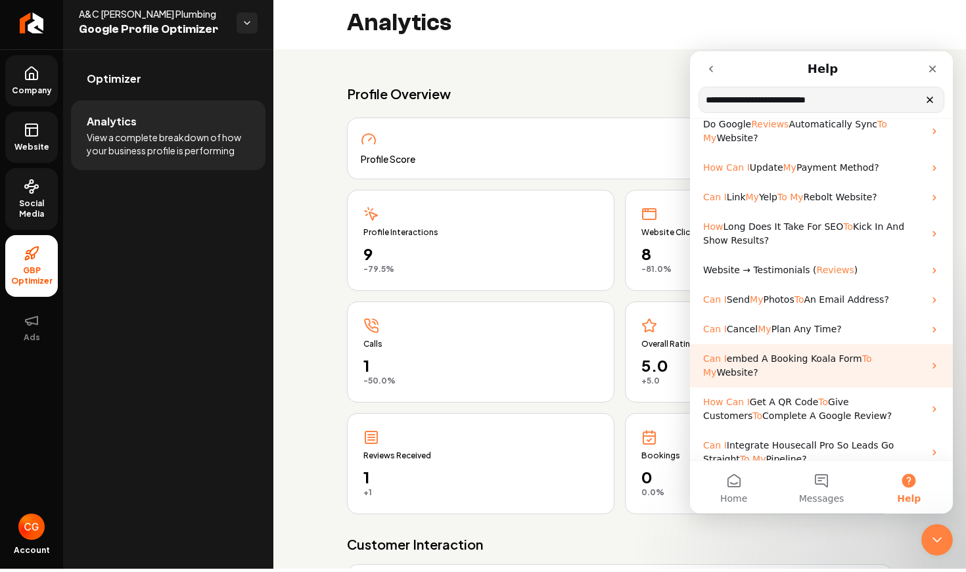
scroll to position [18, 0]
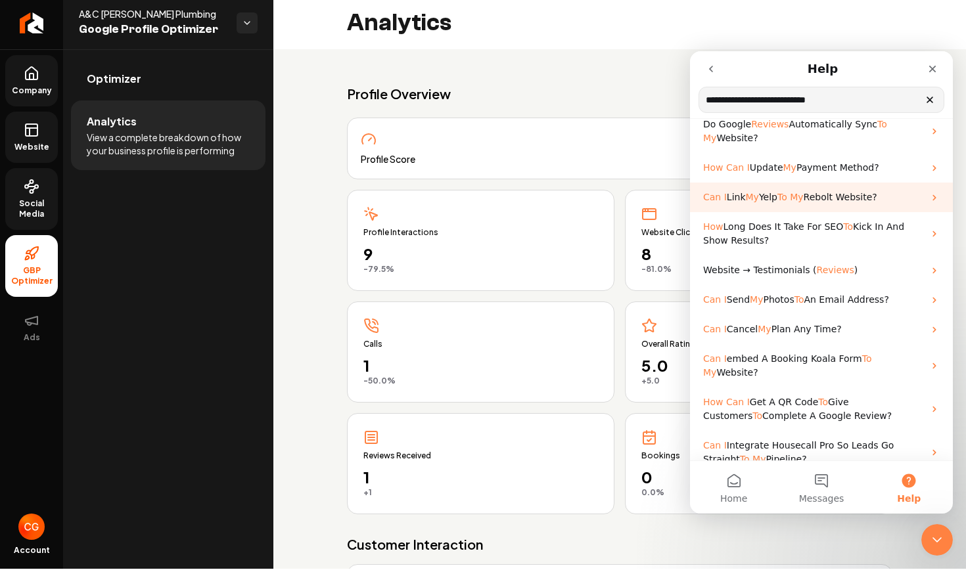
type input "**********"
click at [799, 199] on span "My" at bounding box center [796, 197] width 13 height 11
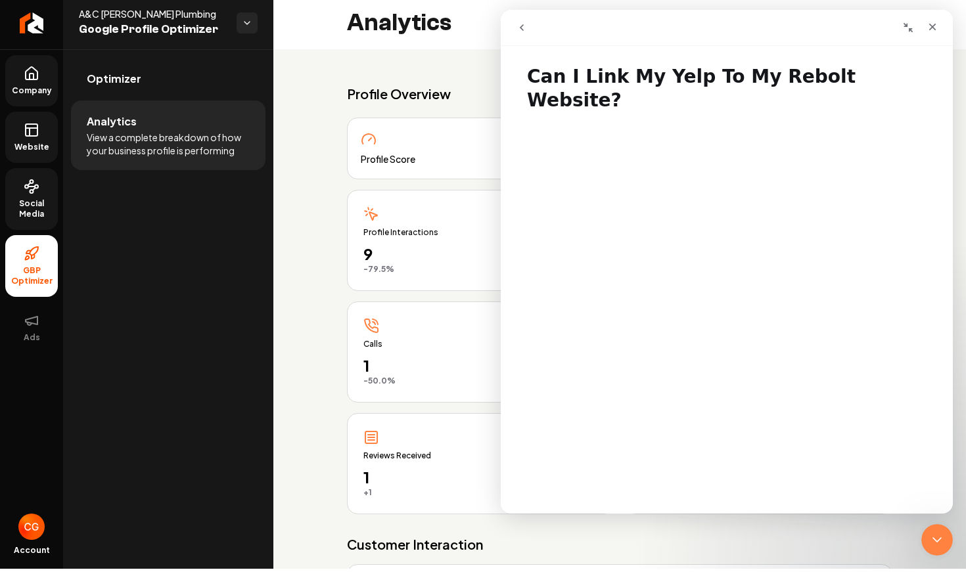
scroll to position [0, 0]
click at [869, 28] on icon "Close" at bounding box center [932, 27] width 7 height 7
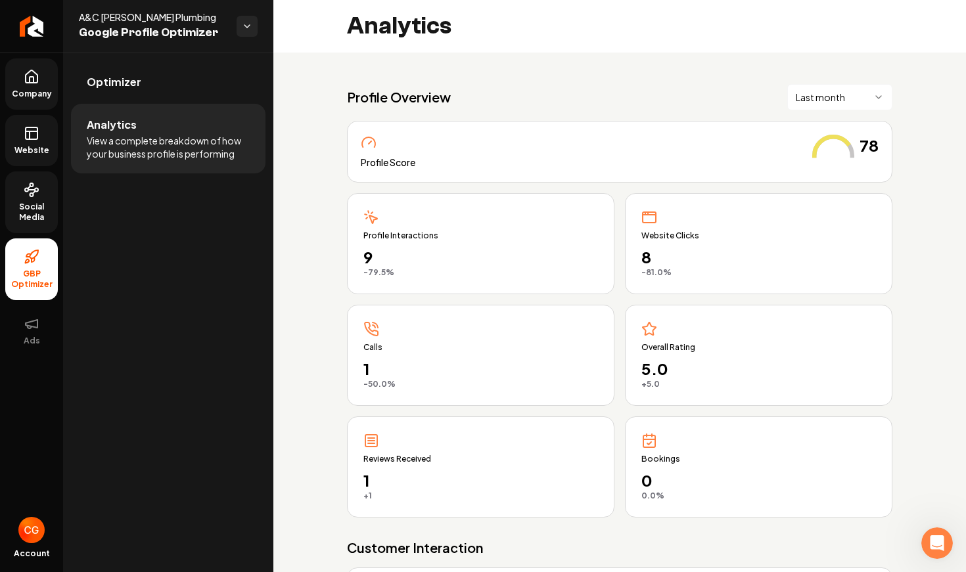
click at [869, 93] on html "Company Website Social Media GBP Optimizer Ads Account A&C Garcia Plumbing Goog…" at bounding box center [483, 286] width 966 height 572
click at [803, 32] on html "Company Website Social Media GBP Optimizer Ads Account A&C Garcia Plumbing Goog…" at bounding box center [483, 286] width 966 height 572
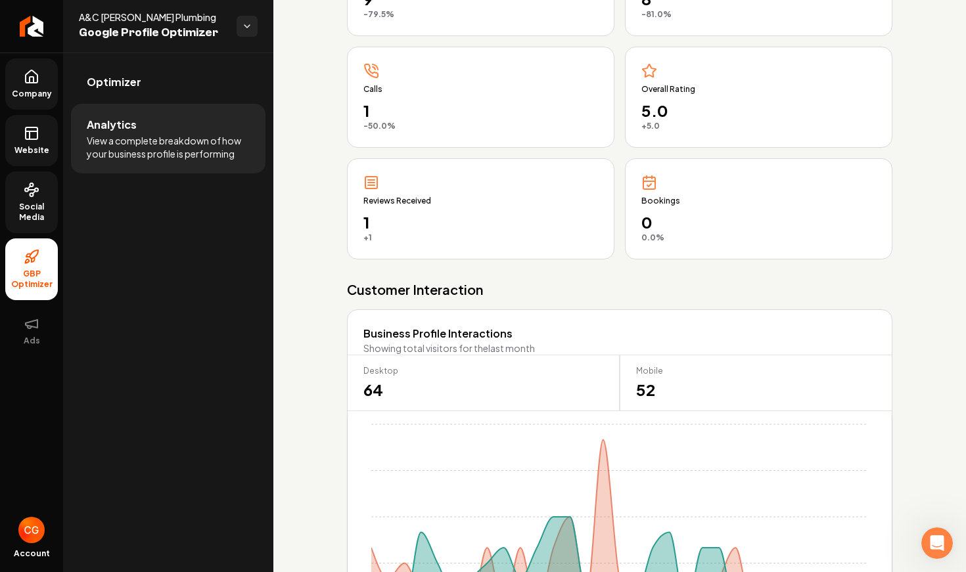
scroll to position [257, 0]
click at [372, 195] on div "Reviews Received" at bounding box center [480, 192] width 235 height 32
click at [374, 189] on icon "Main content area" at bounding box center [371, 184] width 16 height 16
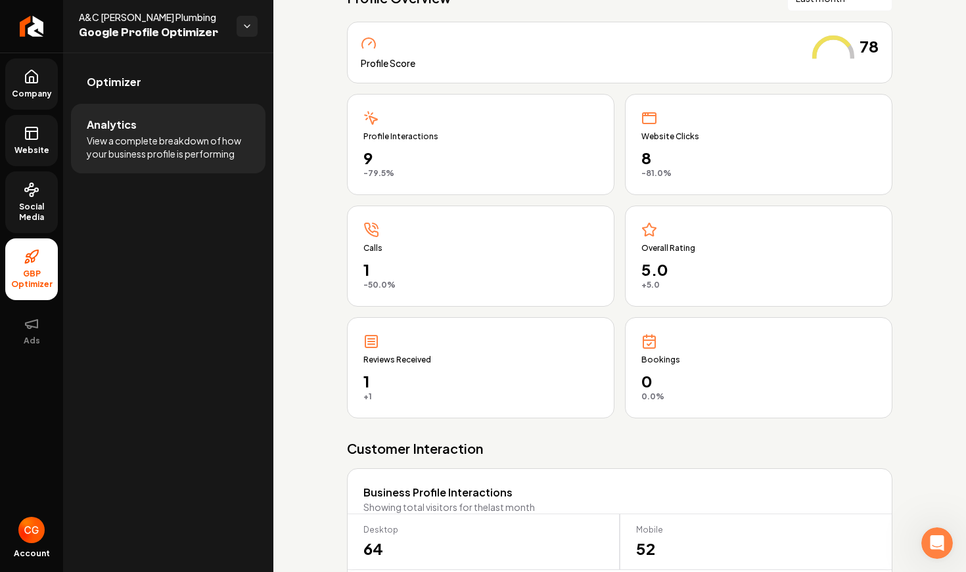
scroll to position [97, 0]
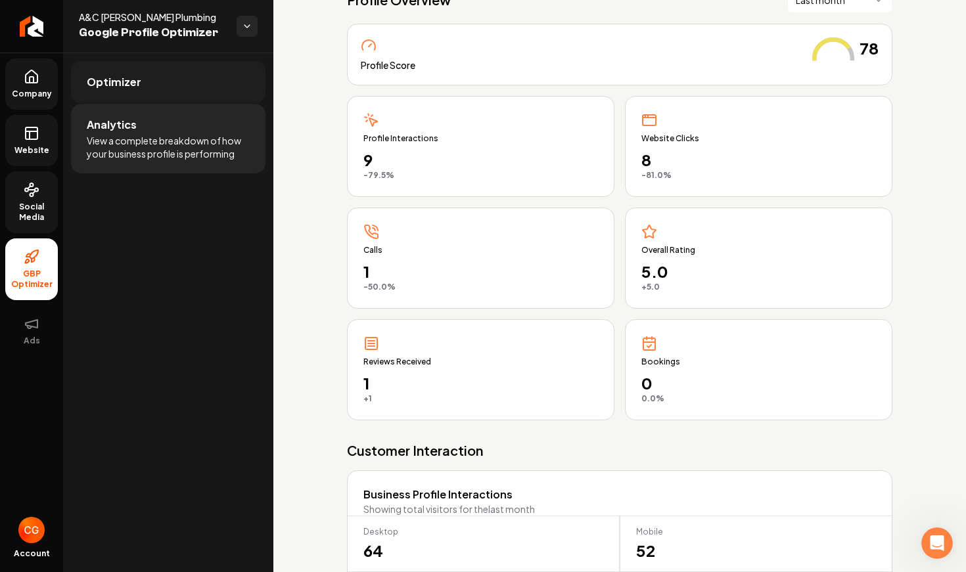
click at [148, 78] on link "Optimizer" at bounding box center [168, 82] width 195 height 42
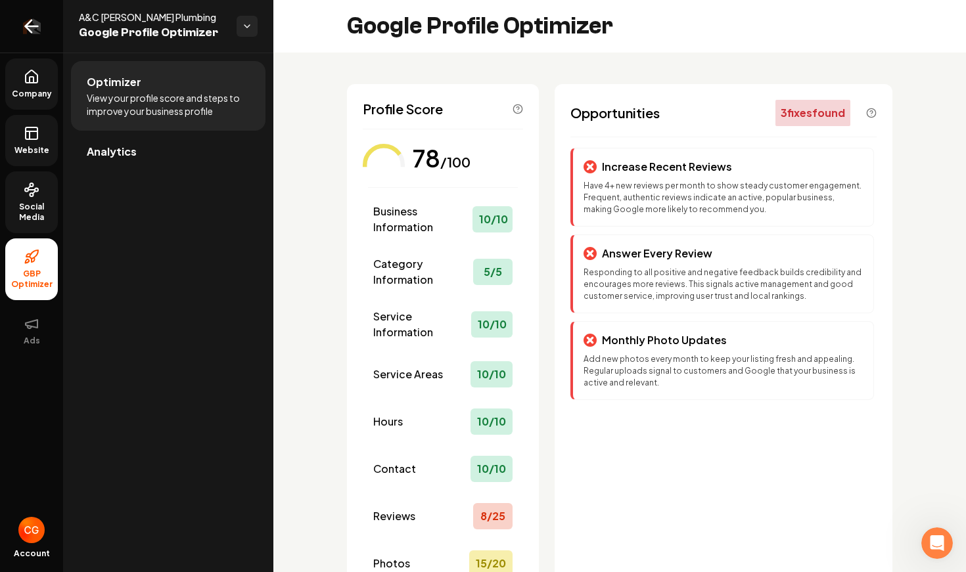
click at [34, 34] on icon "Return to dashboard" at bounding box center [31, 26] width 21 height 21
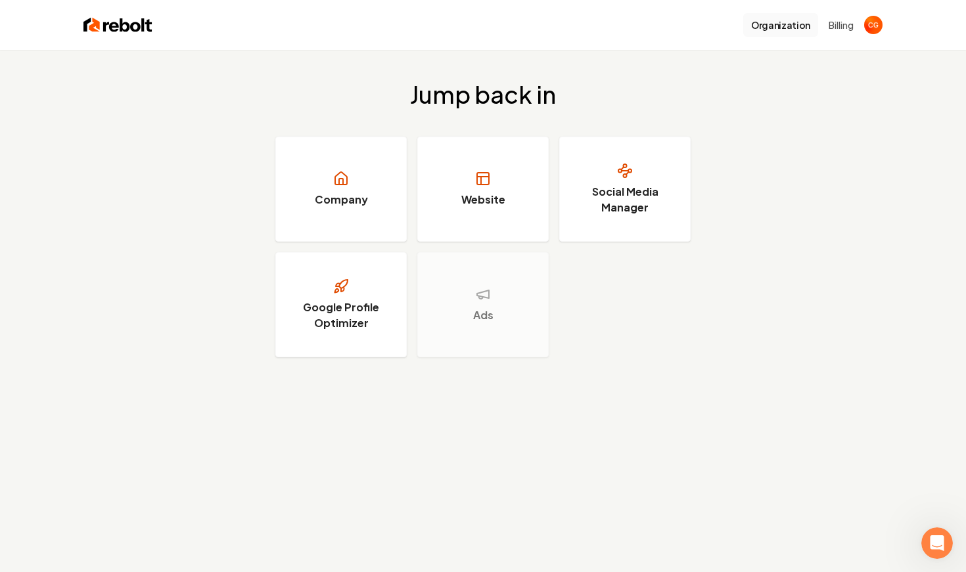
click at [791, 30] on button "Organization" at bounding box center [780, 25] width 75 height 24
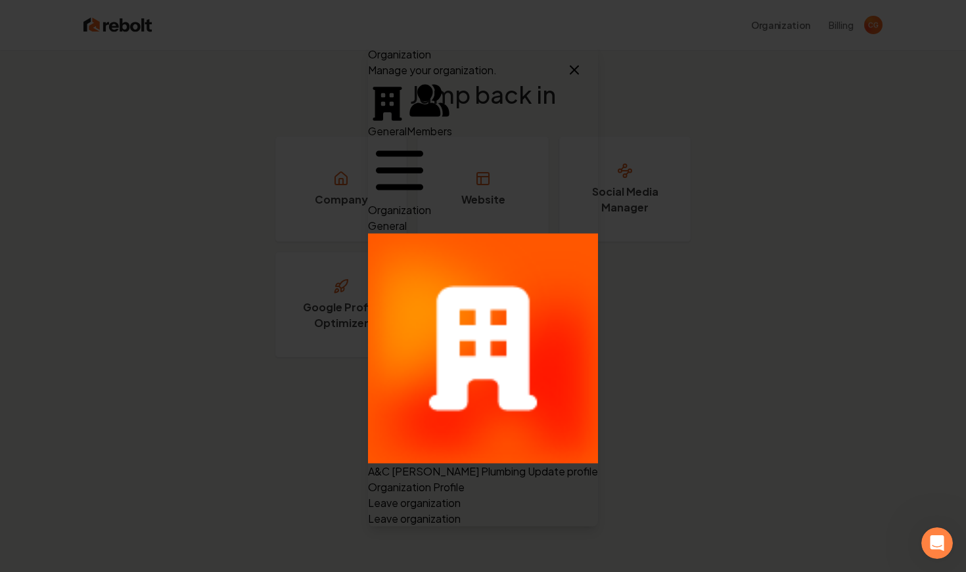
click at [405, 479] on p "Organization Profile" at bounding box center [483, 487] width 230 height 16
click at [582, 78] on icon "button" at bounding box center [575, 70] width 16 height 16
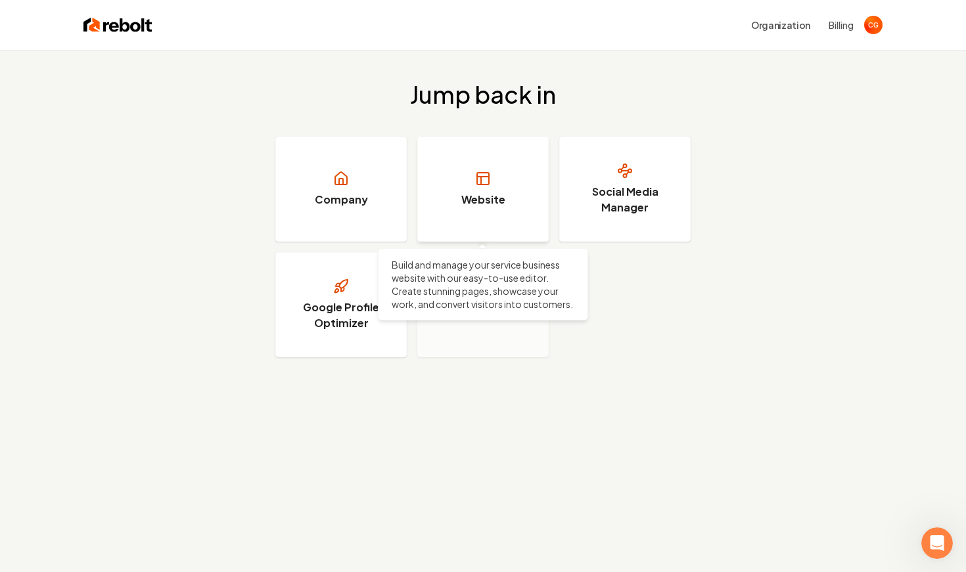
click at [496, 187] on link "Website" at bounding box center [482, 189] width 131 height 105
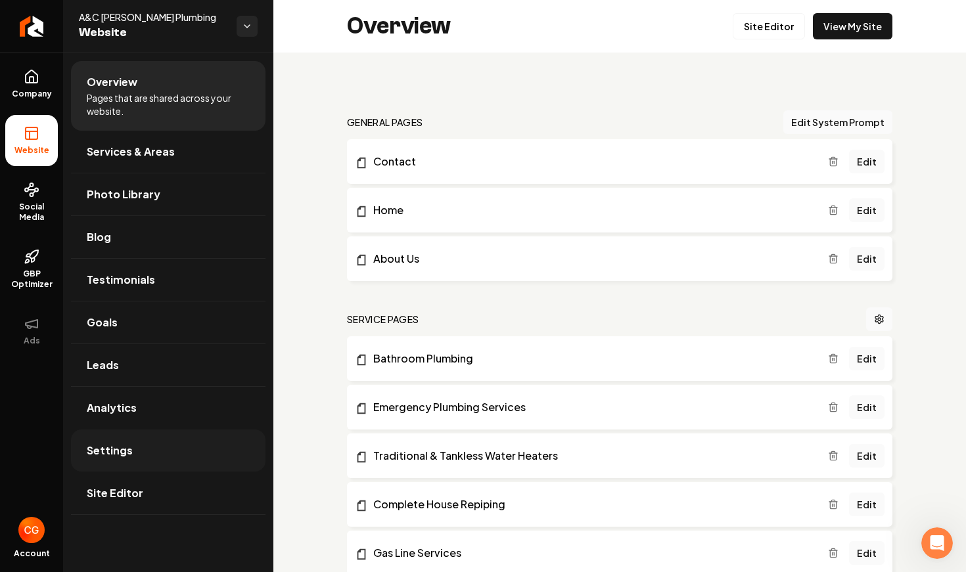
click at [141, 457] on link "Settings" at bounding box center [168, 451] width 195 height 42
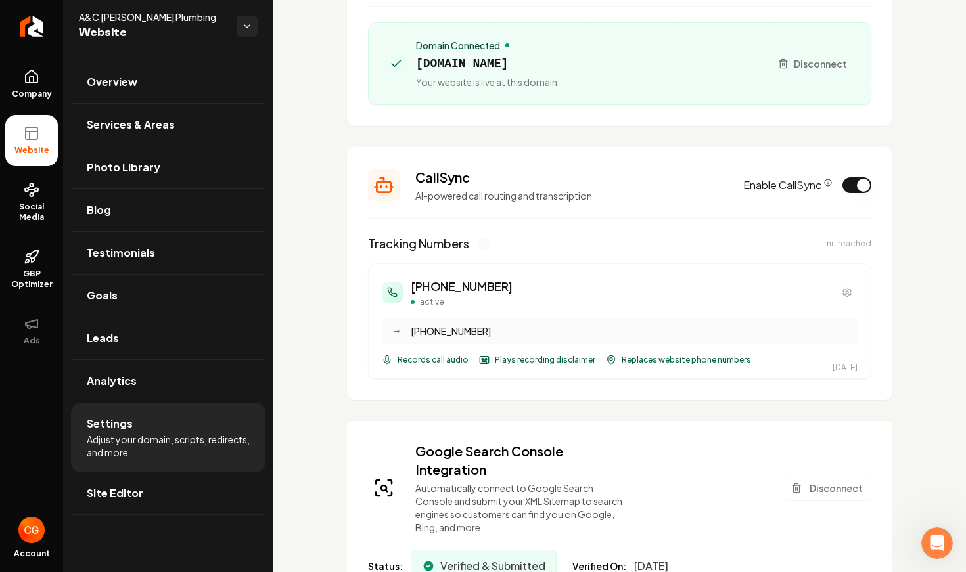
scroll to position [156, 0]
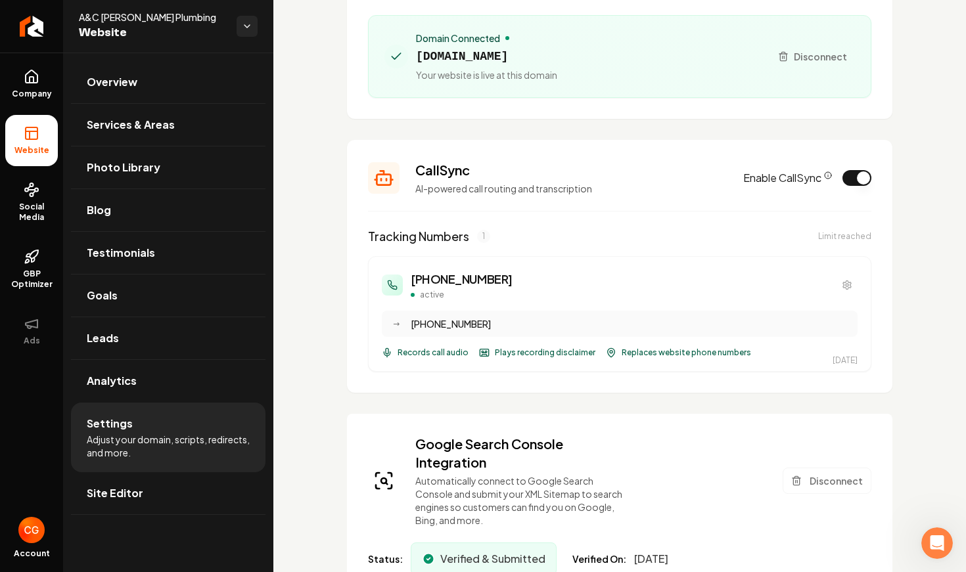
click at [519, 329] on div "[PHONE_NUMBER]" at bounding box center [630, 323] width 439 height 13
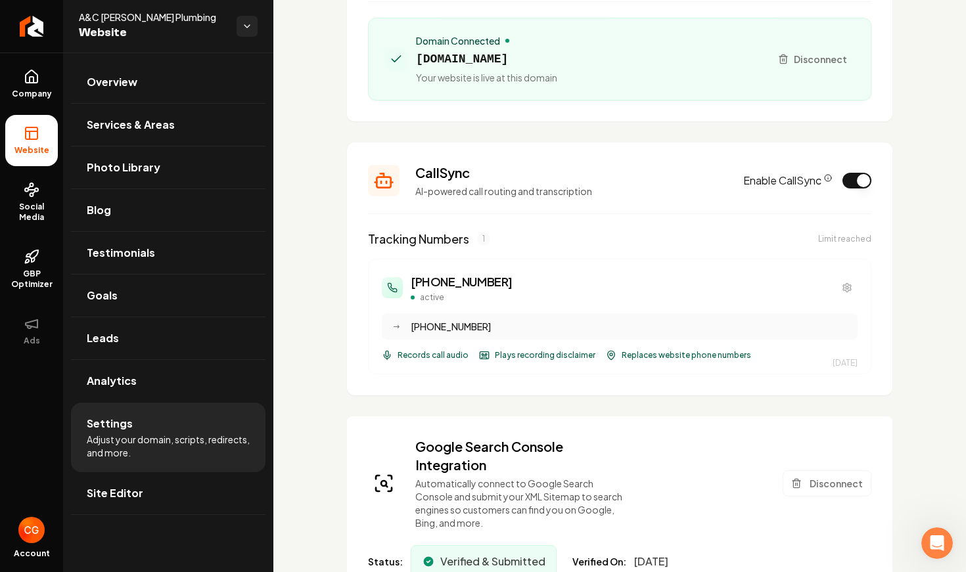
scroll to position [154, 0]
click at [850, 289] on icon "Main content area" at bounding box center [847, 287] width 11 height 11
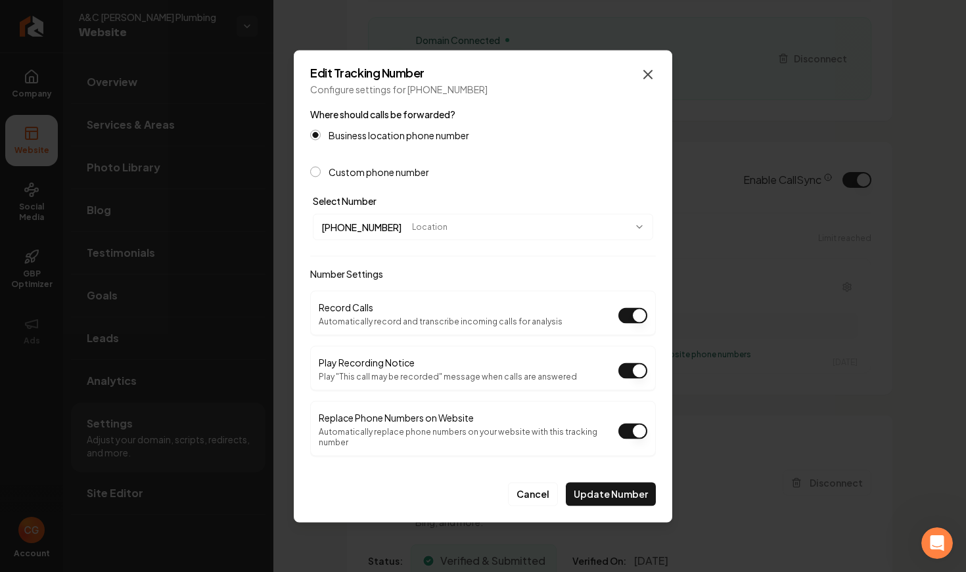
click at [647, 78] on icon "button" at bounding box center [648, 74] width 8 height 8
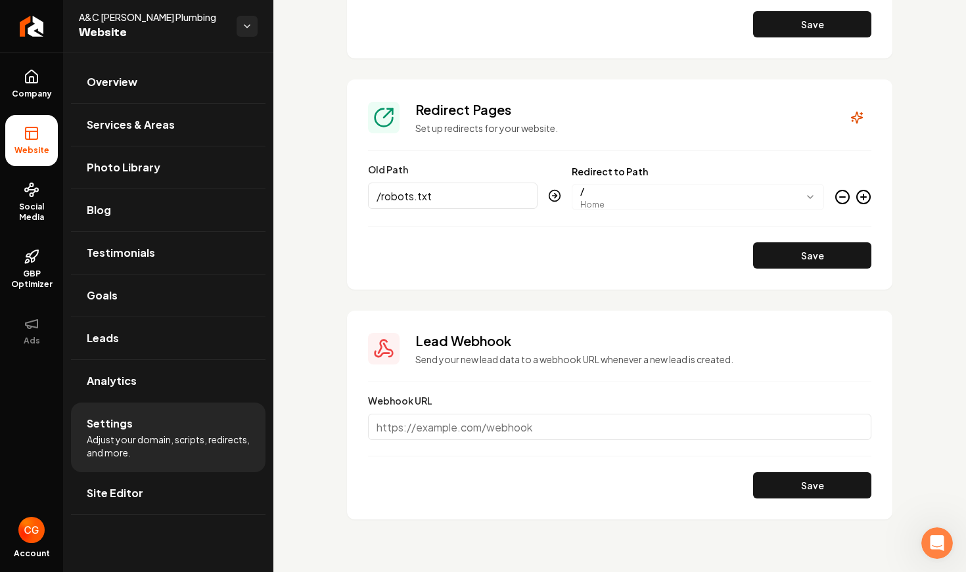
scroll to position [1566, 0]
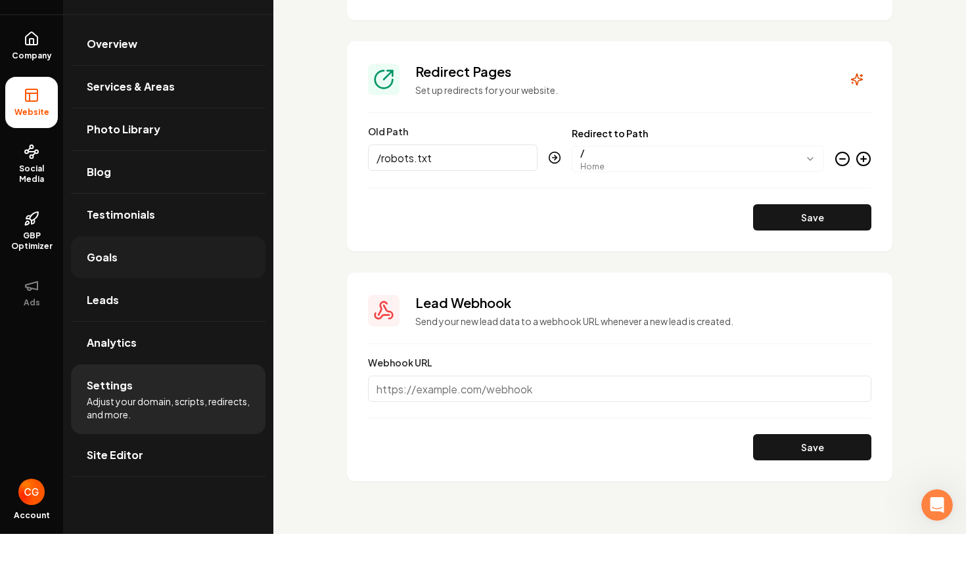
click at [115, 275] on link "Goals" at bounding box center [168, 296] width 195 height 42
